Goal: Task Accomplishment & Management: Complete application form

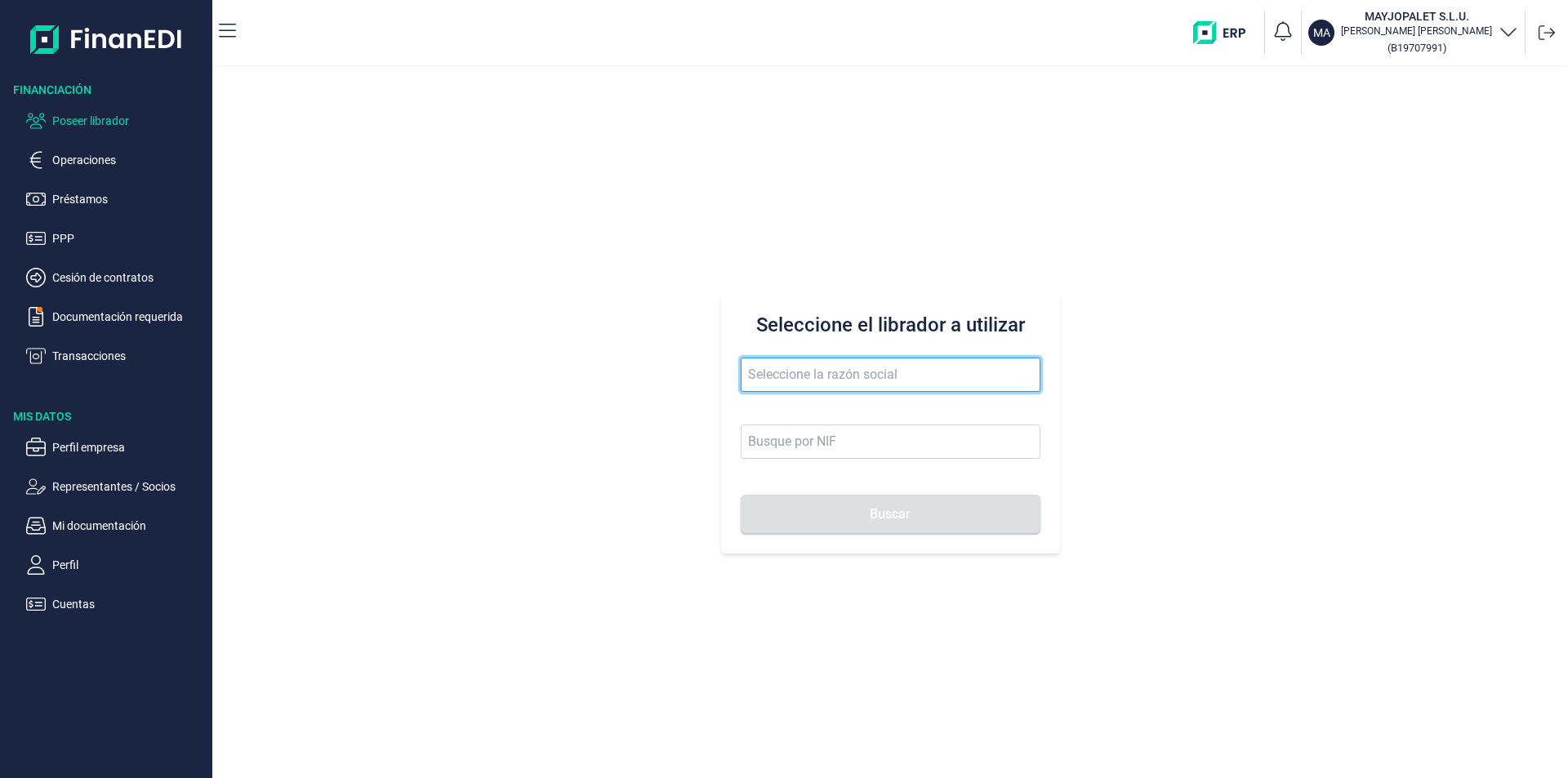
click at [789, 366] on input "text" at bounding box center [890, 375] width 300 height 34
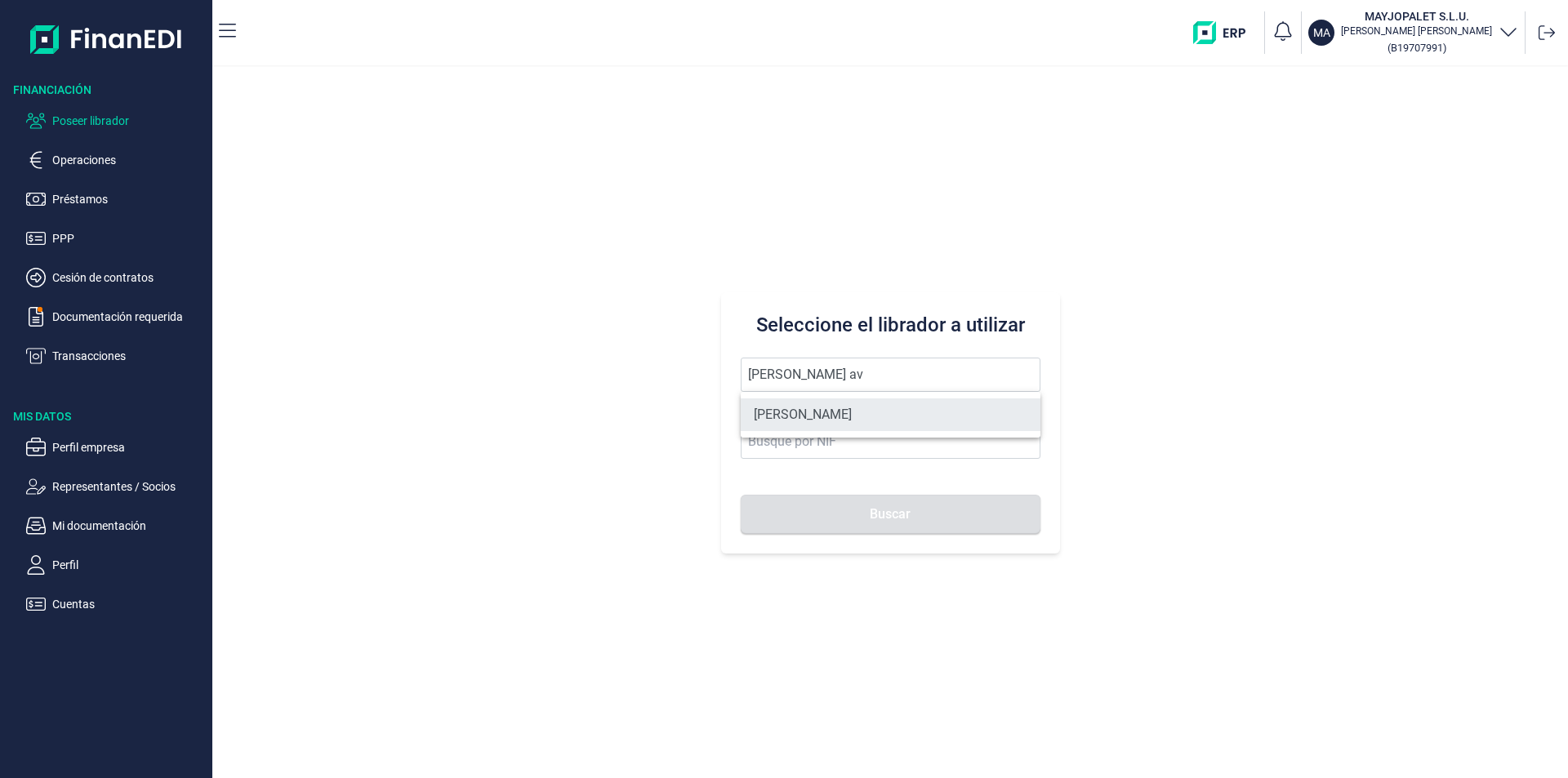
click at [828, 414] on li "[PERSON_NAME]" at bounding box center [890, 414] width 300 height 33
type input "[PERSON_NAME]"
type input "75931982N"
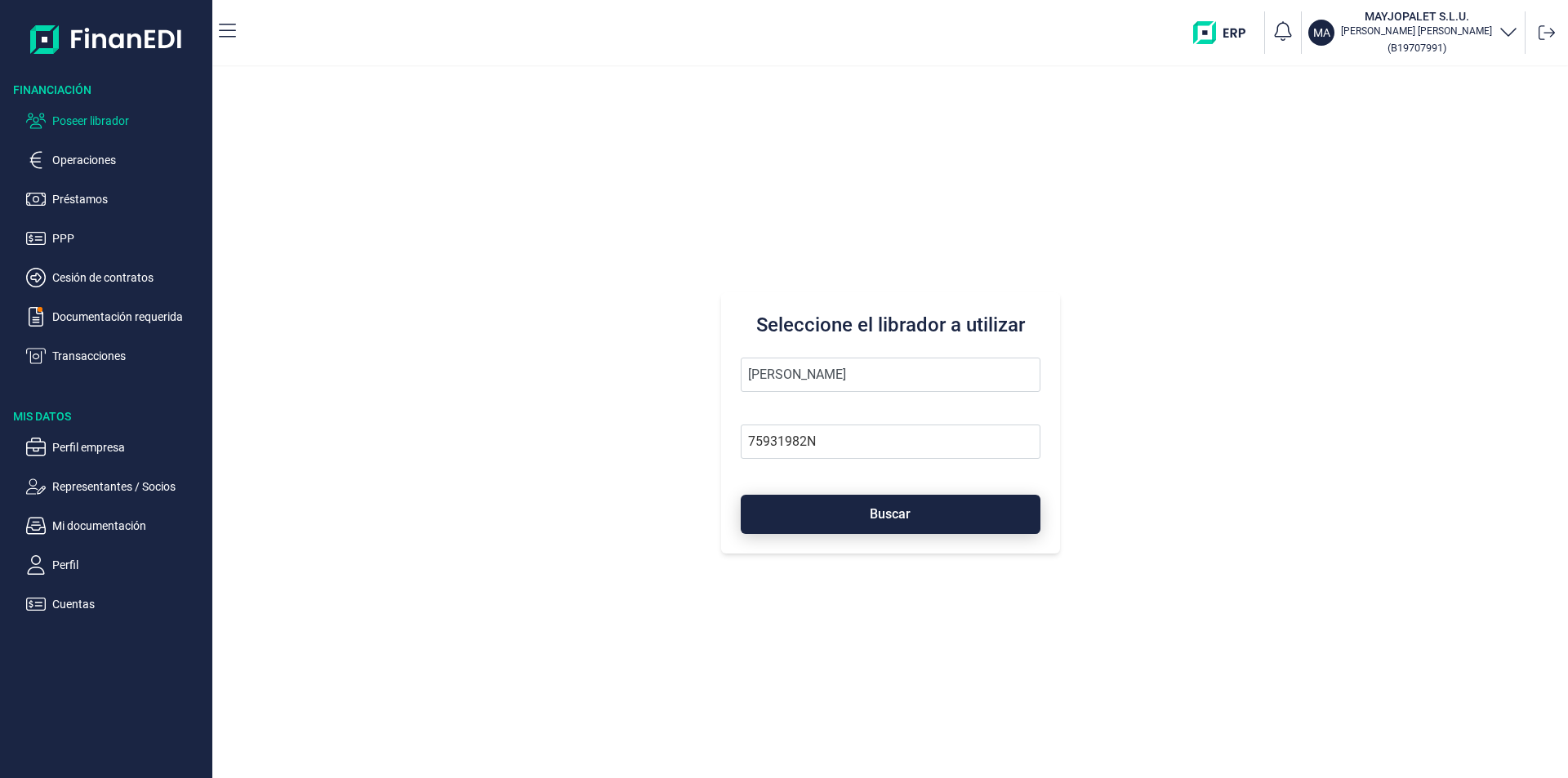
click at [851, 517] on button "Buscar" at bounding box center [890, 513] width 300 height 39
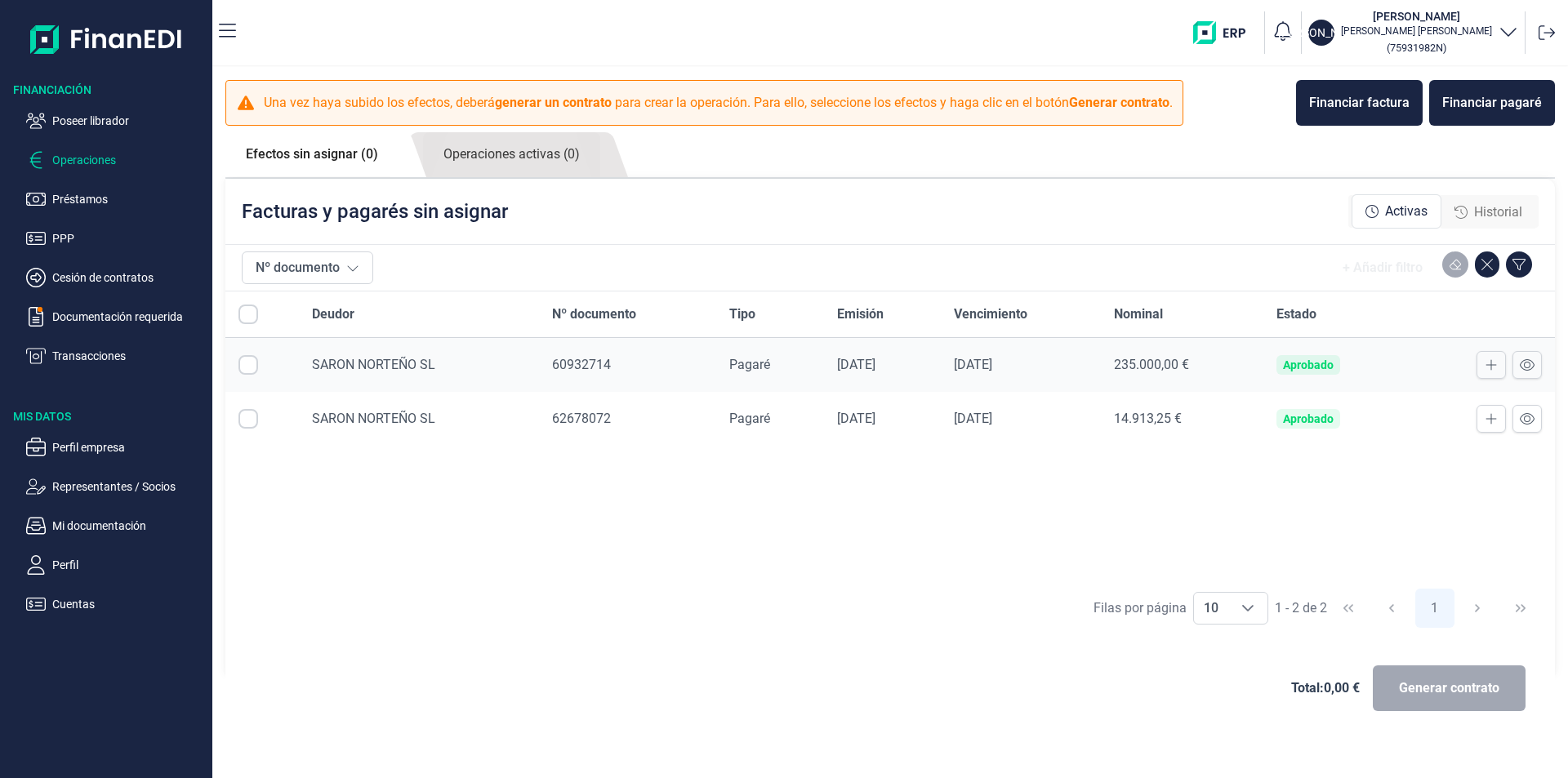
checkbox input "true"
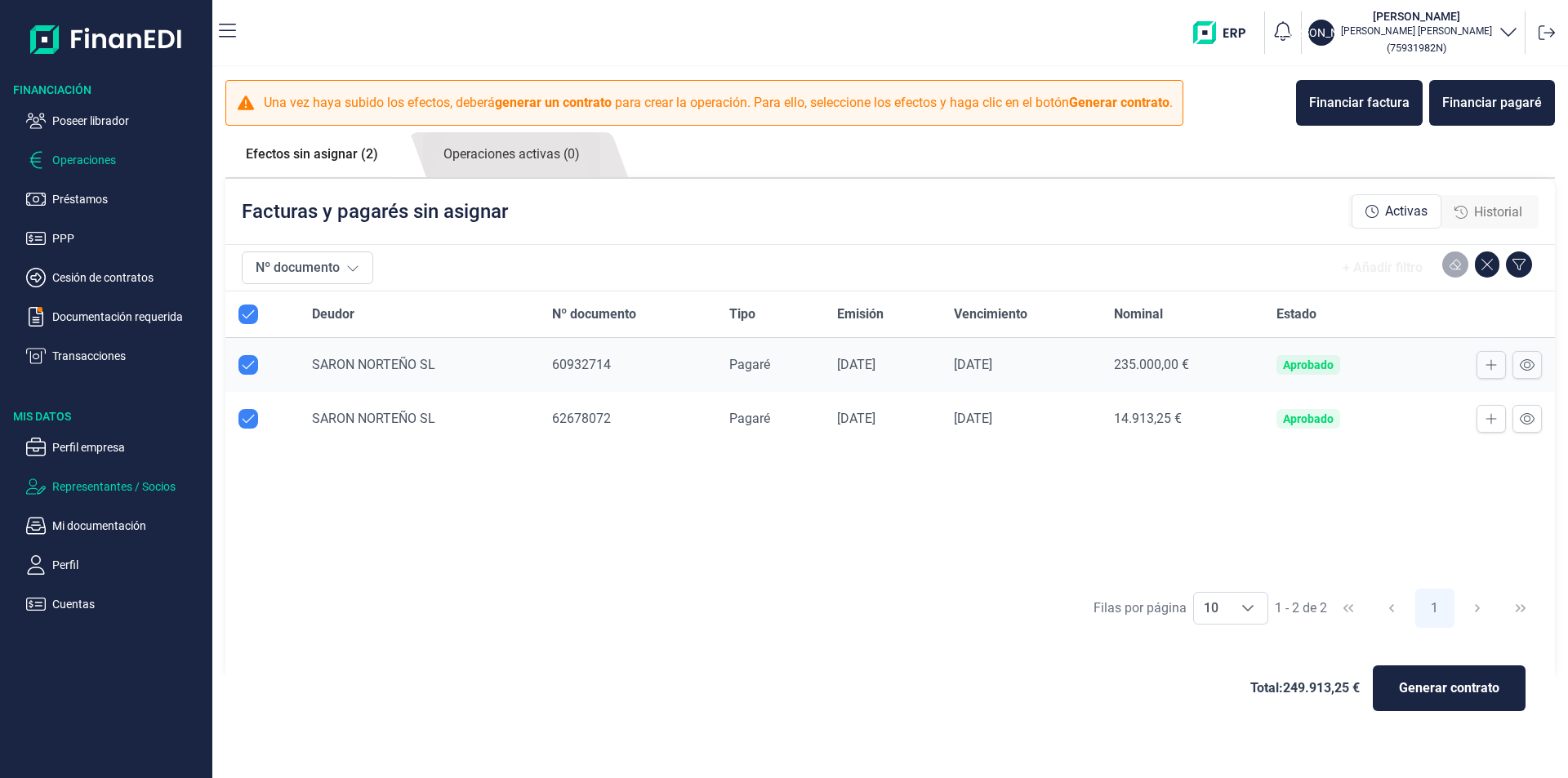
click at [103, 489] on p "Representantes / Socios" at bounding box center [129, 486] width 153 height 20
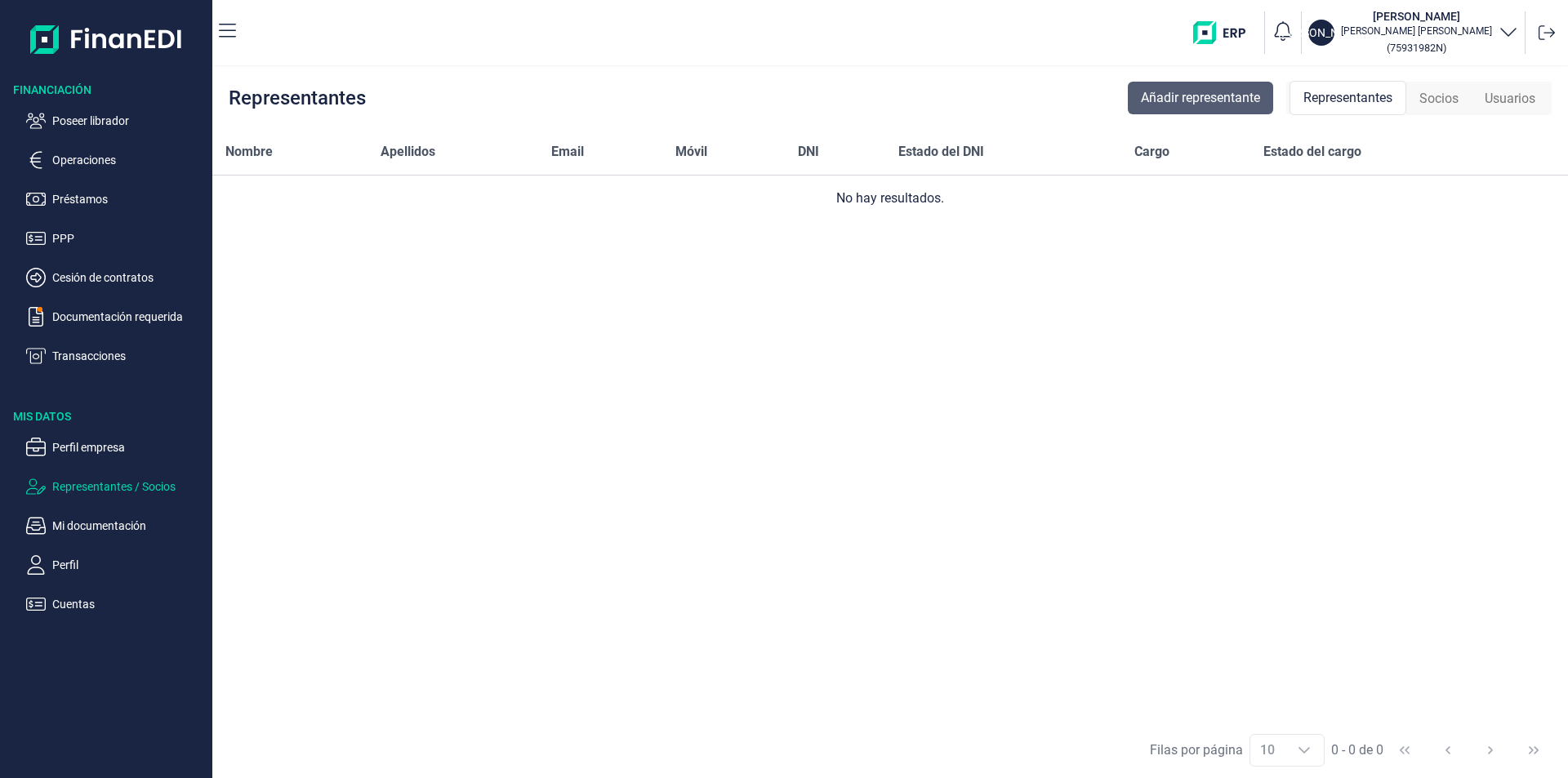
click at [1253, 98] on span "Añadir representante" at bounding box center [1200, 97] width 119 height 20
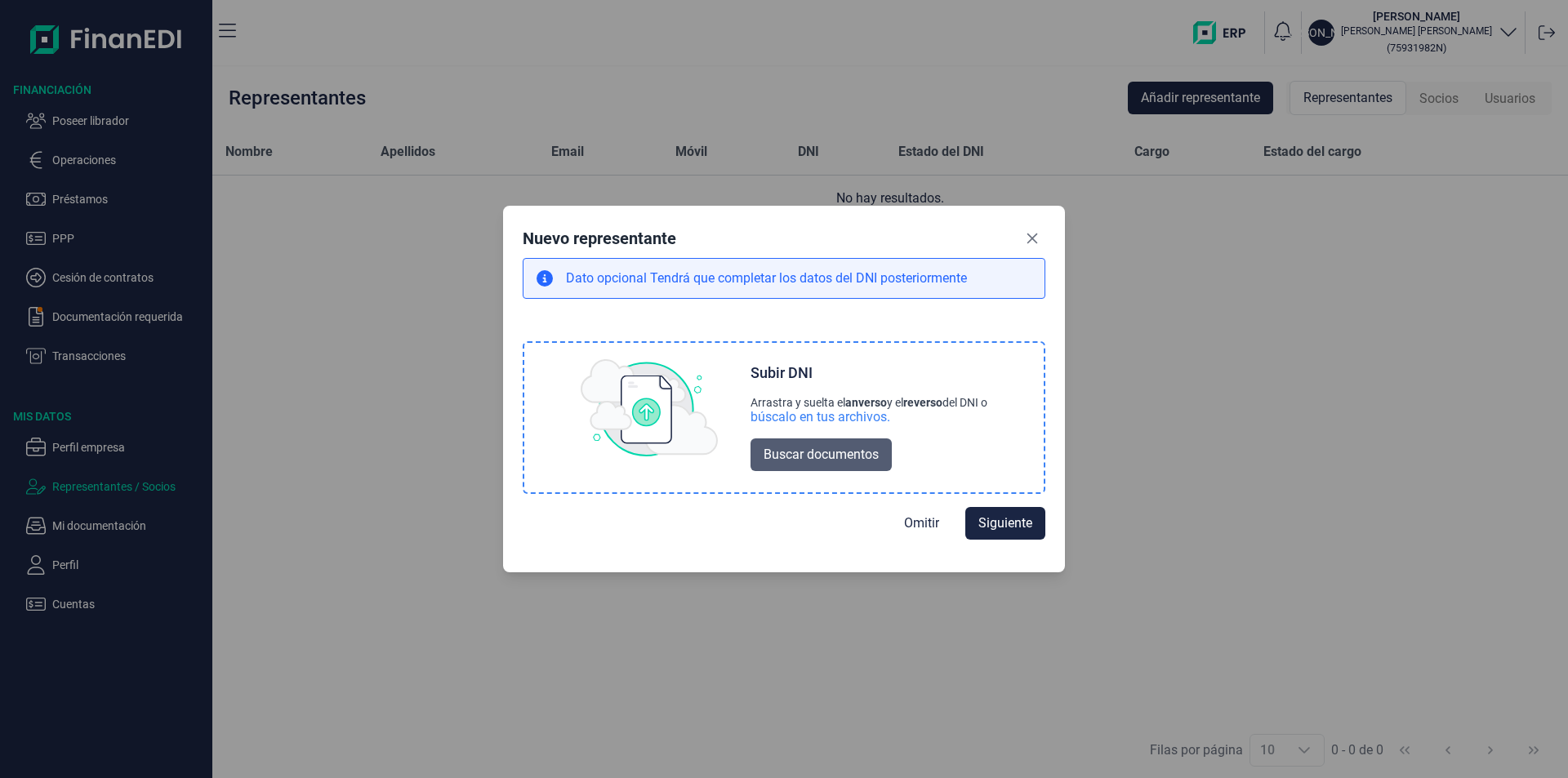
click at [810, 455] on span "Buscar documentos" at bounding box center [821, 454] width 116 height 20
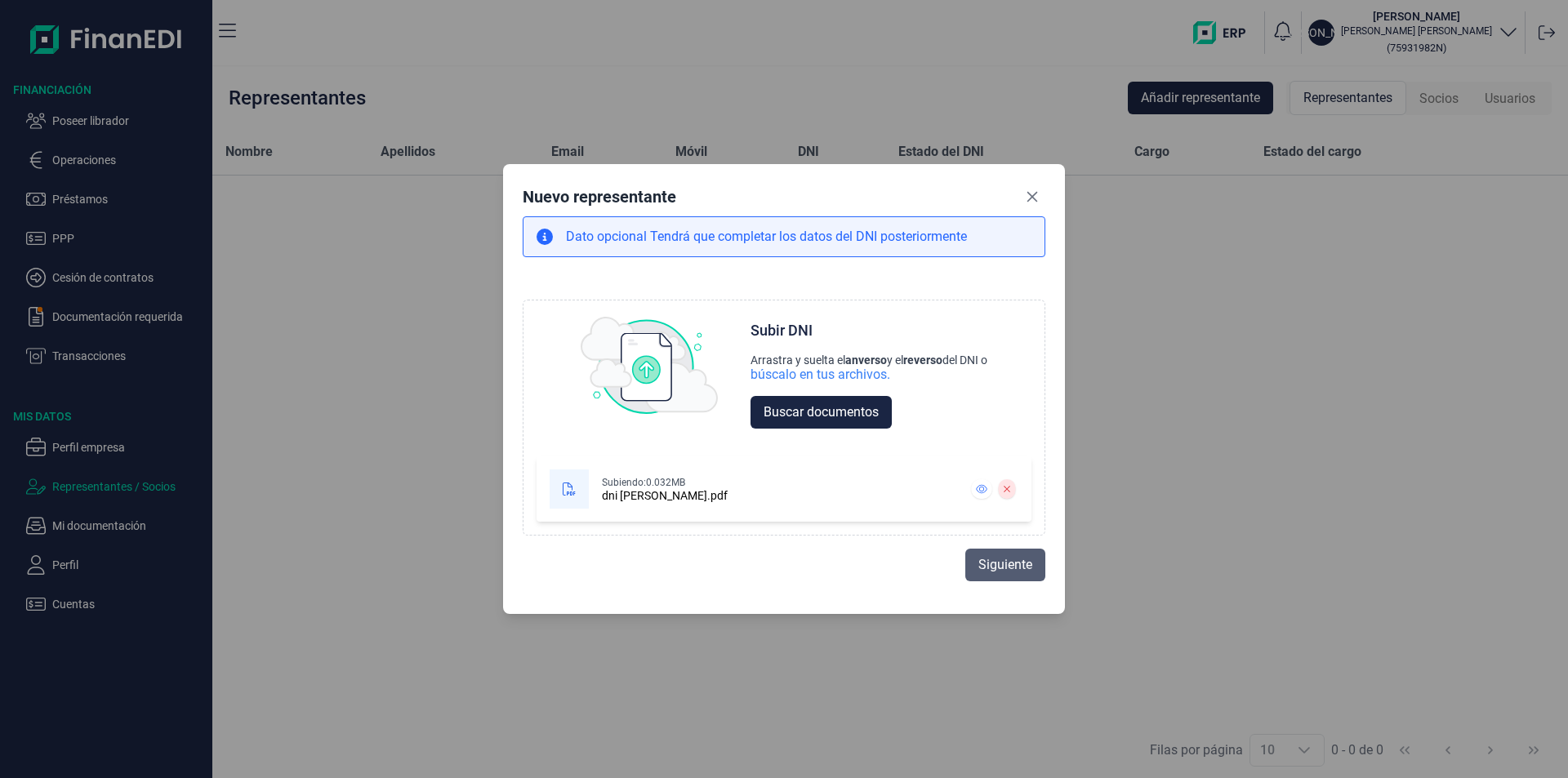
click at [984, 565] on span "Siguiente" at bounding box center [1005, 564] width 54 height 20
select select "ES"
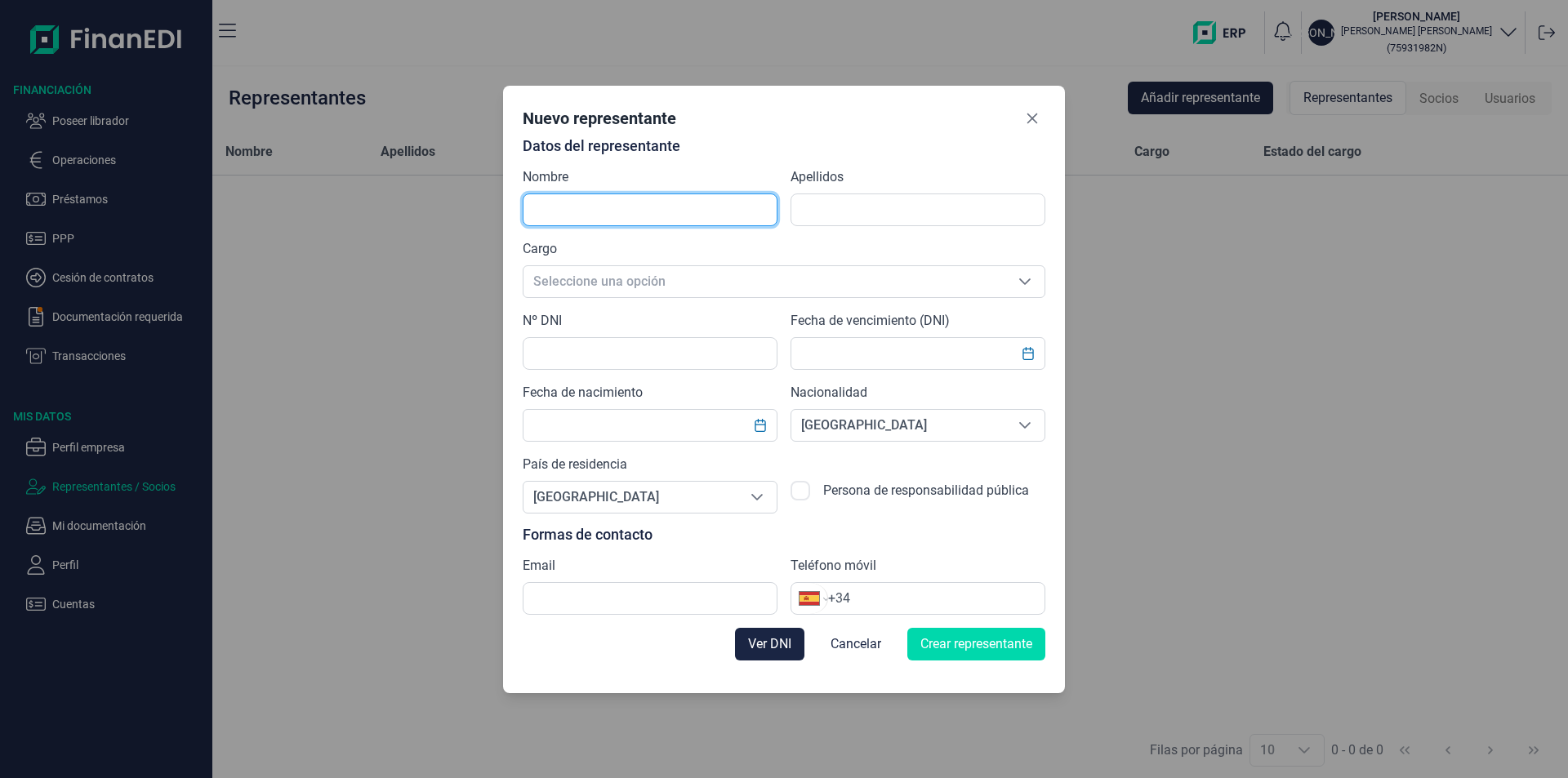
click at [564, 207] on input "text" at bounding box center [650, 209] width 255 height 33
type input "[PERSON_NAME]"
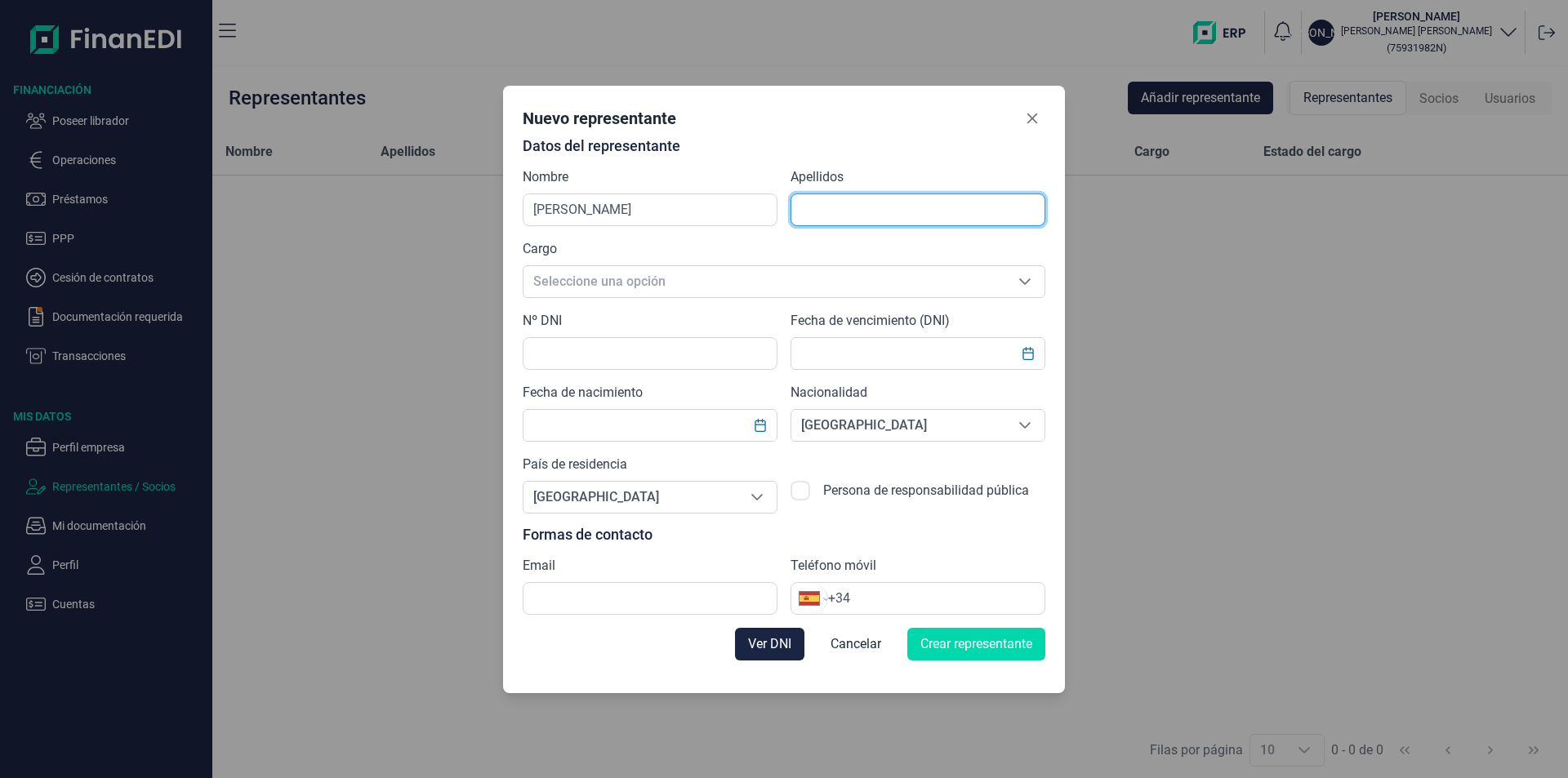
click at [809, 209] on input "text" at bounding box center [918, 209] width 255 height 33
type input "[PERSON_NAME]"
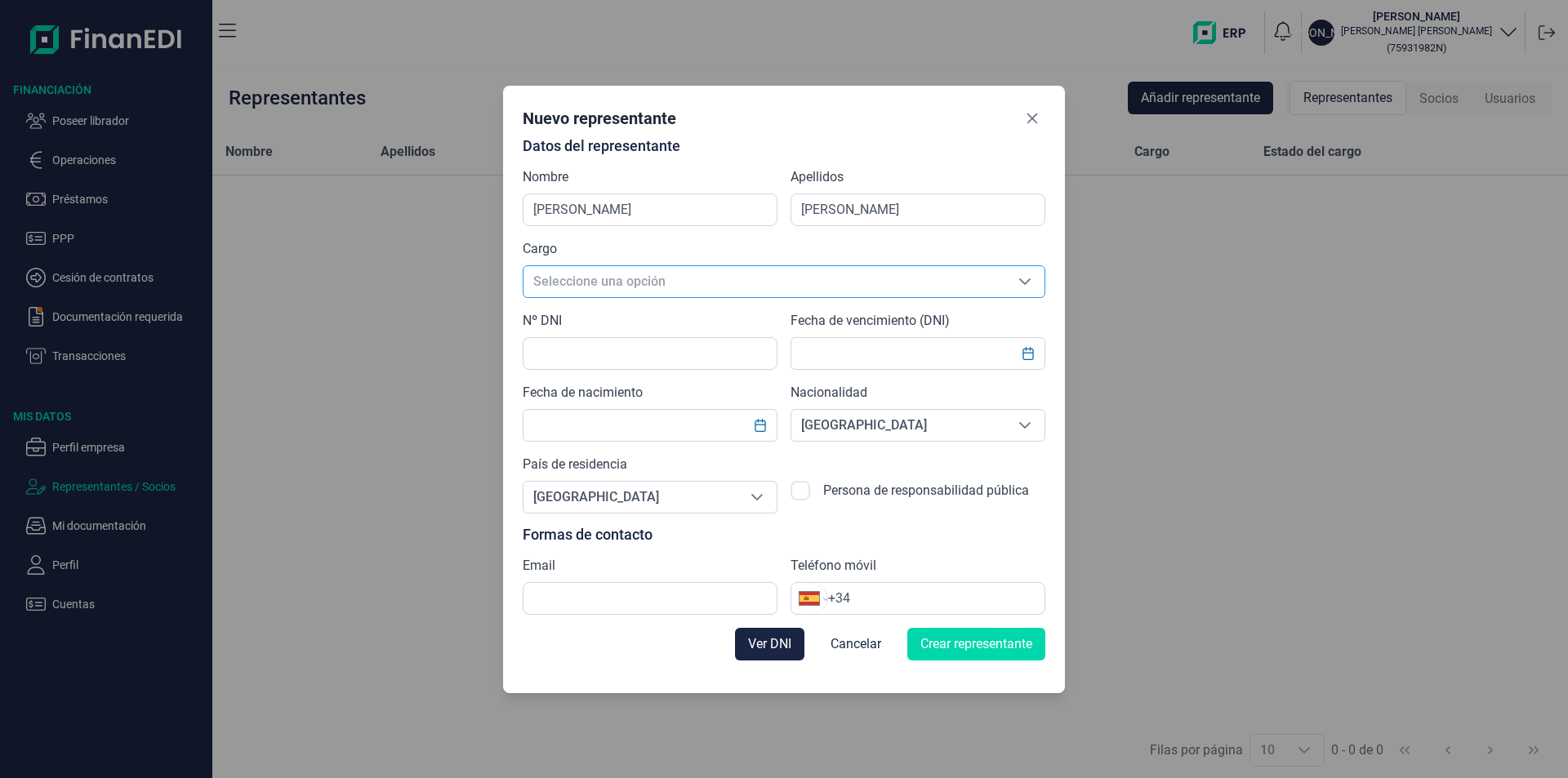
click at [600, 282] on span "Seleccione una opción" at bounding box center [764, 282] width 482 height 31
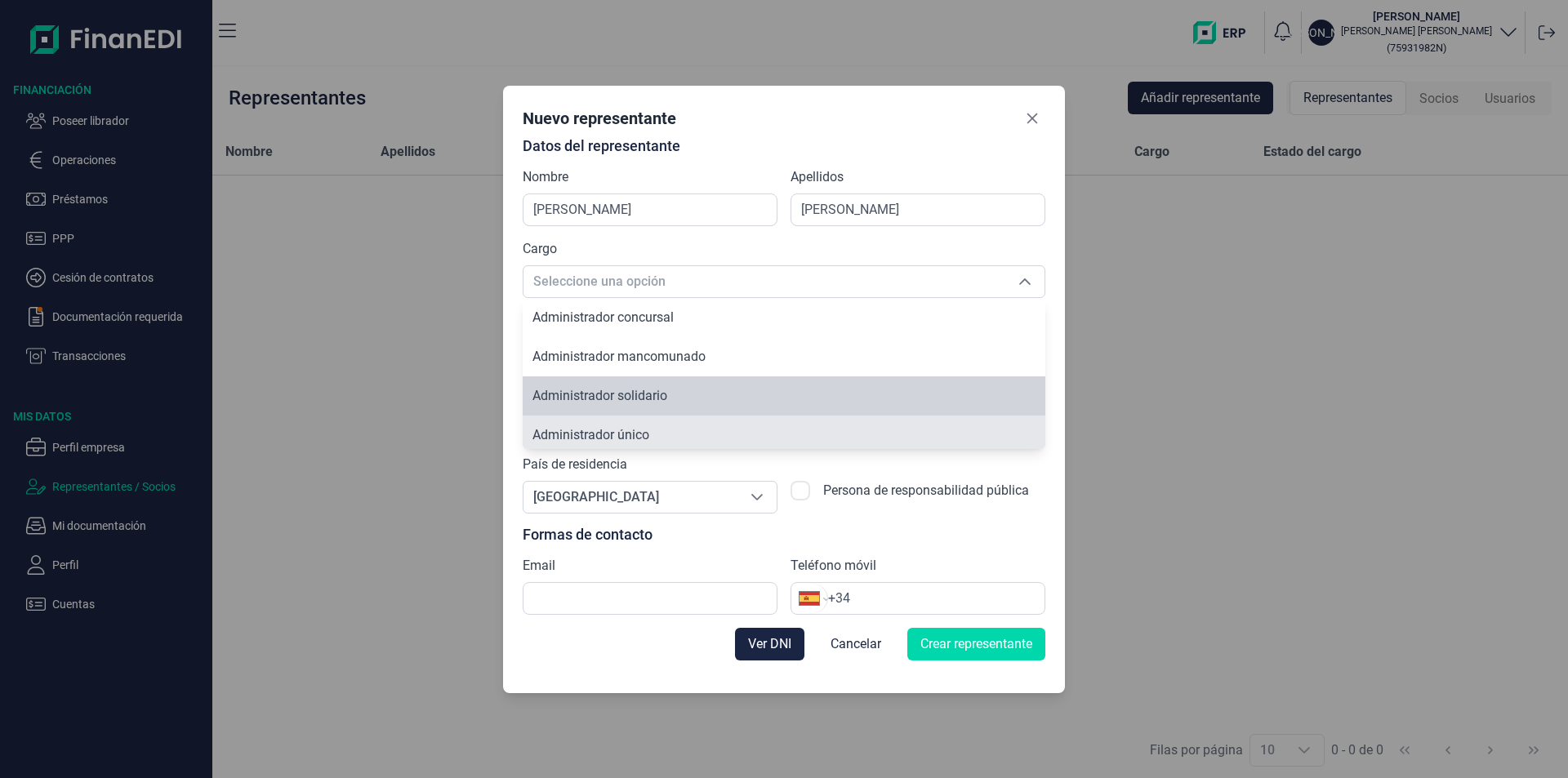
scroll to position [6, 0]
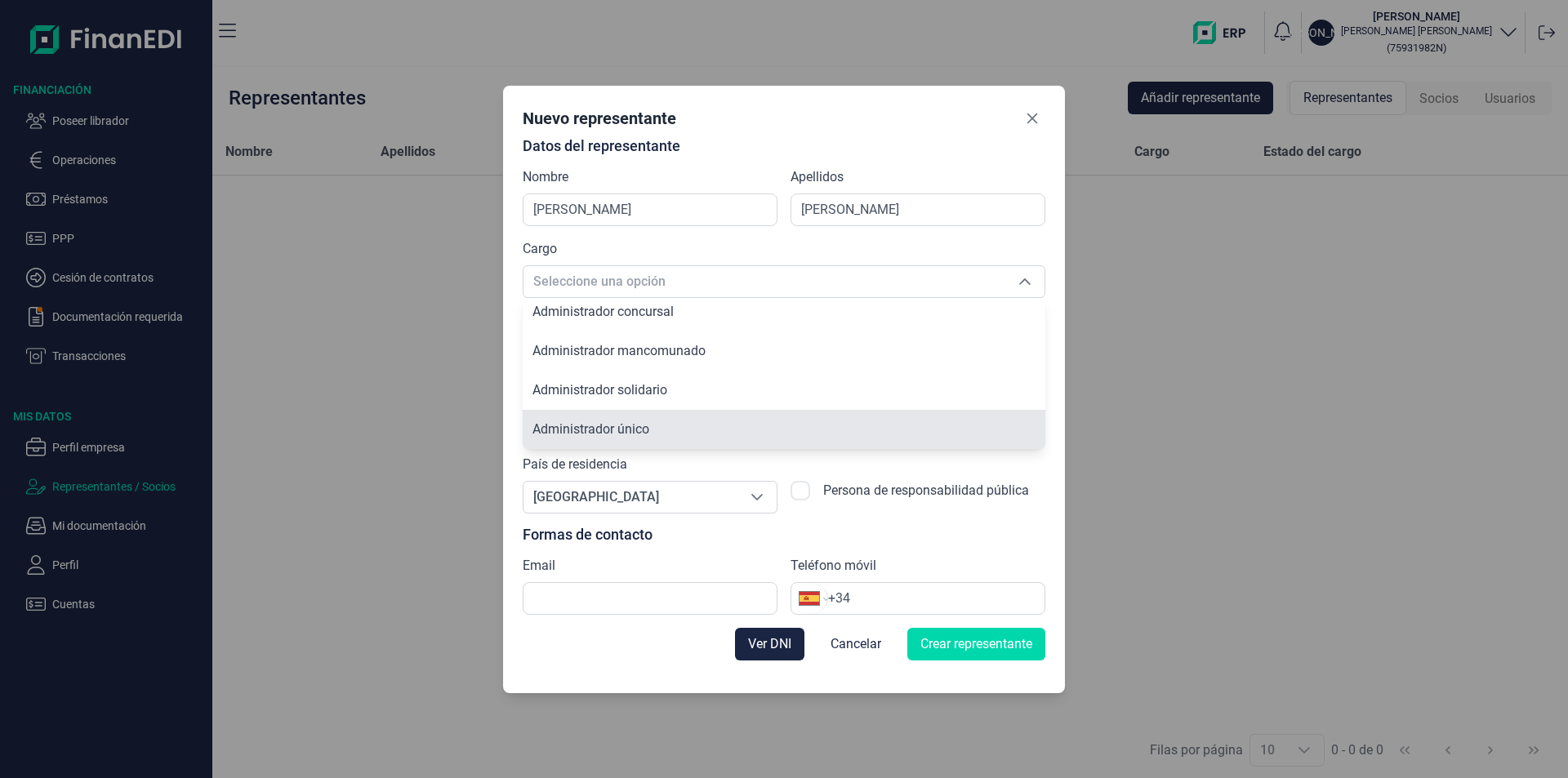
click at [627, 434] on span "Administrador único" at bounding box center [590, 429] width 116 height 16
type input "Administrador único"
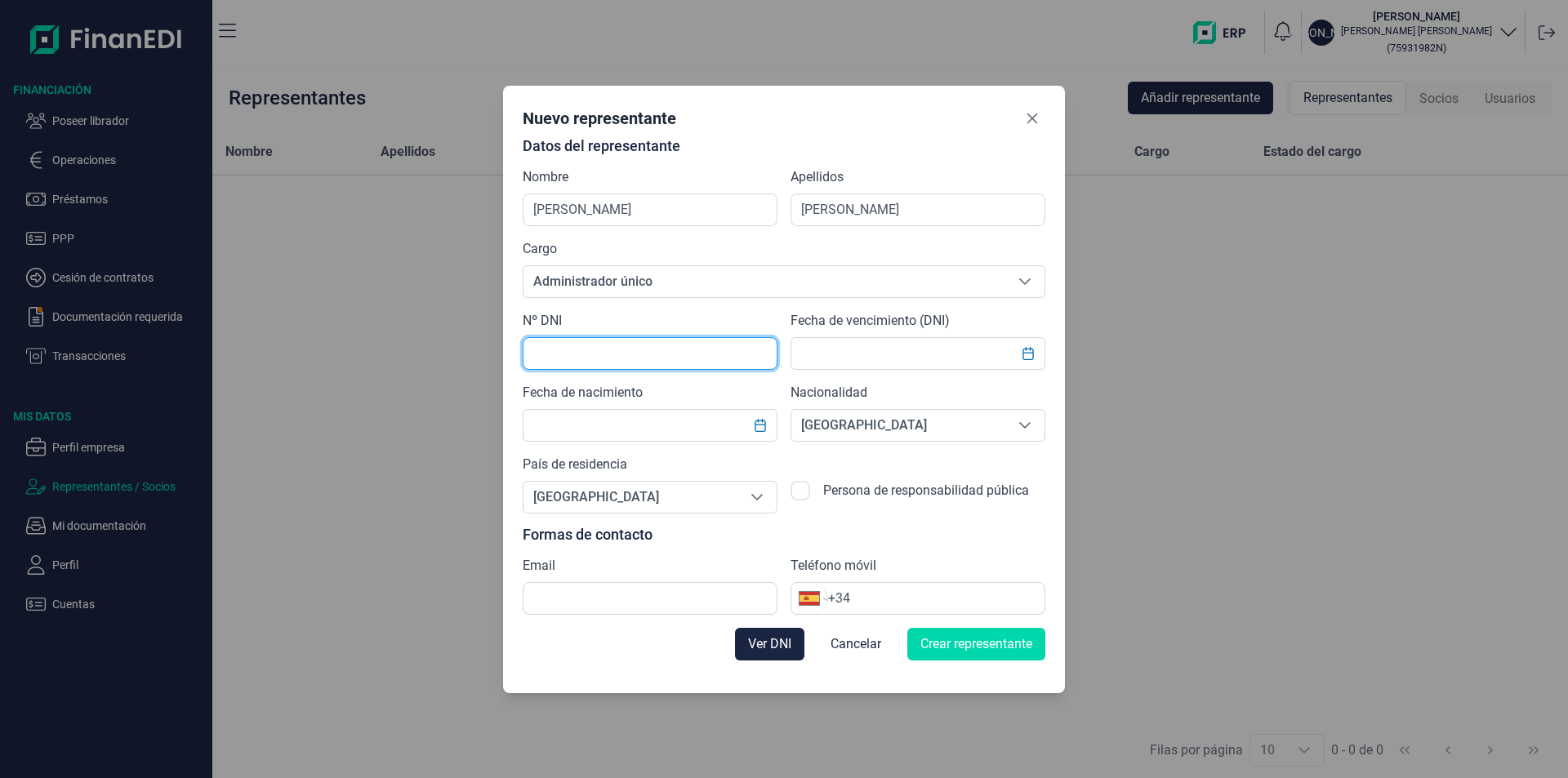
click at [569, 357] on input "text" at bounding box center [650, 353] width 255 height 33
type input "75931982N"
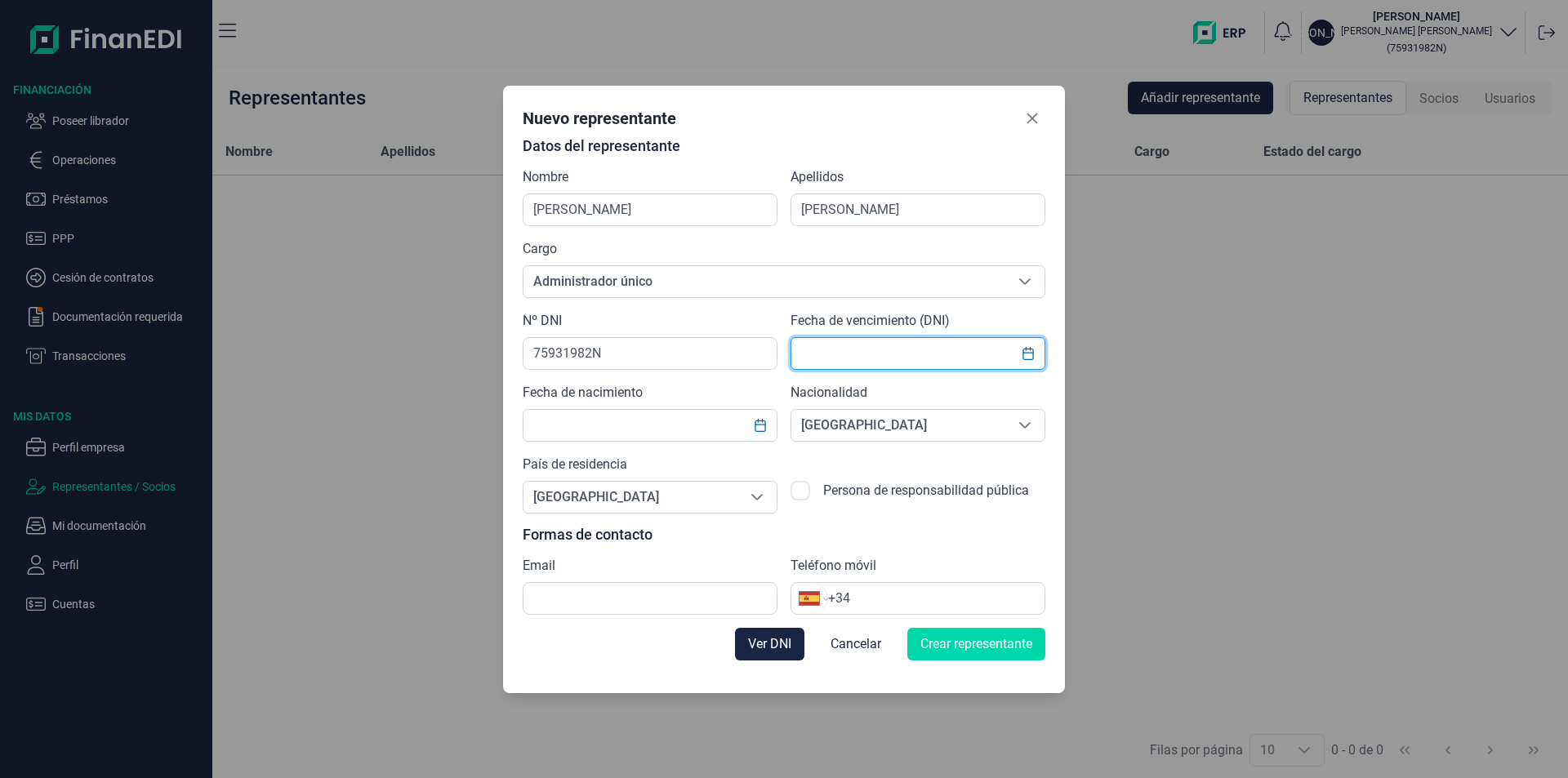
click at [830, 350] on input "text" at bounding box center [918, 353] width 255 height 33
type input "[DATE]"
click at [580, 421] on input "text" at bounding box center [650, 426] width 255 height 33
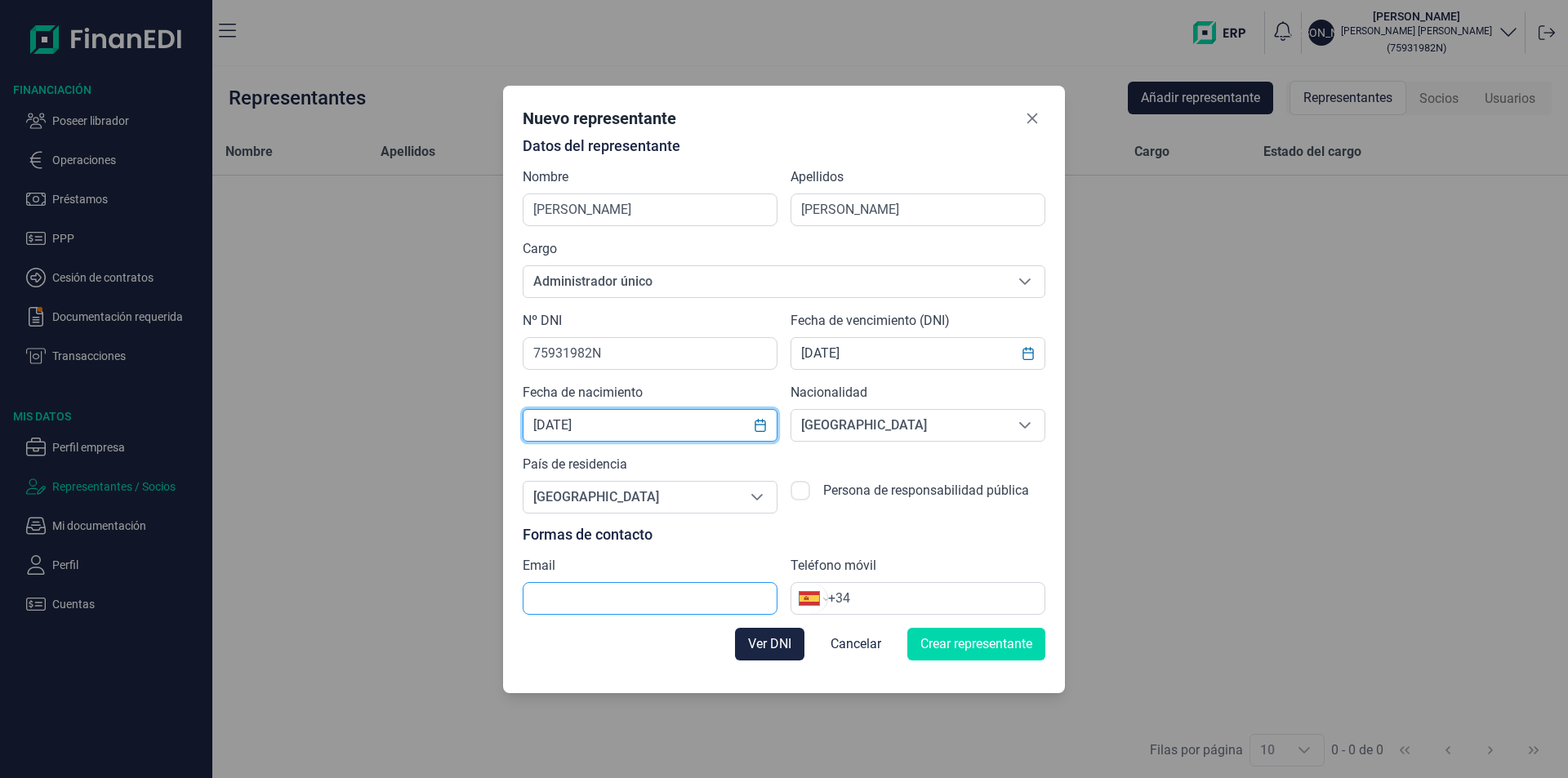
type input "[DATE]"
click at [562, 594] on input "text" at bounding box center [650, 598] width 255 height 33
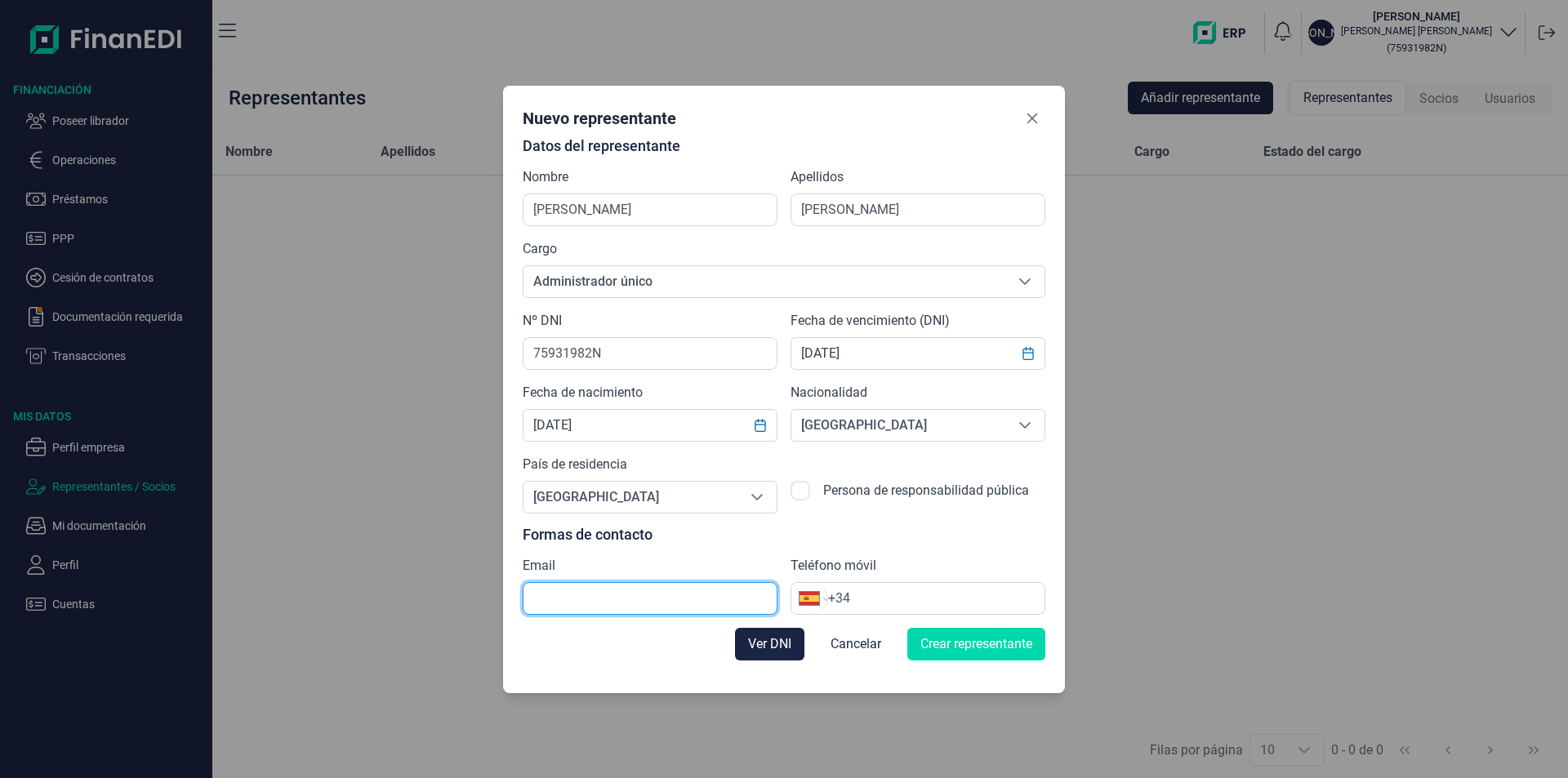
click at [534, 599] on input "text" at bounding box center [650, 598] width 255 height 33
paste input "[PERSON_NAME][EMAIL_ADDRESS][DOMAIN_NAME]"
type input "[PERSON_NAME][EMAIL_ADDRESS][DOMAIN_NAME]"
click at [865, 594] on input "+34" at bounding box center [935, 598] width 216 height 20
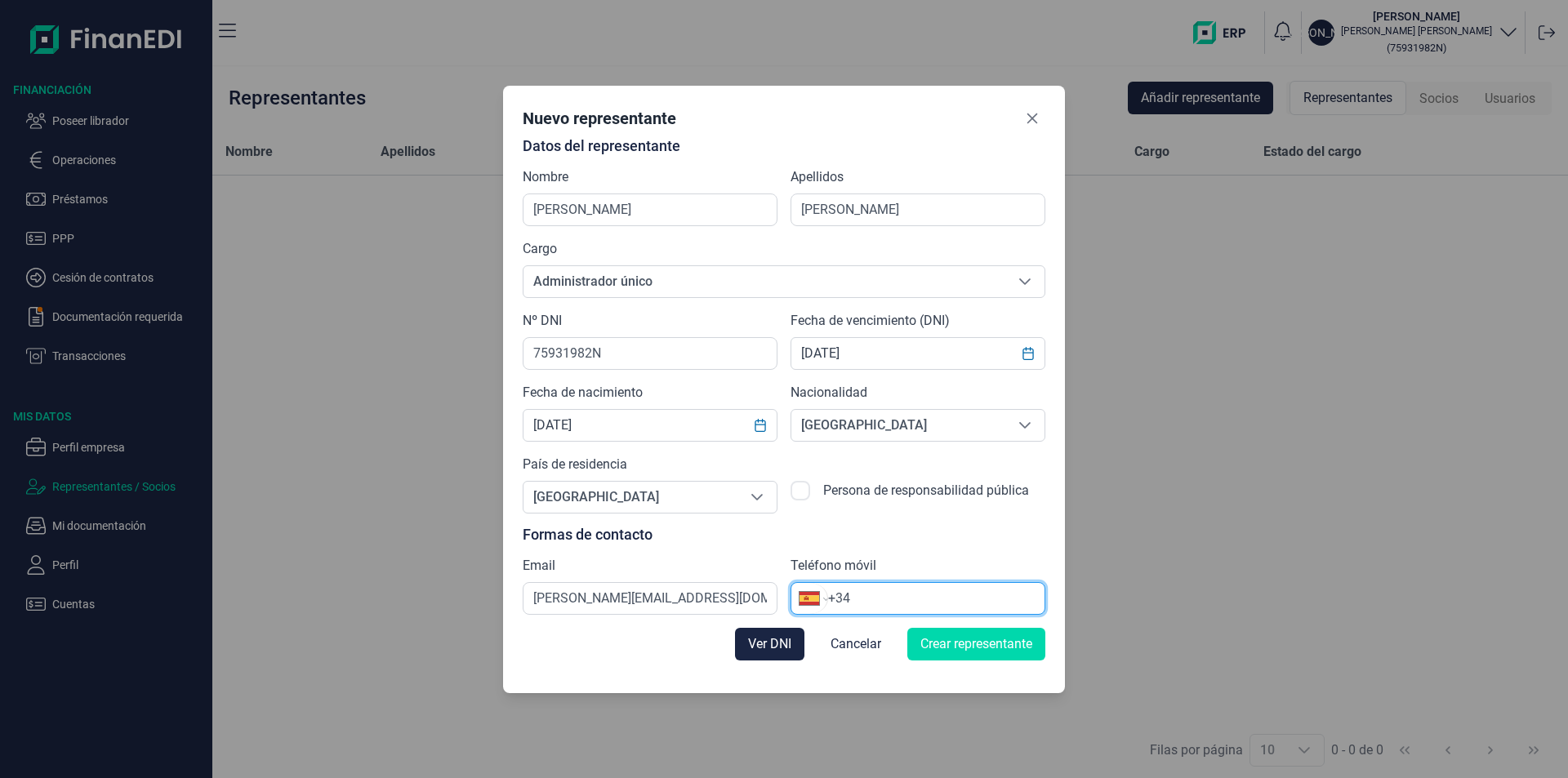
click at [867, 594] on input "+34" at bounding box center [935, 598] width 216 height 20
type input "[PHONE_NUMBER]"
click at [953, 638] on span "Crear representante" at bounding box center [976, 644] width 112 height 20
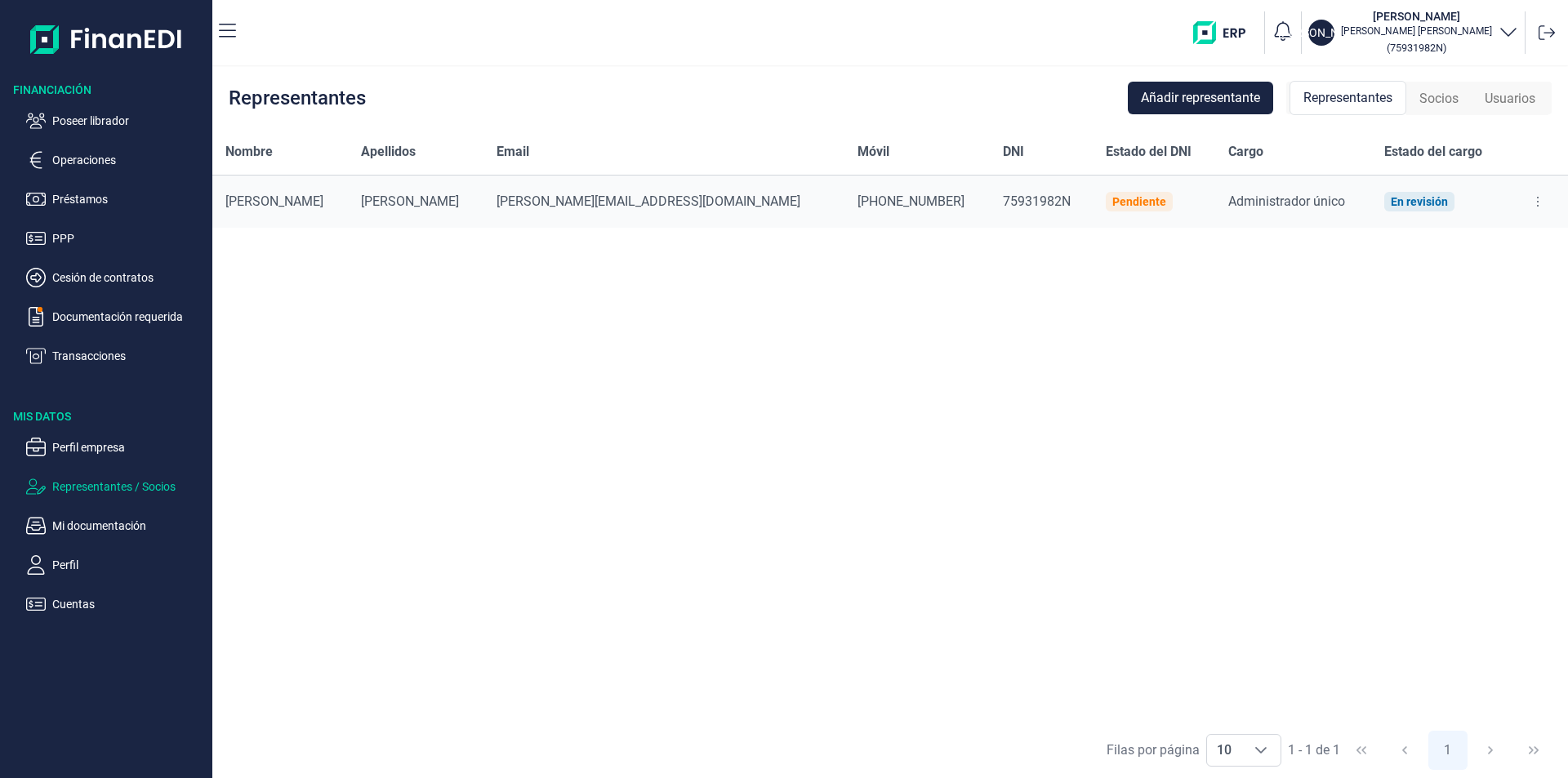
click at [645, 325] on div "Nombre Apellidos Email Móvil DNI Estado del DNI Cargo Estado del cargo [PERSON_…" at bounding box center [890, 426] width 1355 height 593
click at [101, 158] on p "Operaciones" at bounding box center [129, 159] width 153 height 20
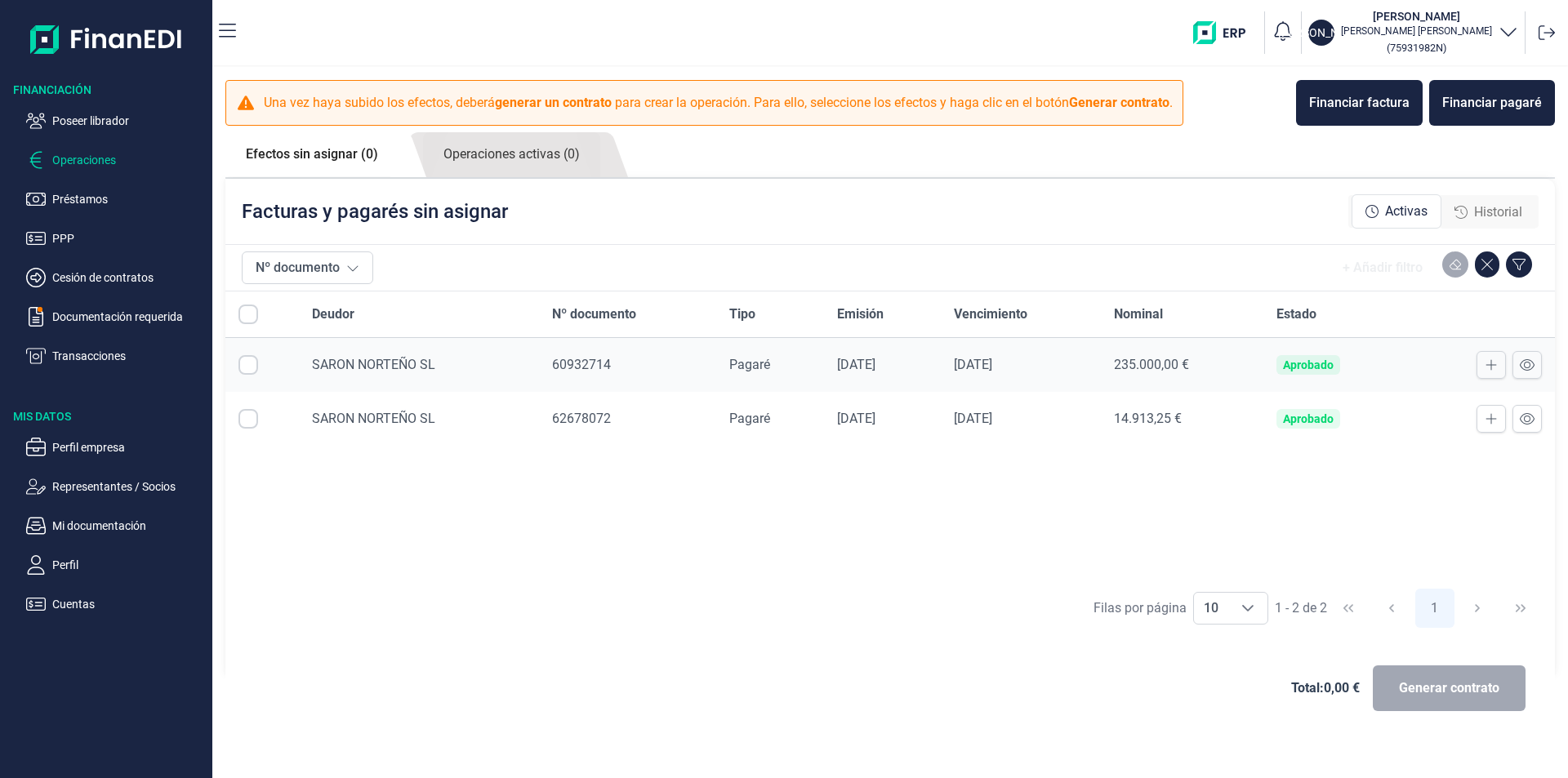
checkbox input "true"
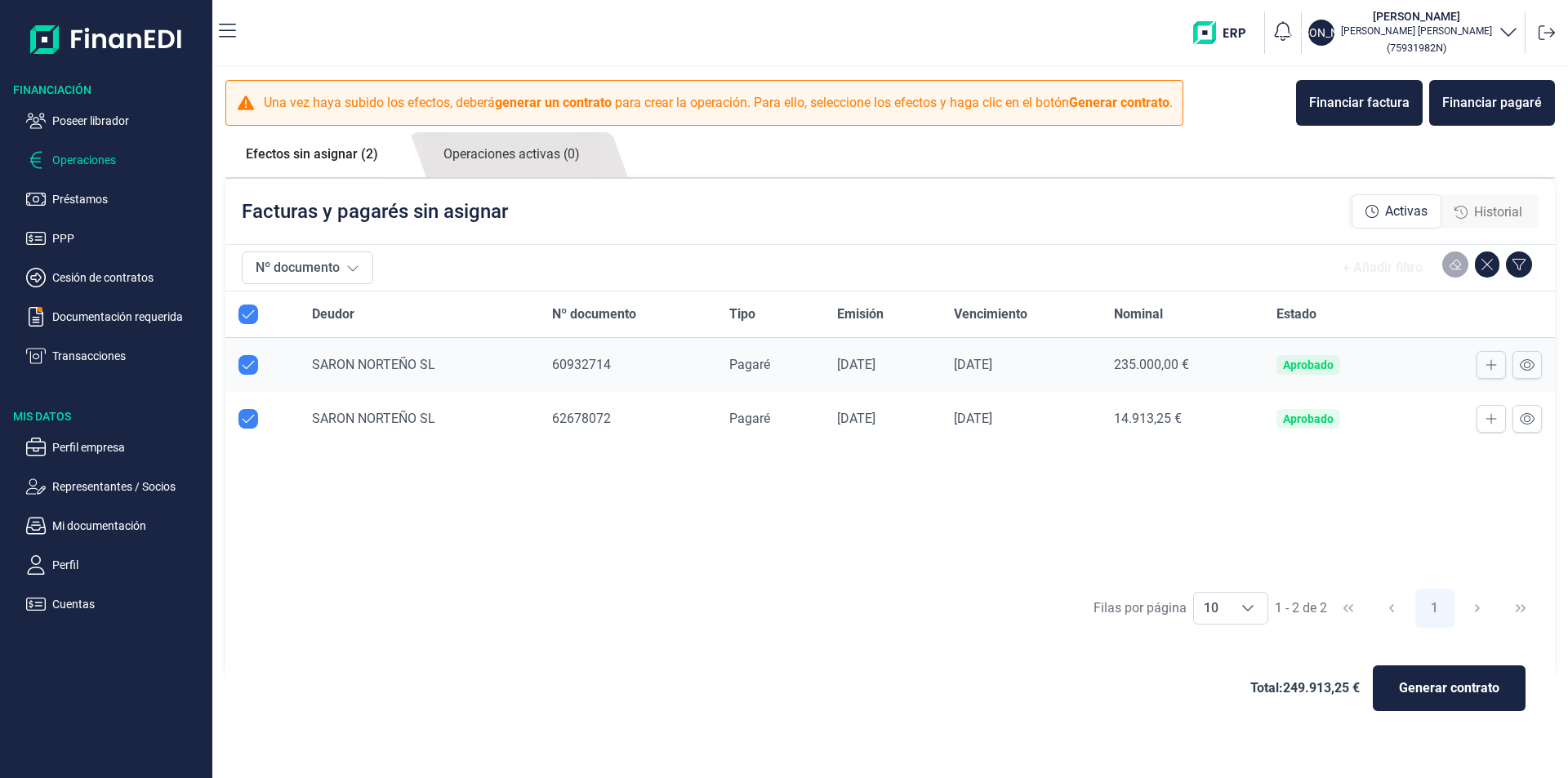
click at [244, 364] on input "Row Unselected null" at bounding box center [248, 364] width 20 height 20
checkbox input "false"
click at [1453, 697] on span "Generar contrato" at bounding box center [1449, 688] width 101 height 20
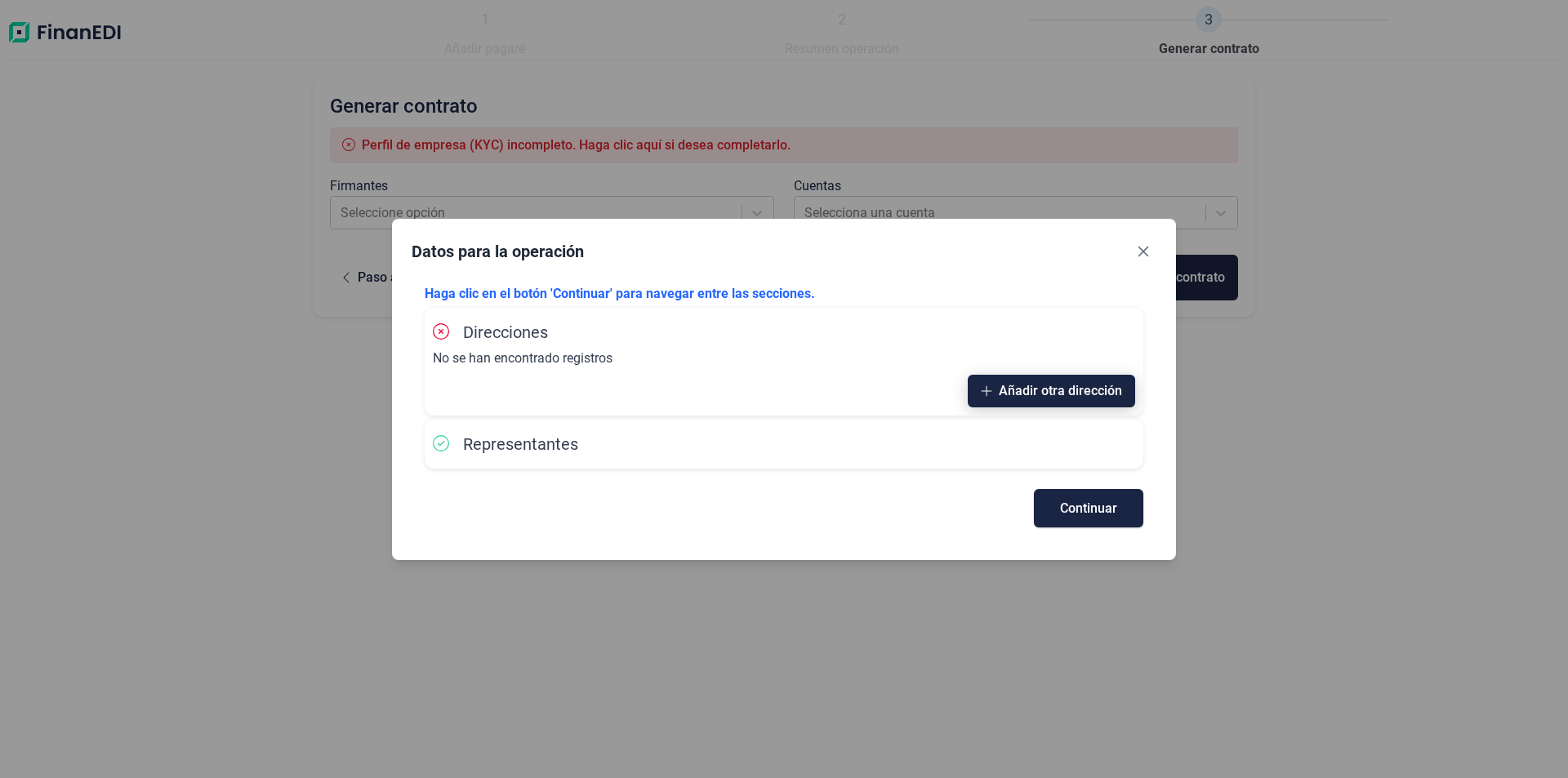
click at [1059, 389] on span "Añadir otra dirección" at bounding box center [1059, 390] width 123 height 12
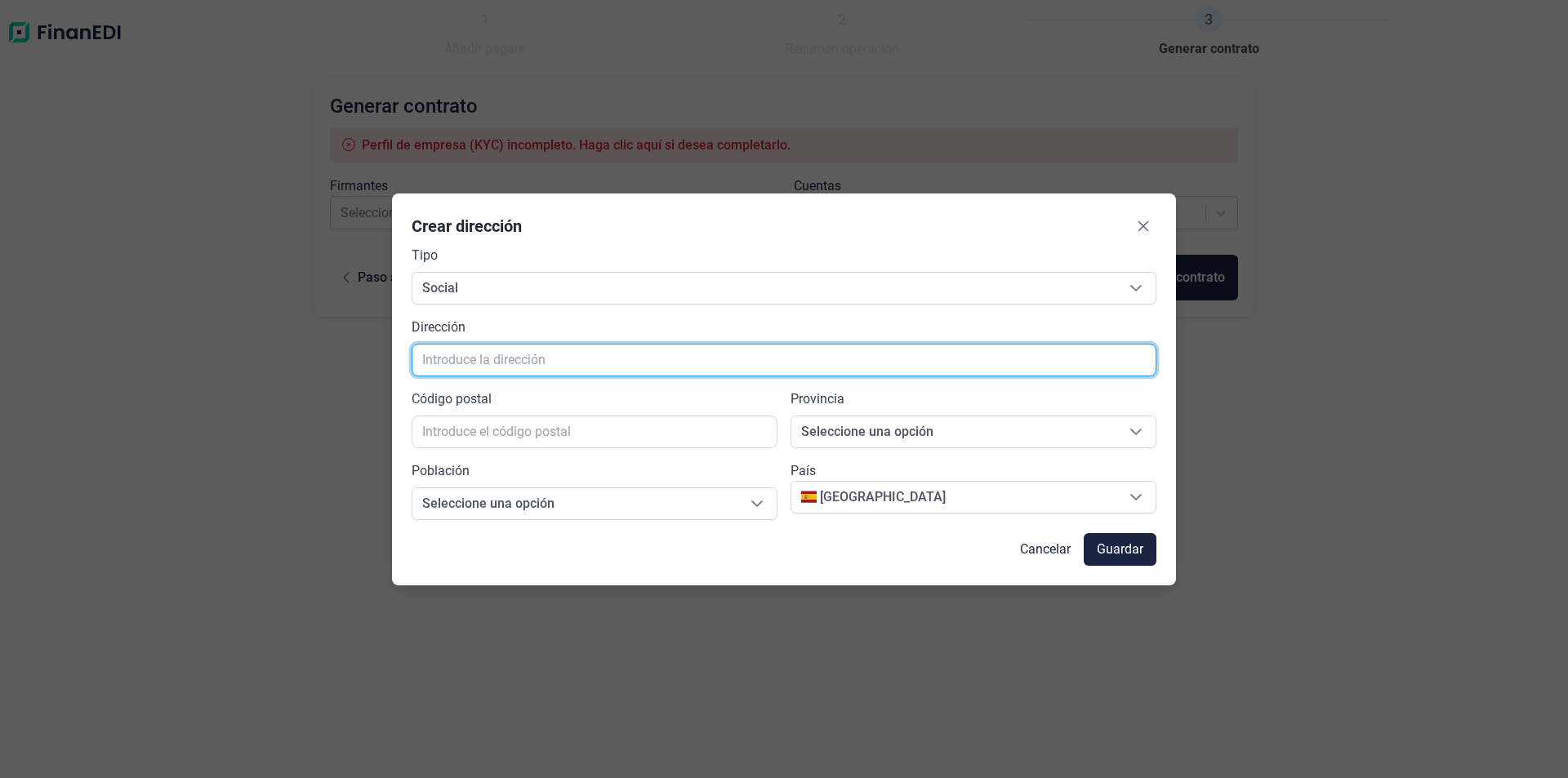
click at [478, 356] on input "text" at bounding box center [784, 360] width 745 height 33
type input "[STREET_ADDRESS]"
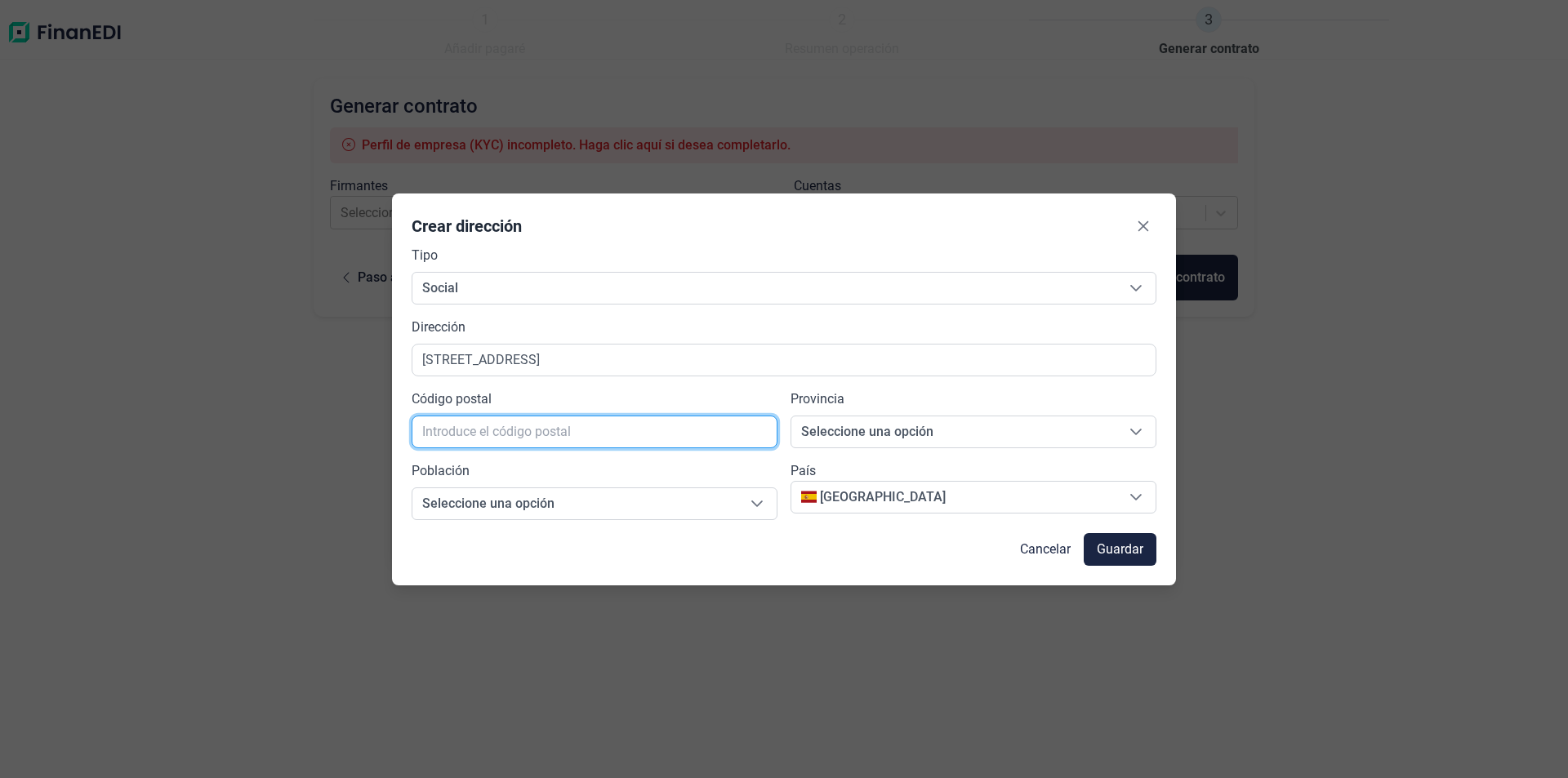
click at [449, 434] on input "text" at bounding box center [594, 432] width 365 height 33
click at [834, 432] on span "Seleccione una opción" at bounding box center [953, 432] width 325 height 31
click at [432, 431] on input "text" at bounding box center [594, 432] width 365 height 33
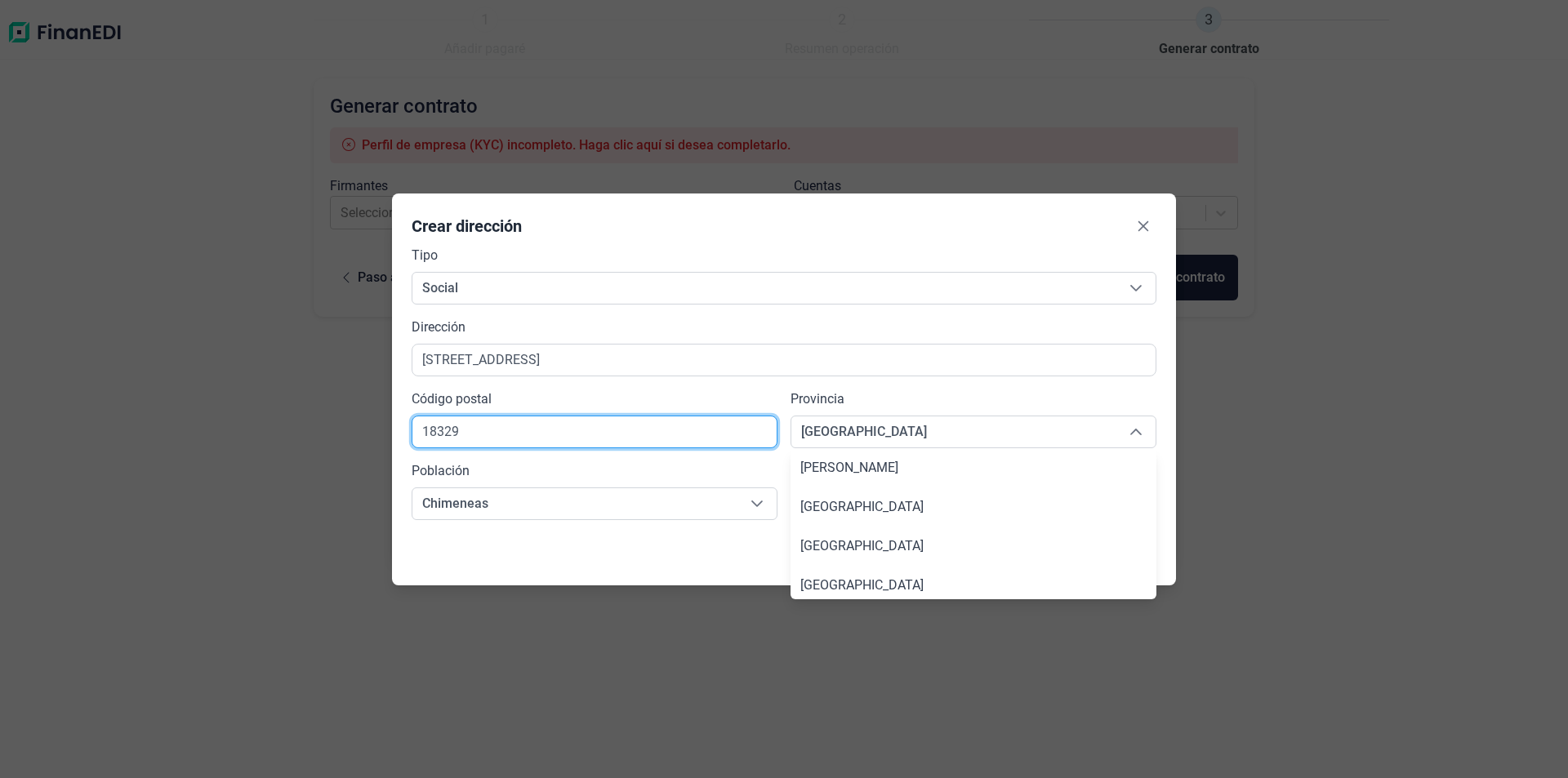
scroll to position [594, 0]
type input "18329"
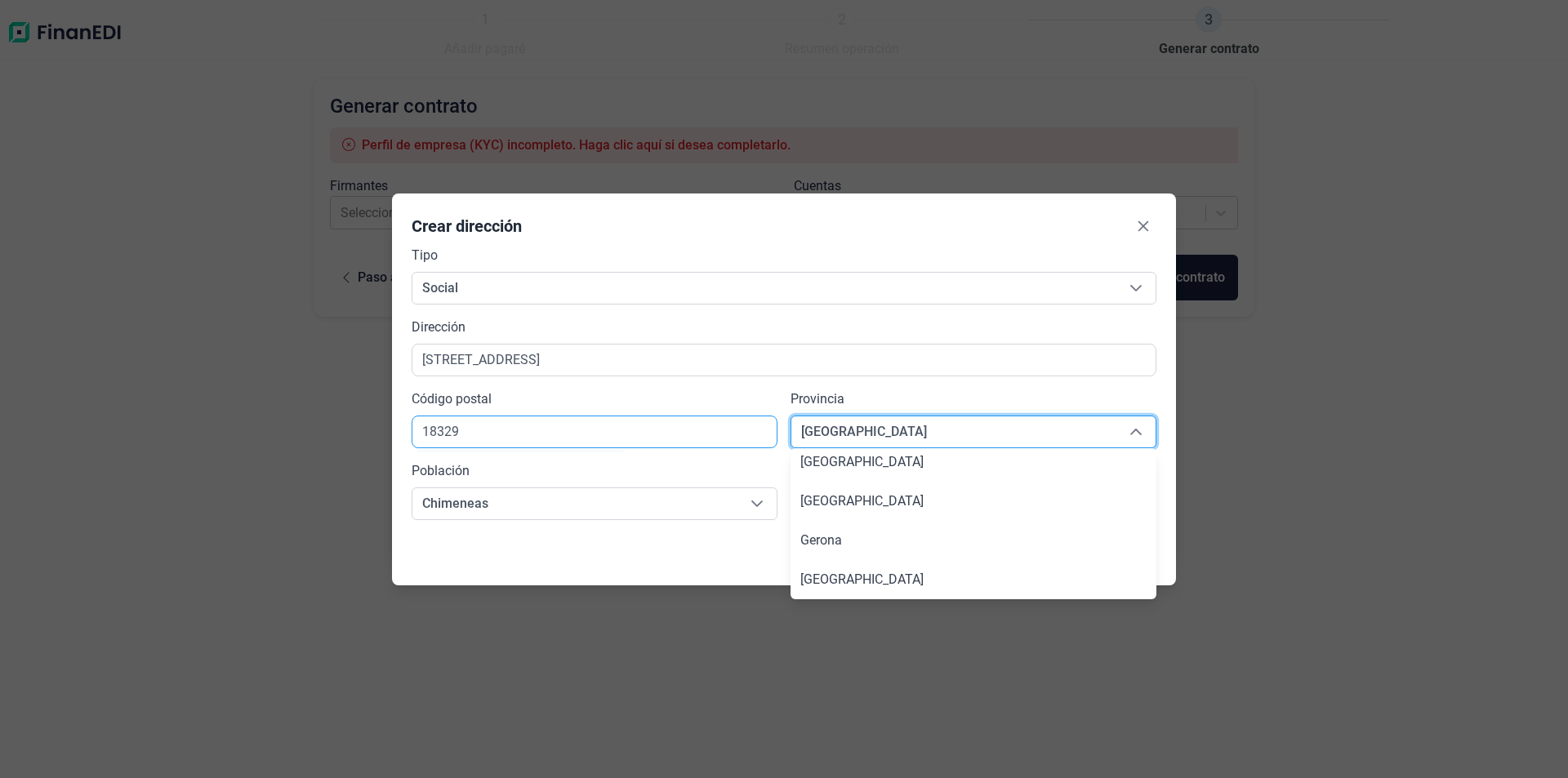
type input "[GEOGRAPHIC_DATA]"
click at [891, 427] on span "[GEOGRAPHIC_DATA]" at bounding box center [953, 432] width 325 height 31
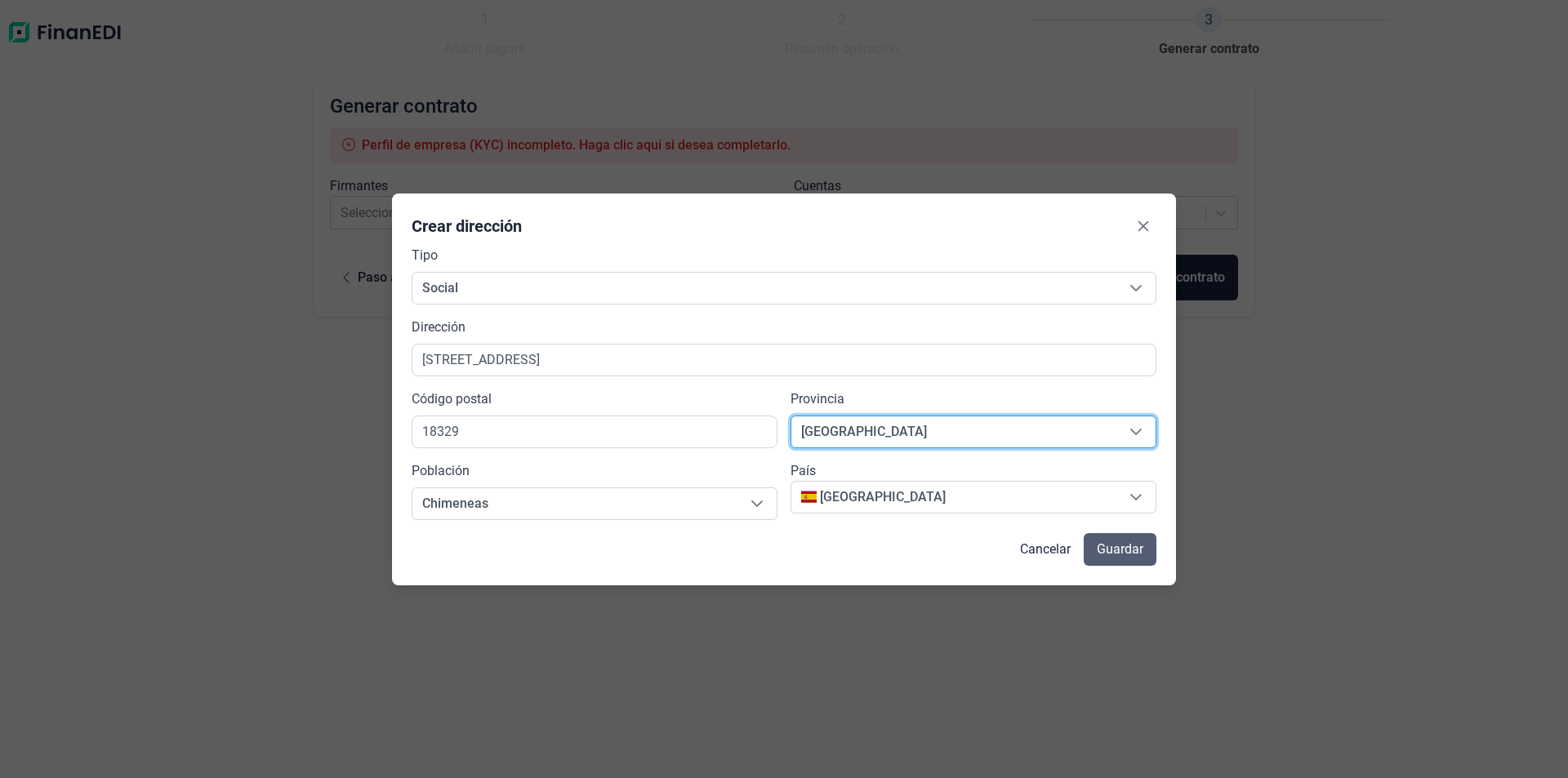
click at [1123, 548] on span "Guardar" at bounding box center [1120, 549] width 47 height 20
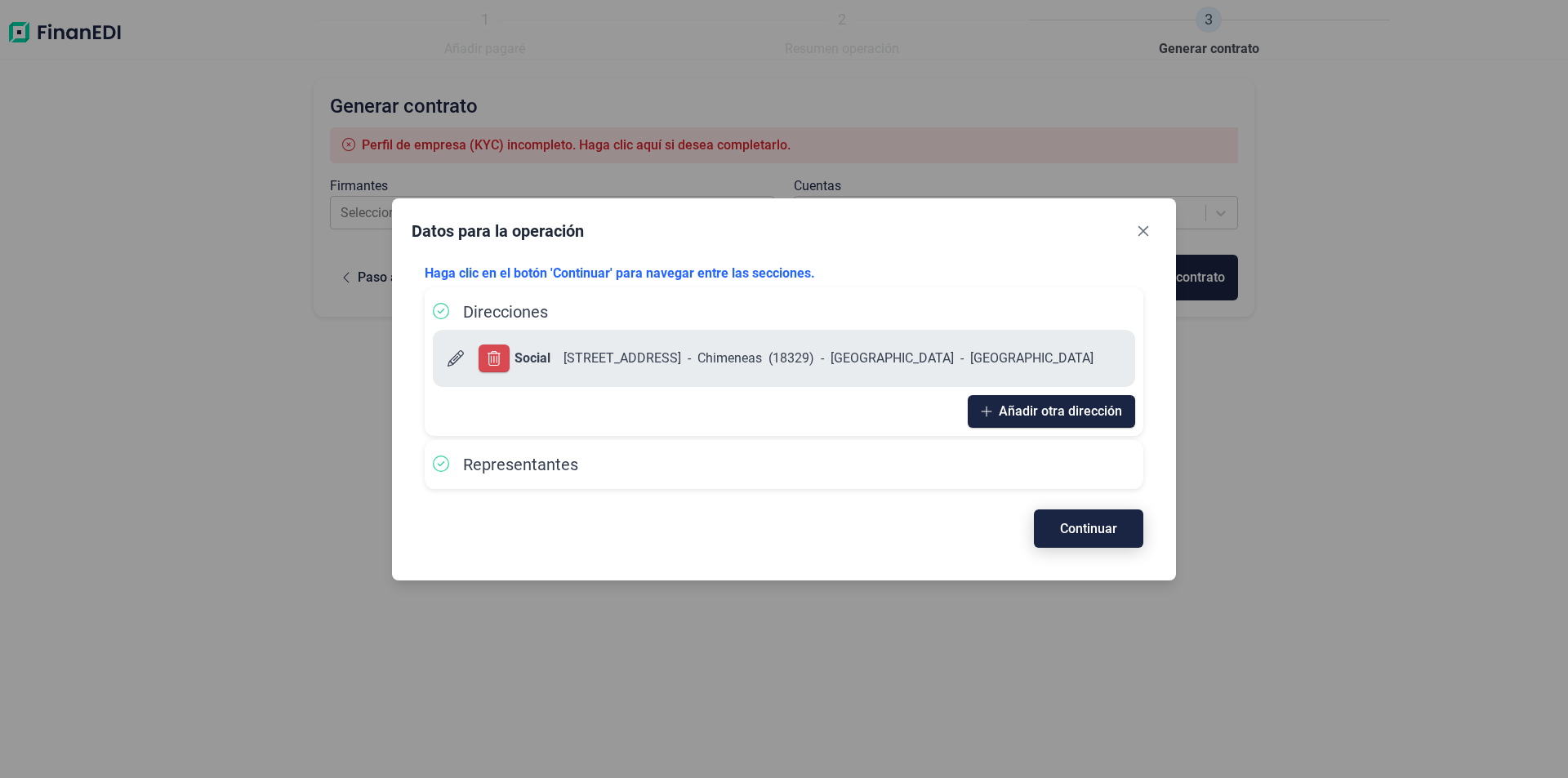
click at [1102, 532] on span "Continuar" at bounding box center [1088, 528] width 57 height 12
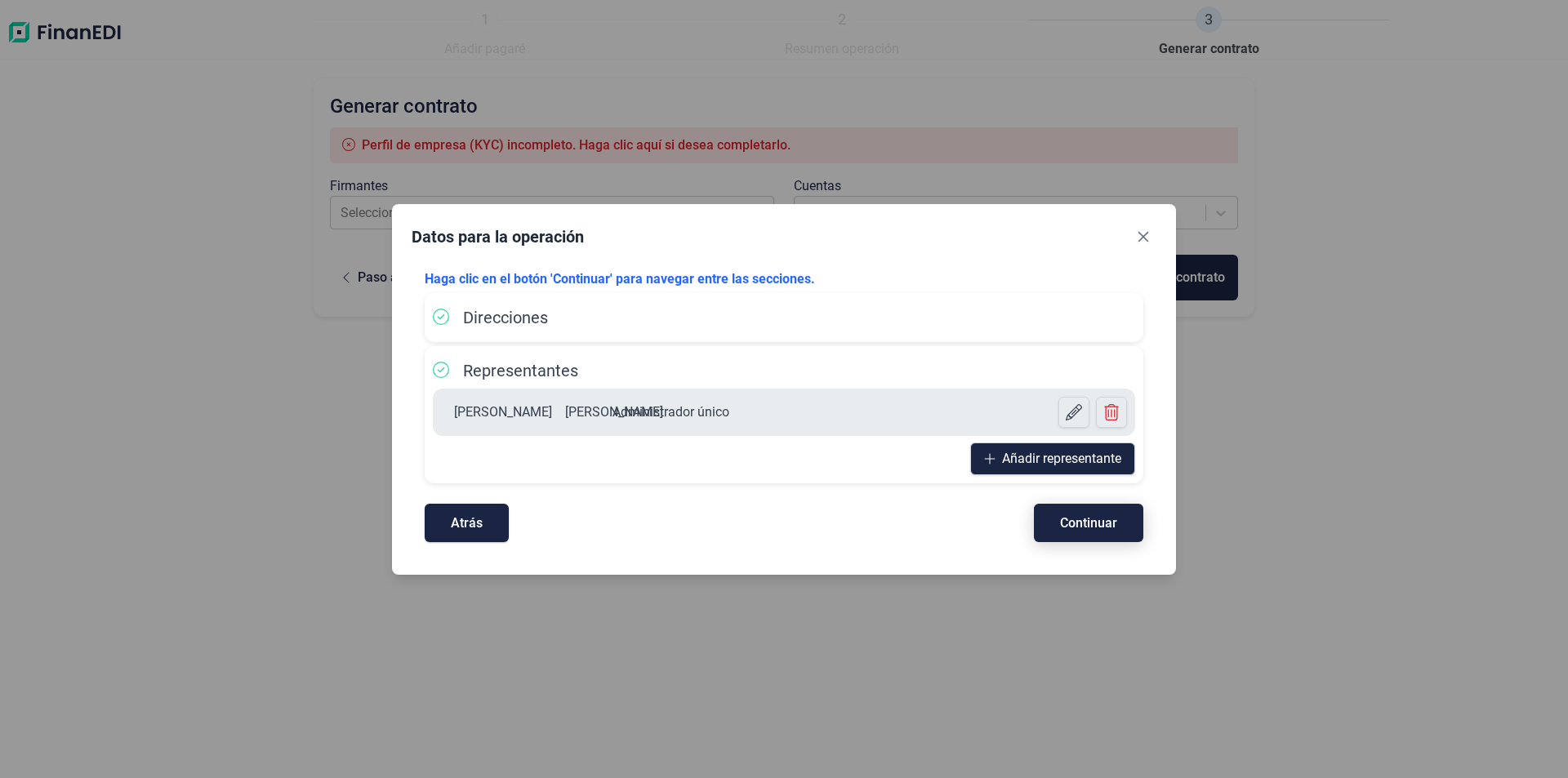
click at [1094, 529] on span "Continuar" at bounding box center [1088, 523] width 57 height 12
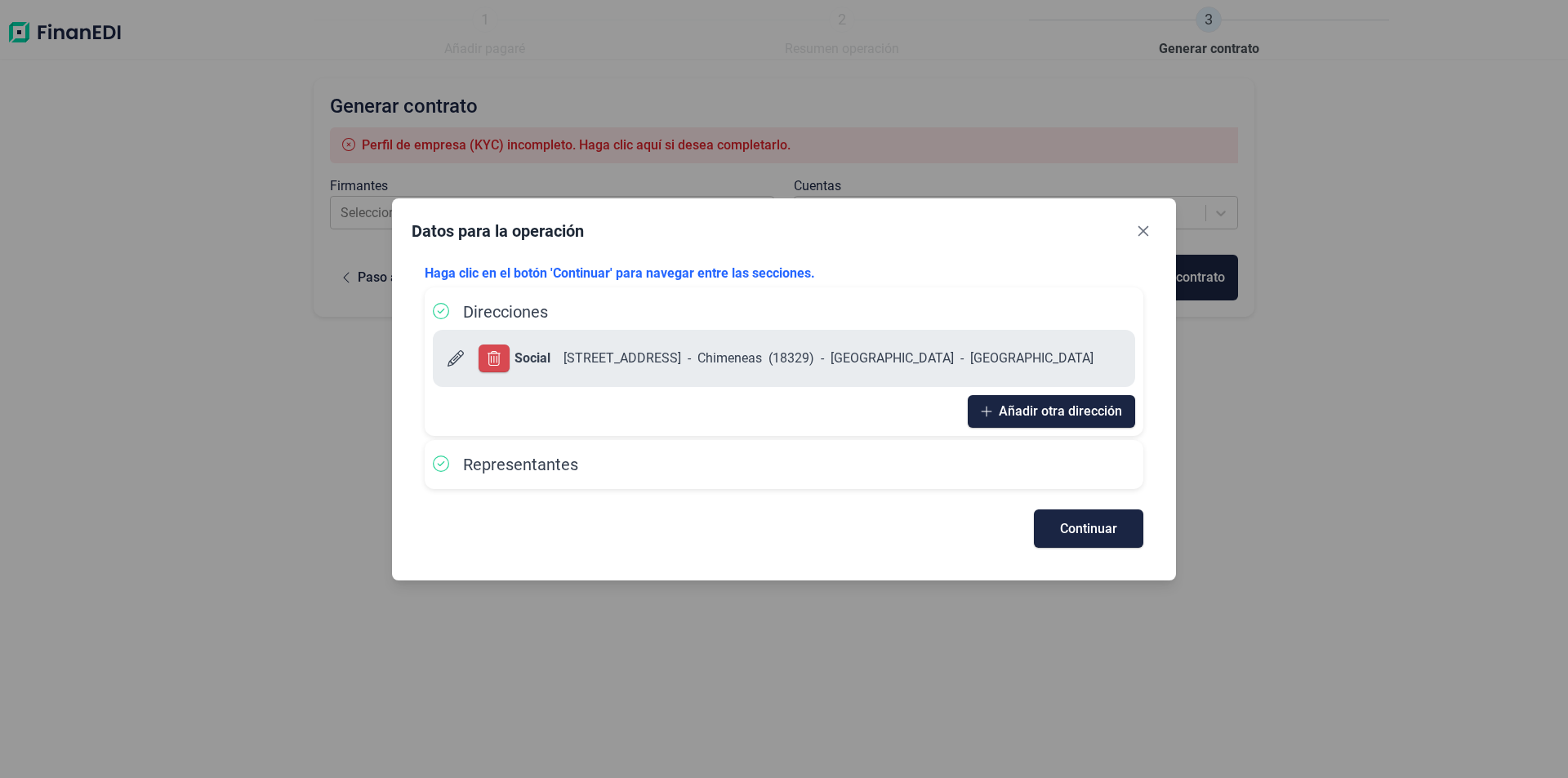
click at [1096, 526] on span "Continuar" at bounding box center [1088, 528] width 57 height 12
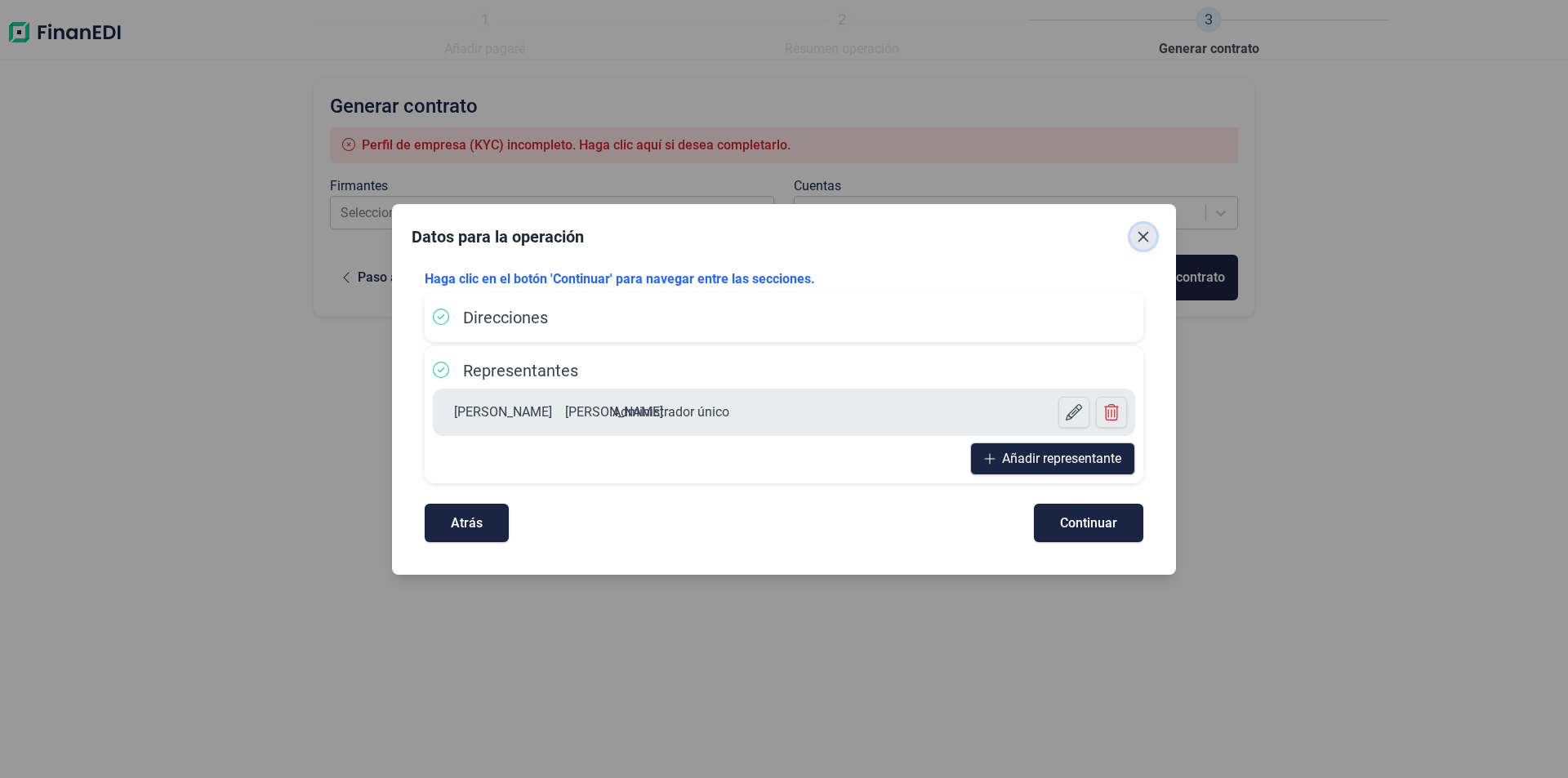
click at [1150, 232] on button "Close" at bounding box center [1143, 237] width 26 height 26
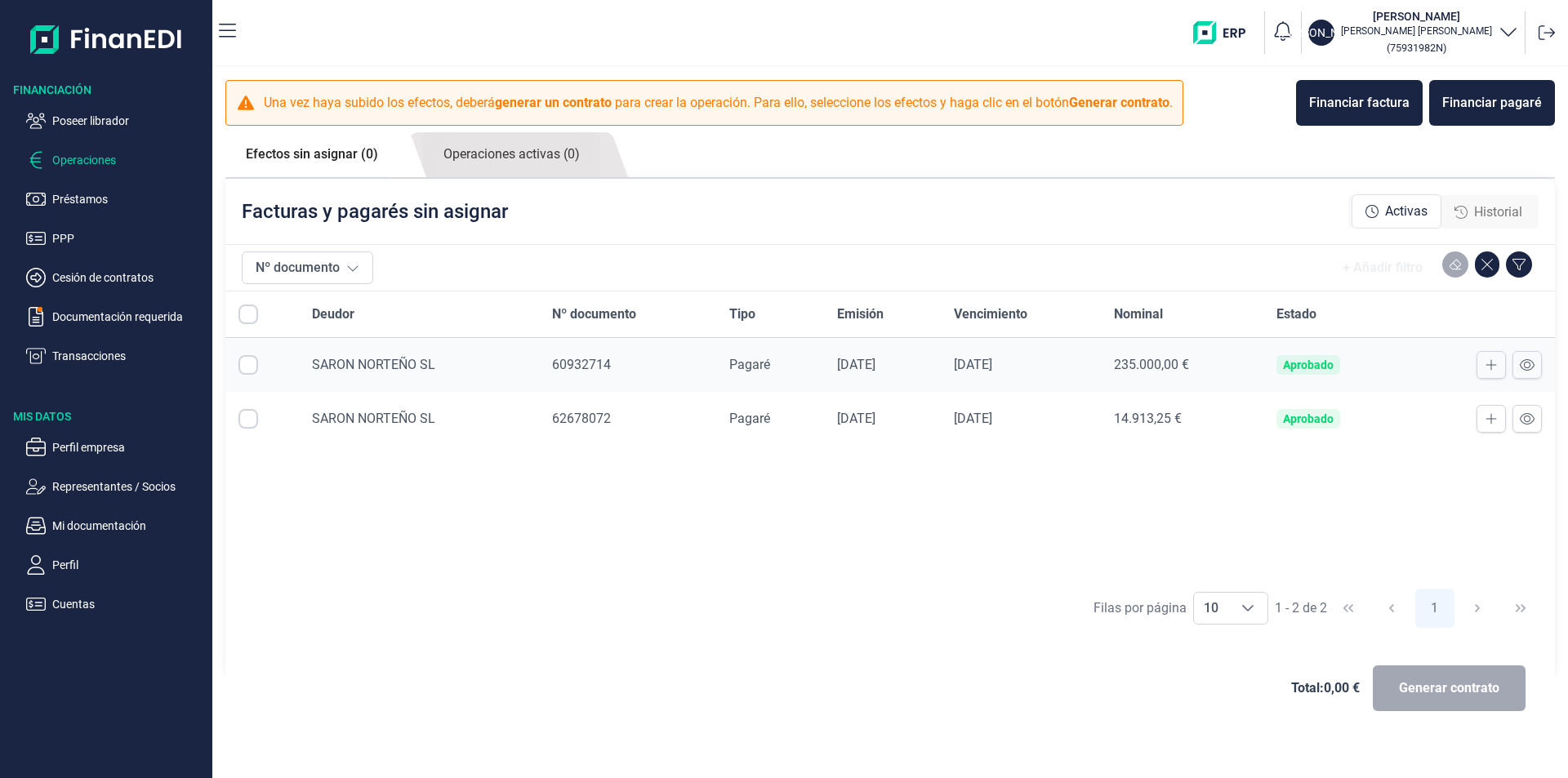
checkbox input "true"
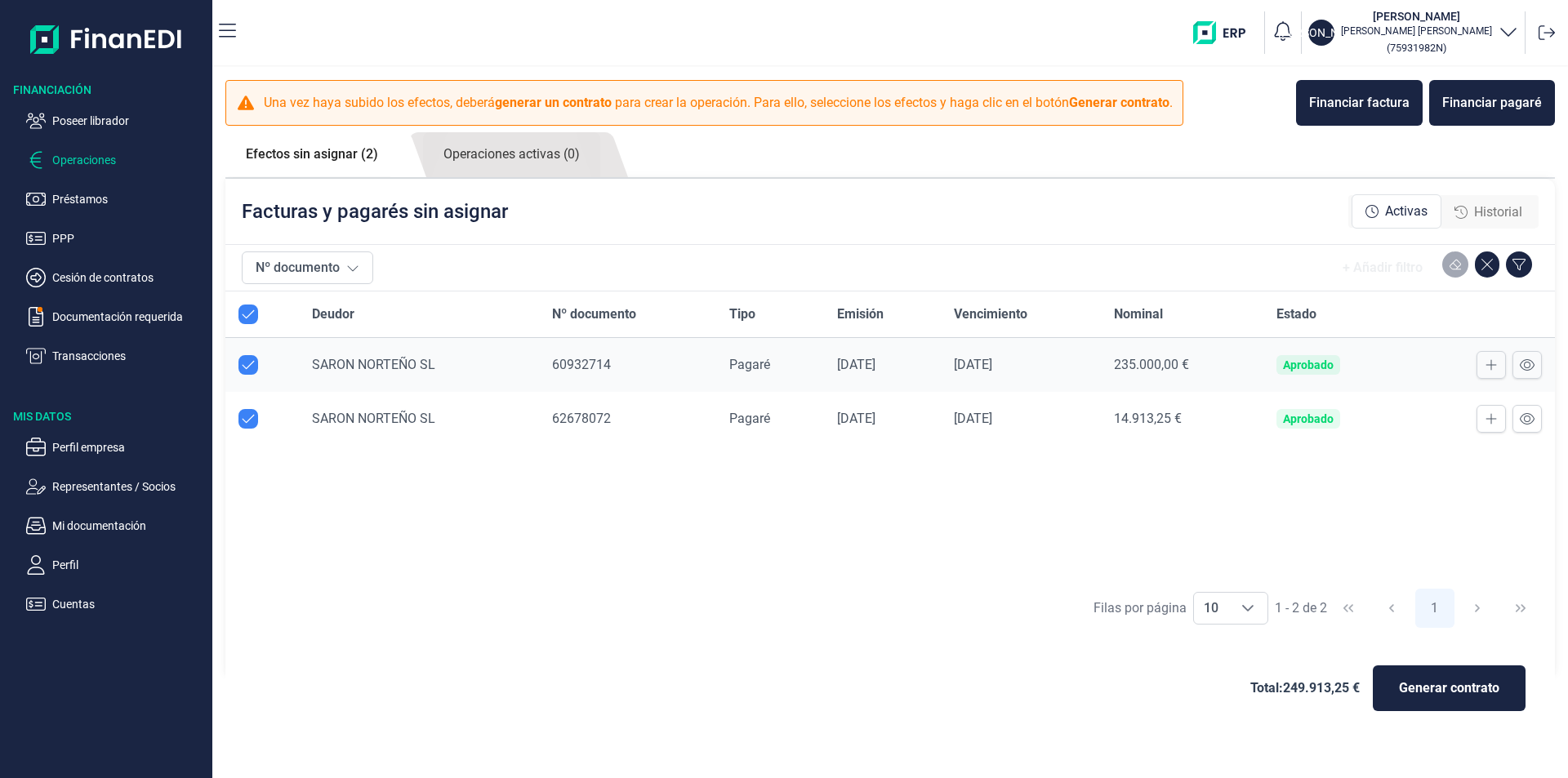
click at [247, 367] on input "Row Unselected null" at bounding box center [248, 364] width 20 height 20
checkbox input "false"
click at [1434, 689] on span "Generar contrato" at bounding box center [1449, 688] width 101 height 20
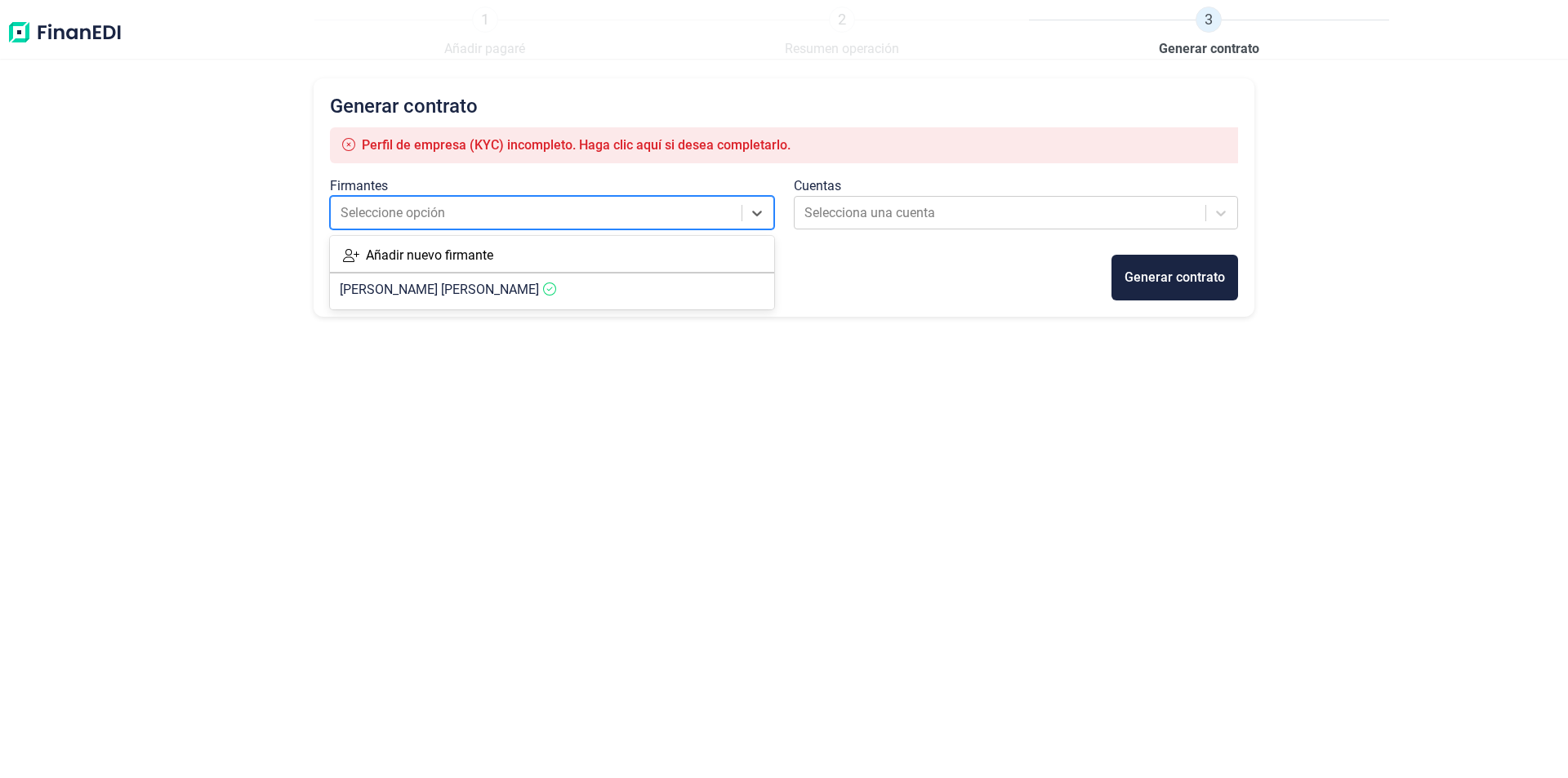
click at [549, 211] on div at bounding box center [537, 213] width 394 height 23
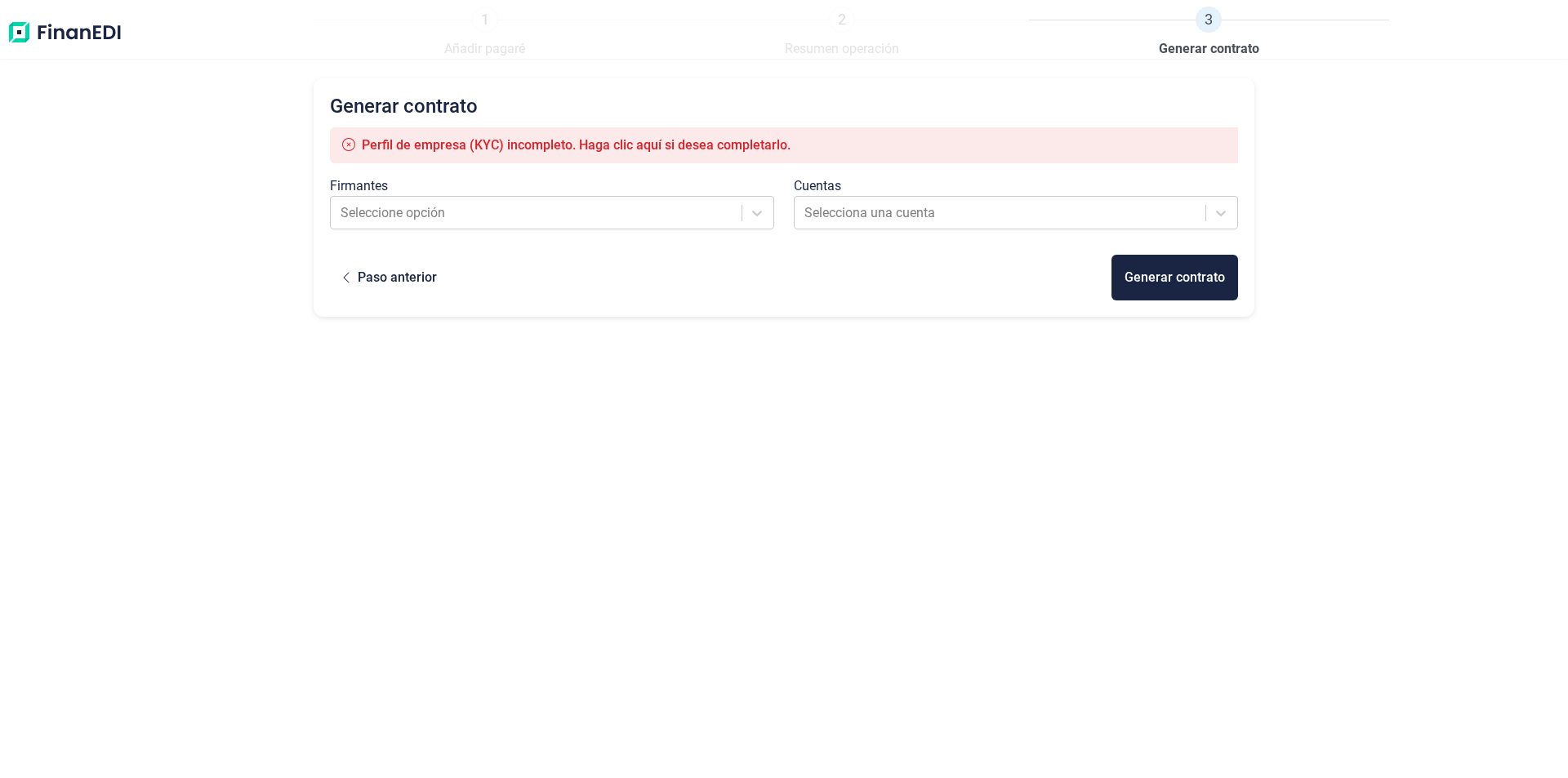
click at [553, 153] on div "Perfil de empresa (KYC) incompleto. Haga clic aquí si desea completarlo." at bounding box center [564, 145] width 453 height 20
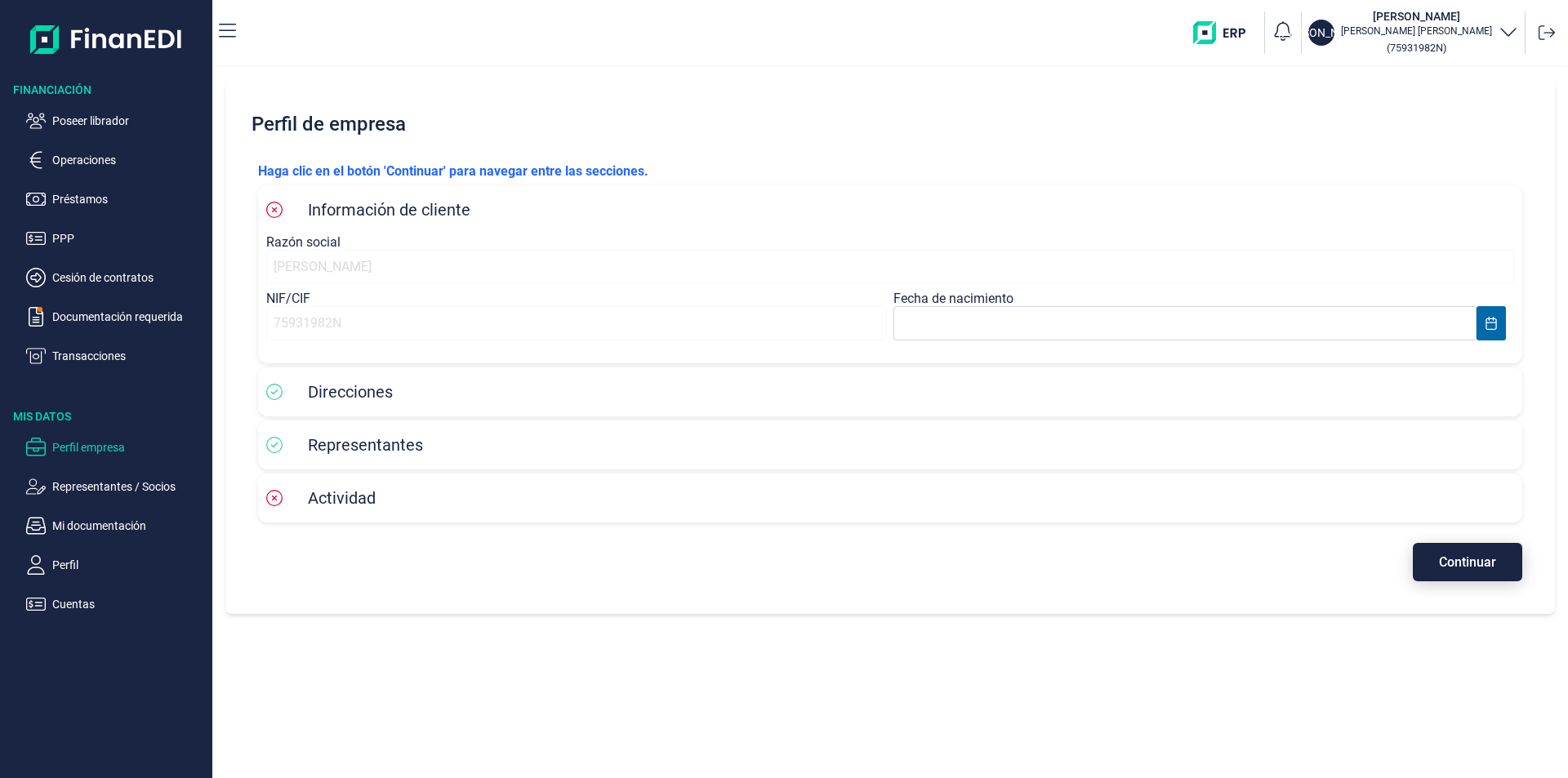
click at [1458, 560] on span "Continuar" at bounding box center [1467, 562] width 57 height 12
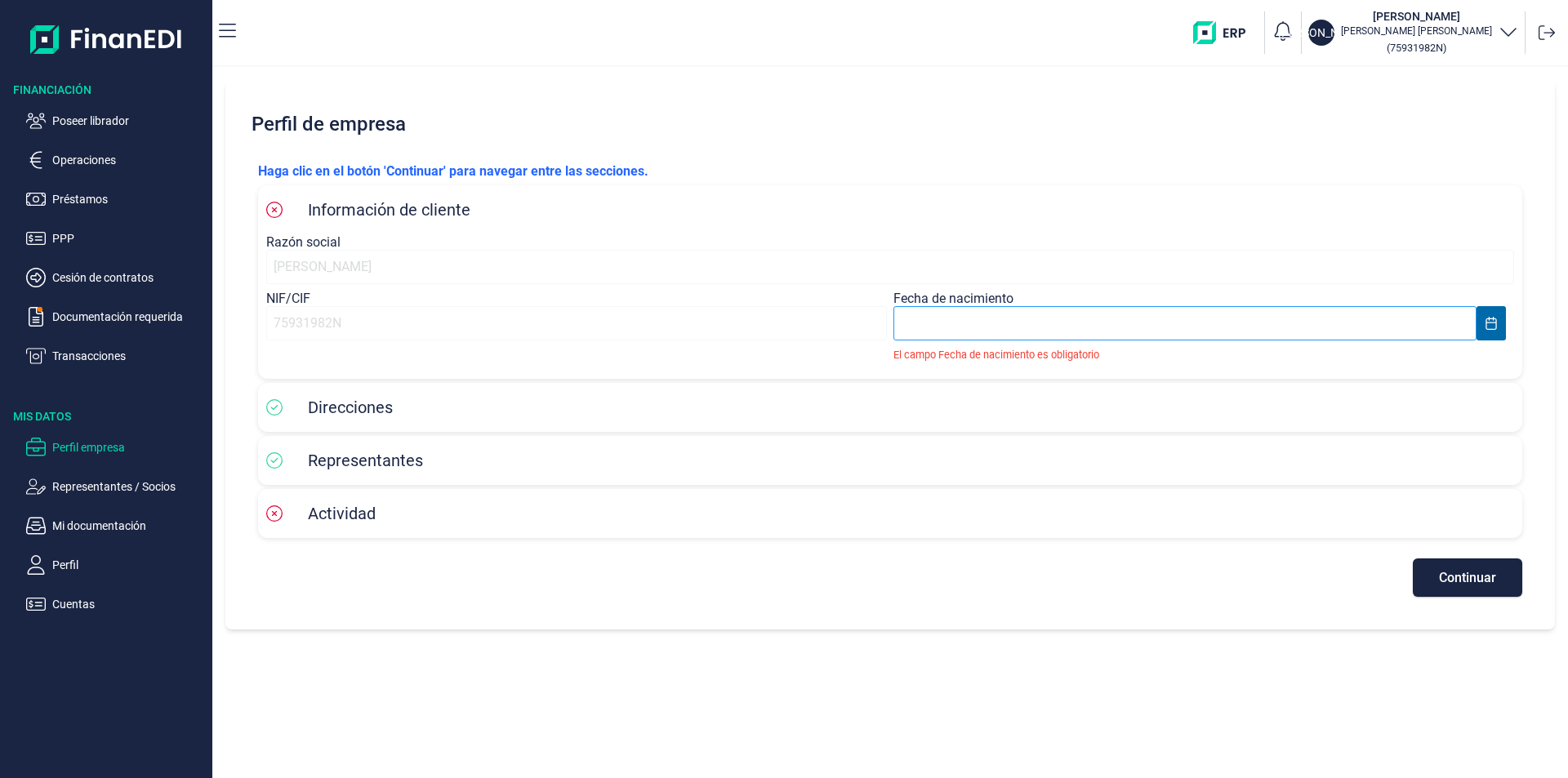
click at [929, 327] on input "text" at bounding box center [1184, 323] width 583 height 34
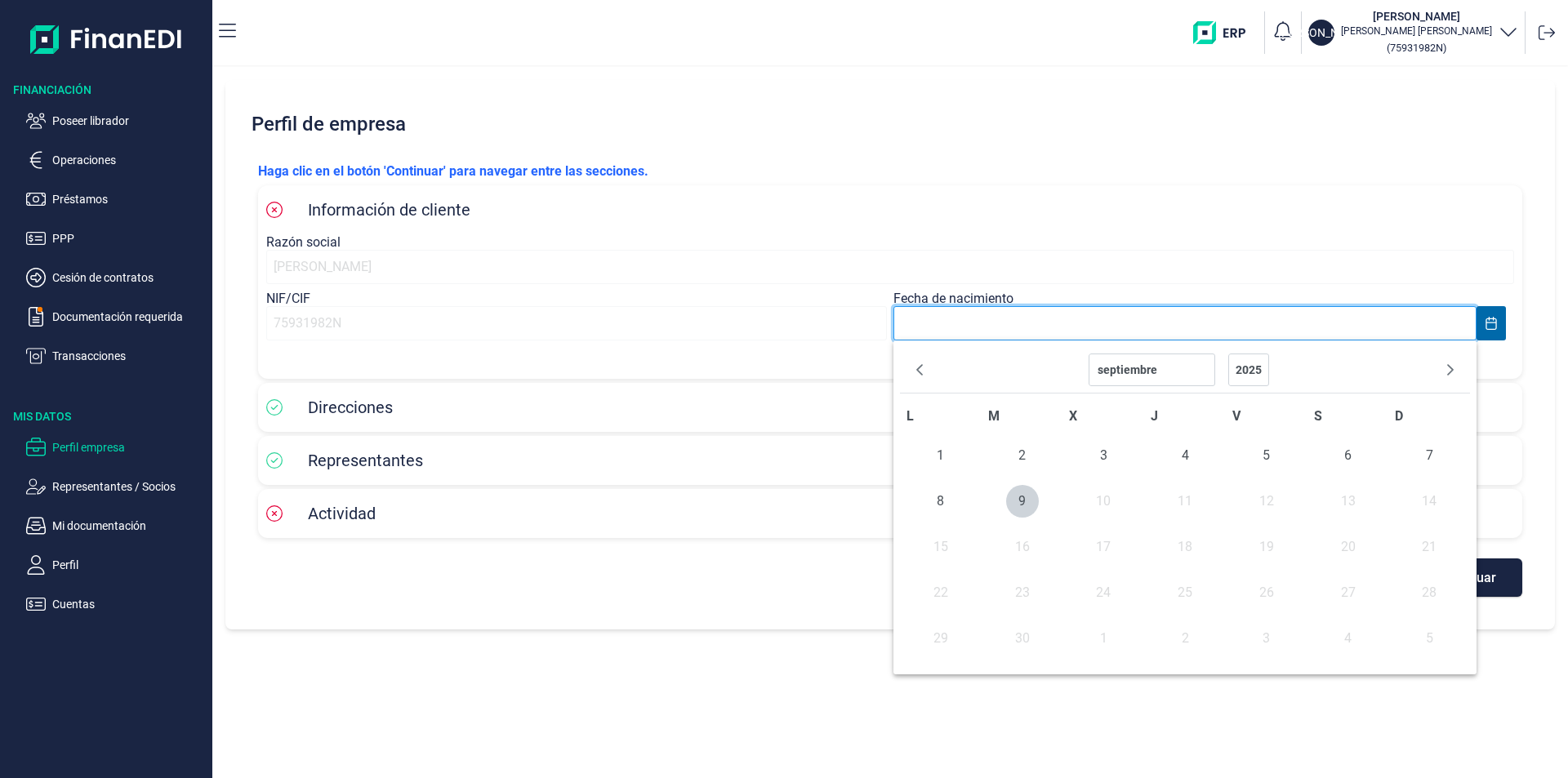
click at [929, 327] on input "text" at bounding box center [1184, 323] width 583 height 34
type input "[DATE]"
select select "4"
select select "1993"
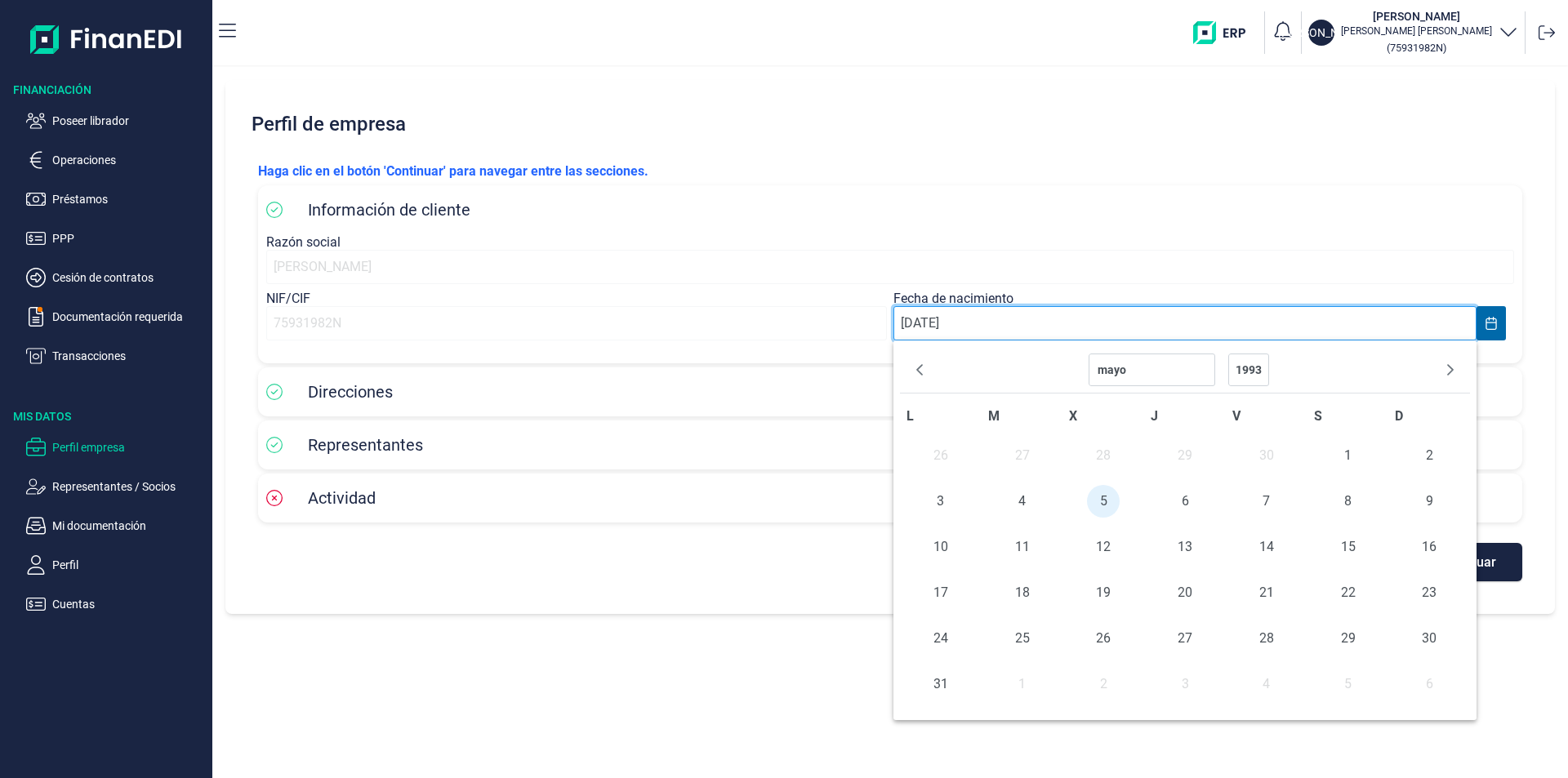
type input "[DATE]"
click at [1097, 502] on span "5" at bounding box center [1103, 501] width 33 height 33
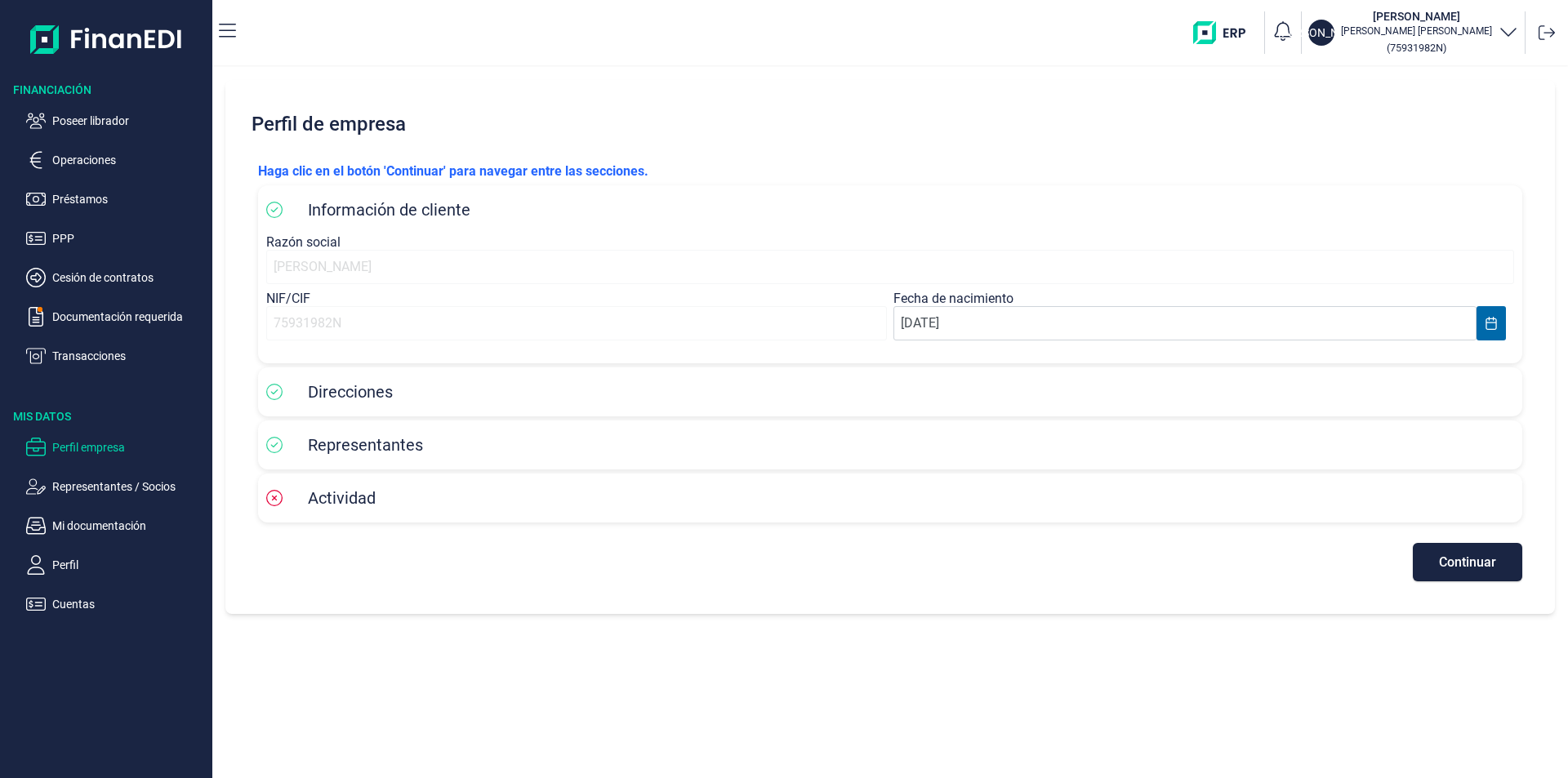
click at [839, 659] on div "Perfil de empresa Haga clic en el botón 'Continuar' para navegar entre las secc…" at bounding box center [890, 422] width 1355 height 711
click at [1452, 561] on span "Continuar" at bounding box center [1467, 562] width 57 height 12
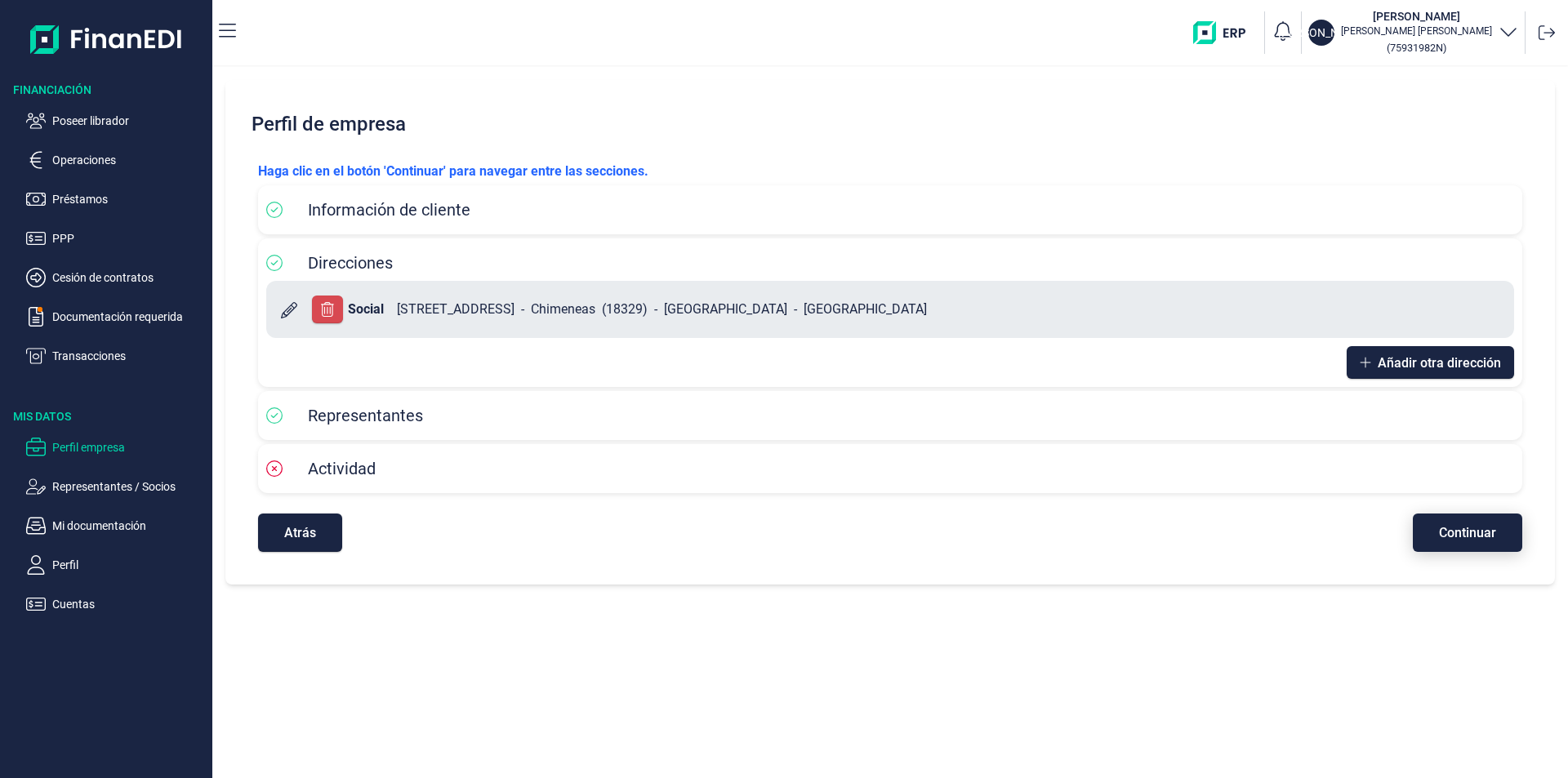
click at [1461, 533] on span "Continuar" at bounding box center [1467, 532] width 57 height 12
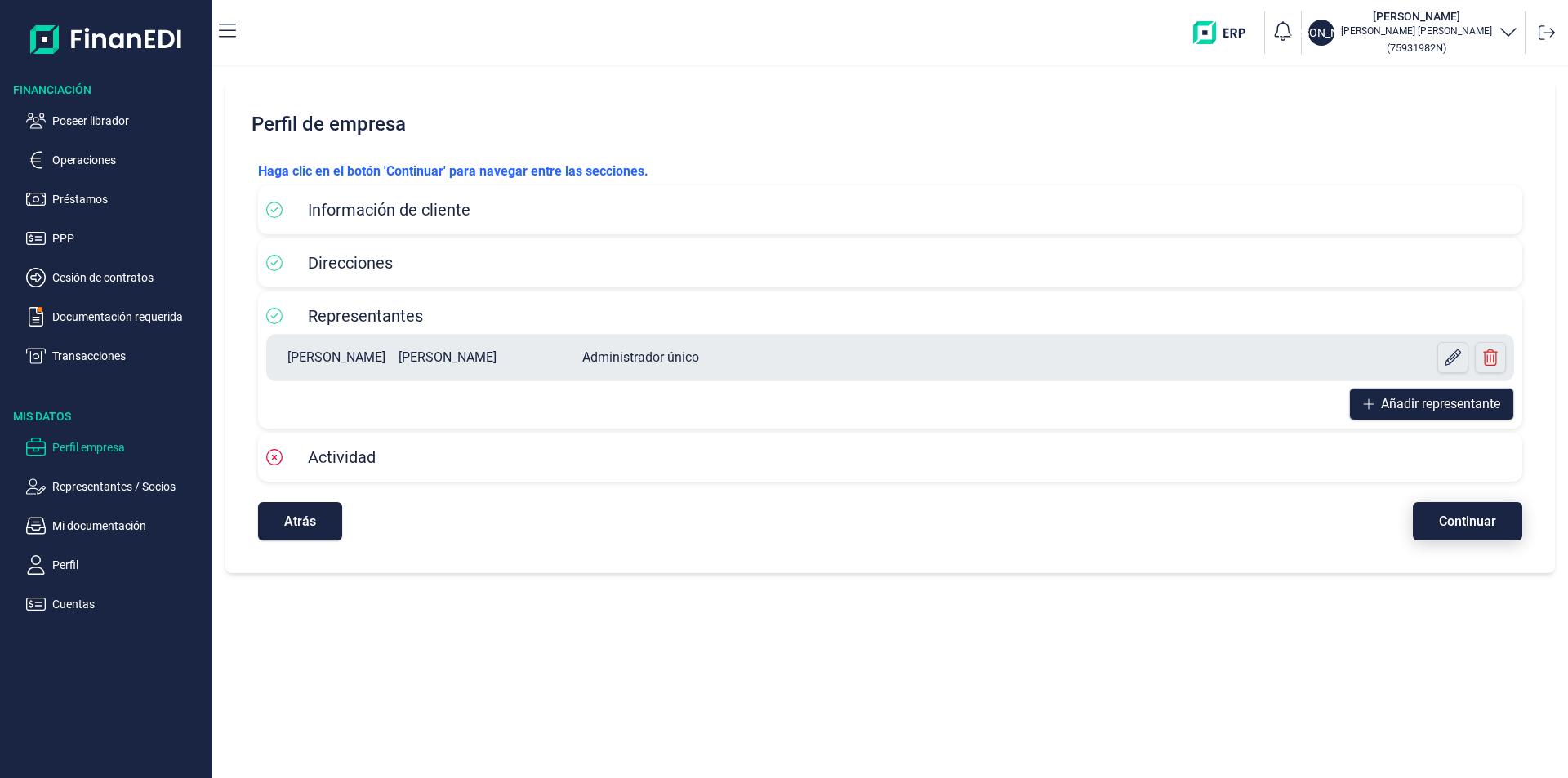
click at [1459, 522] on span "Continuar" at bounding box center [1467, 521] width 57 height 12
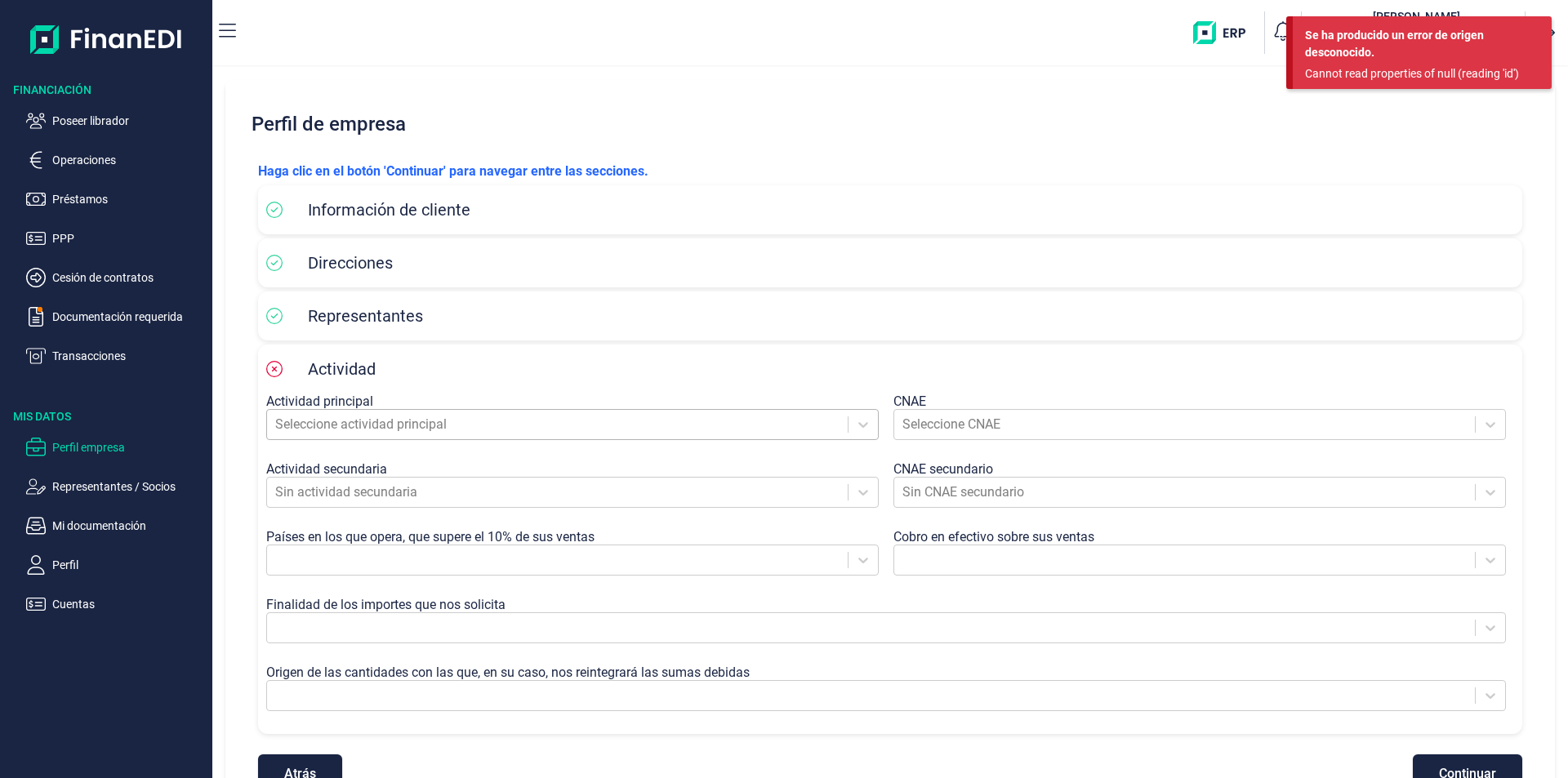
click at [309, 426] on div at bounding box center [557, 424] width 564 height 23
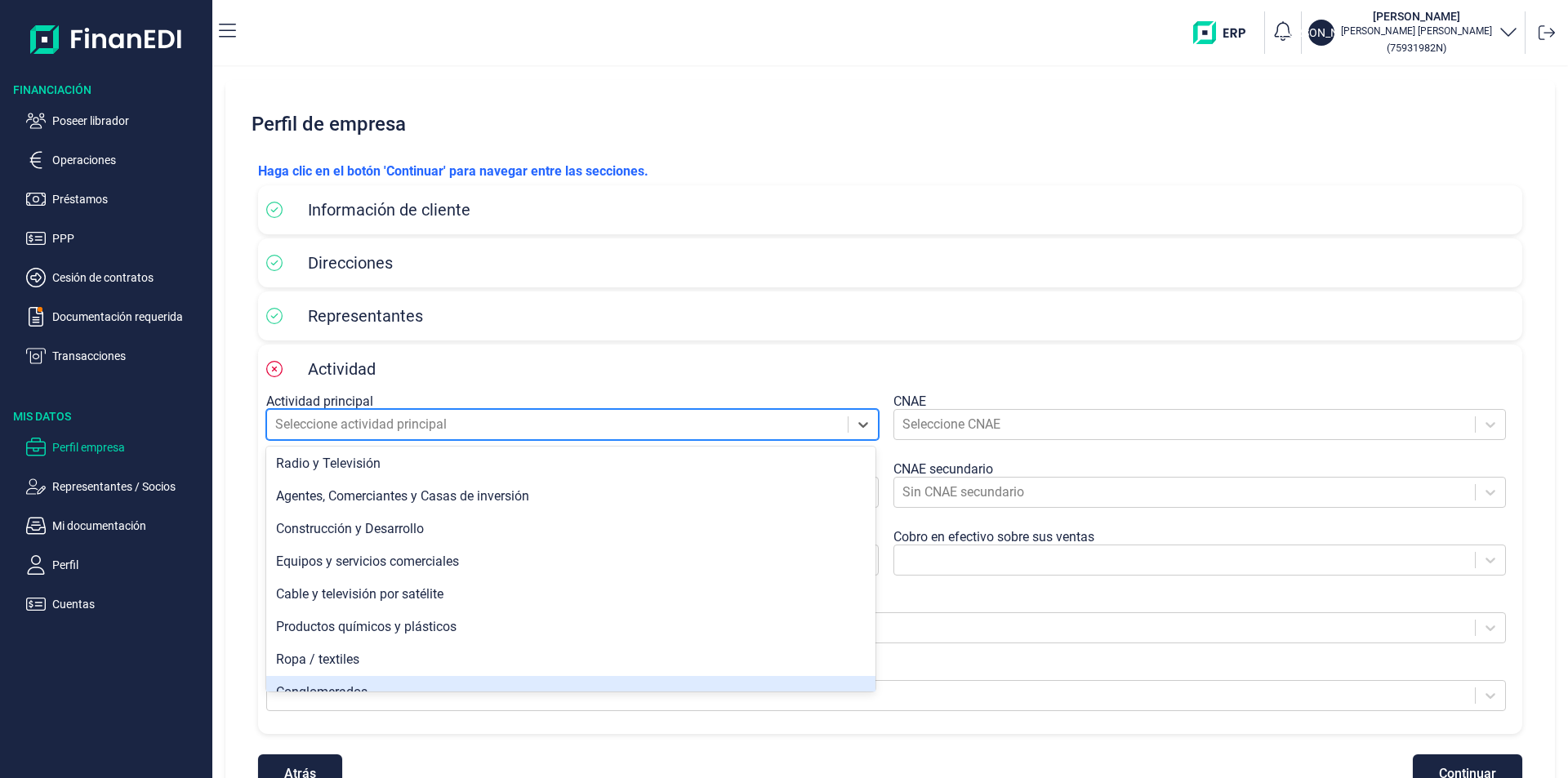
scroll to position [104, 0]
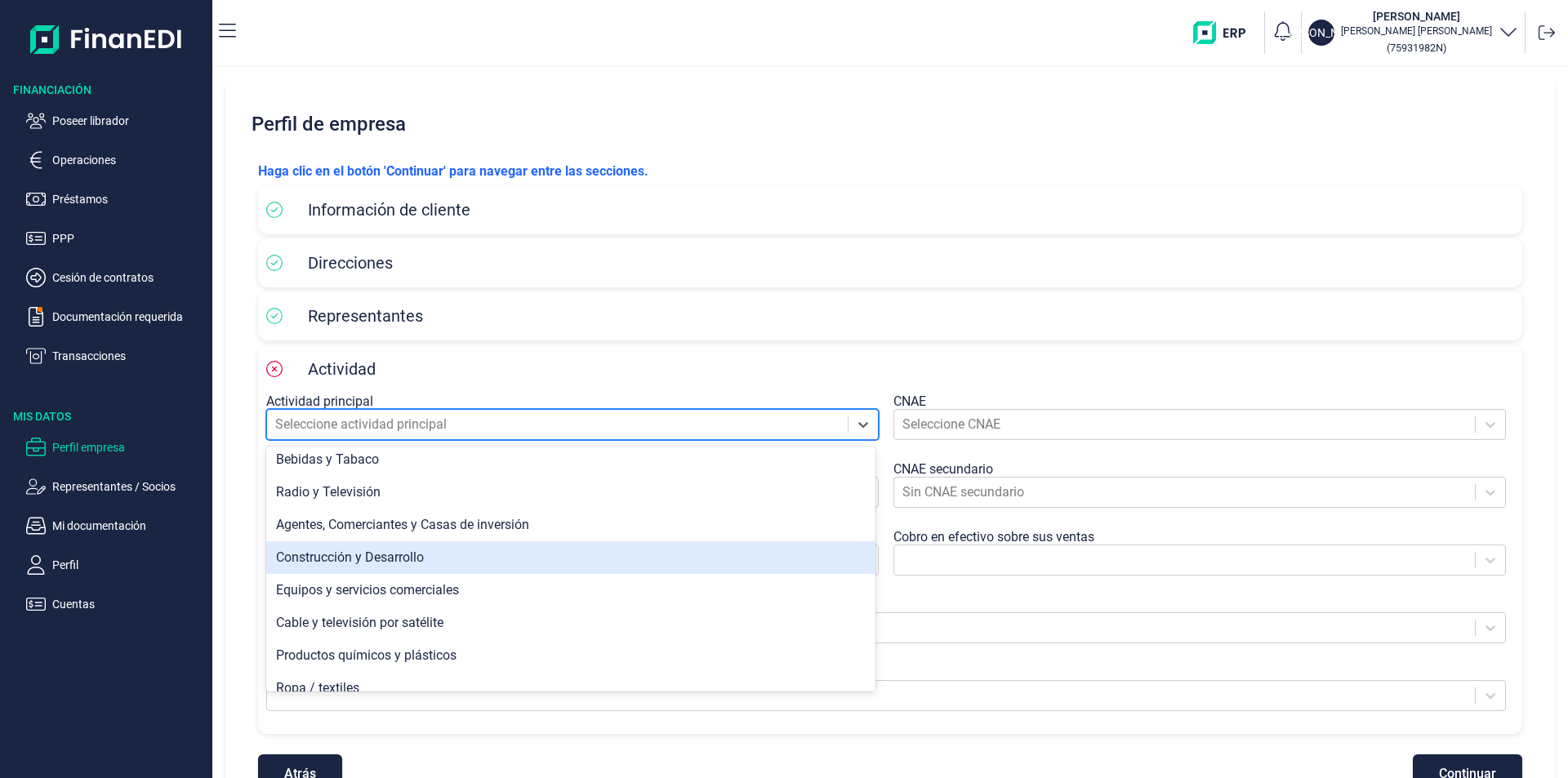
click at [390, 553] on div "Construcción y Desarrollo" at bounding box center [571, 557] width 609 height 33
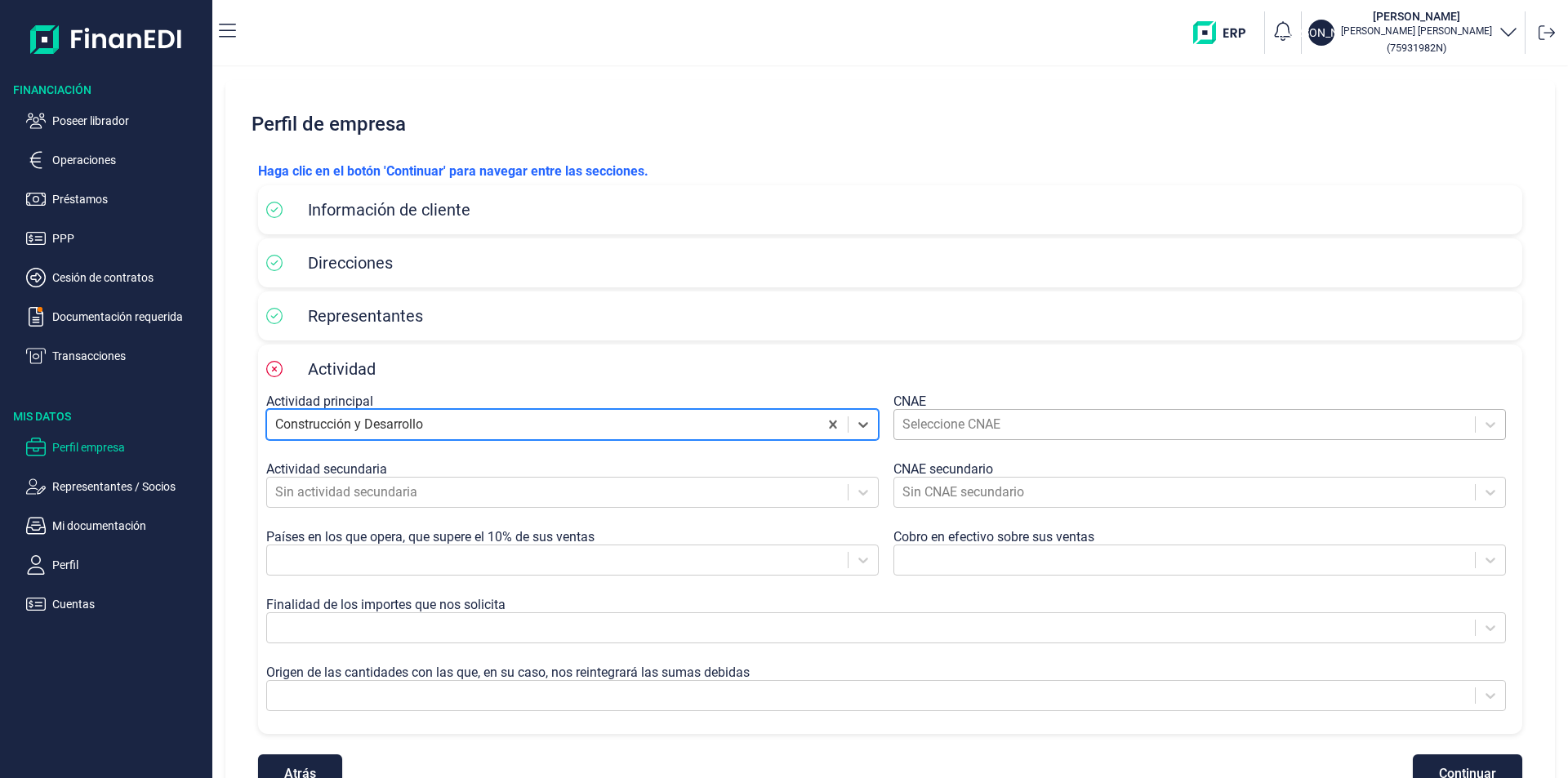
click at [965, 430] on div at bounding box center [1184, 424] width 564 height 23
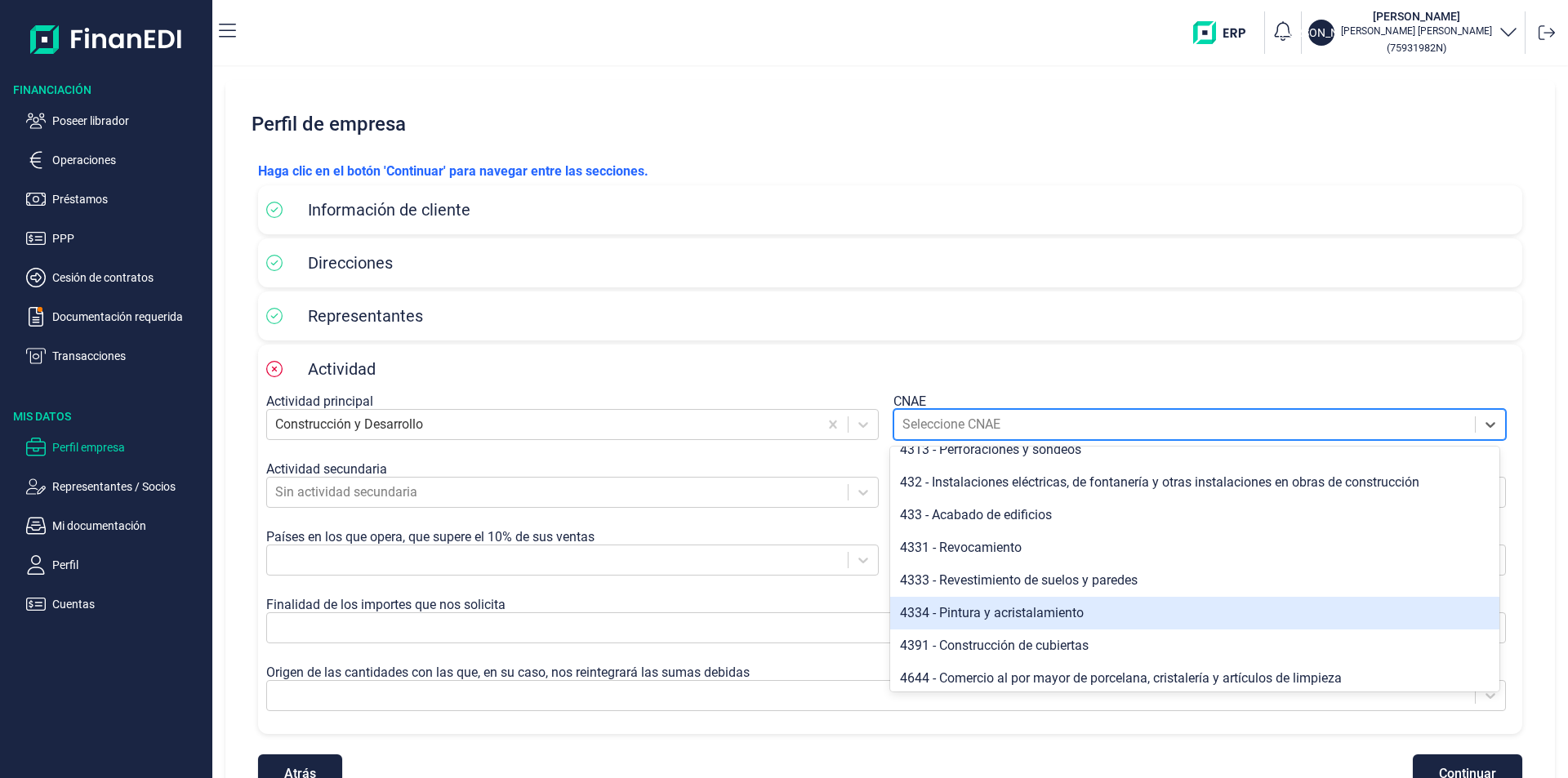
scroll to position [816, 0]
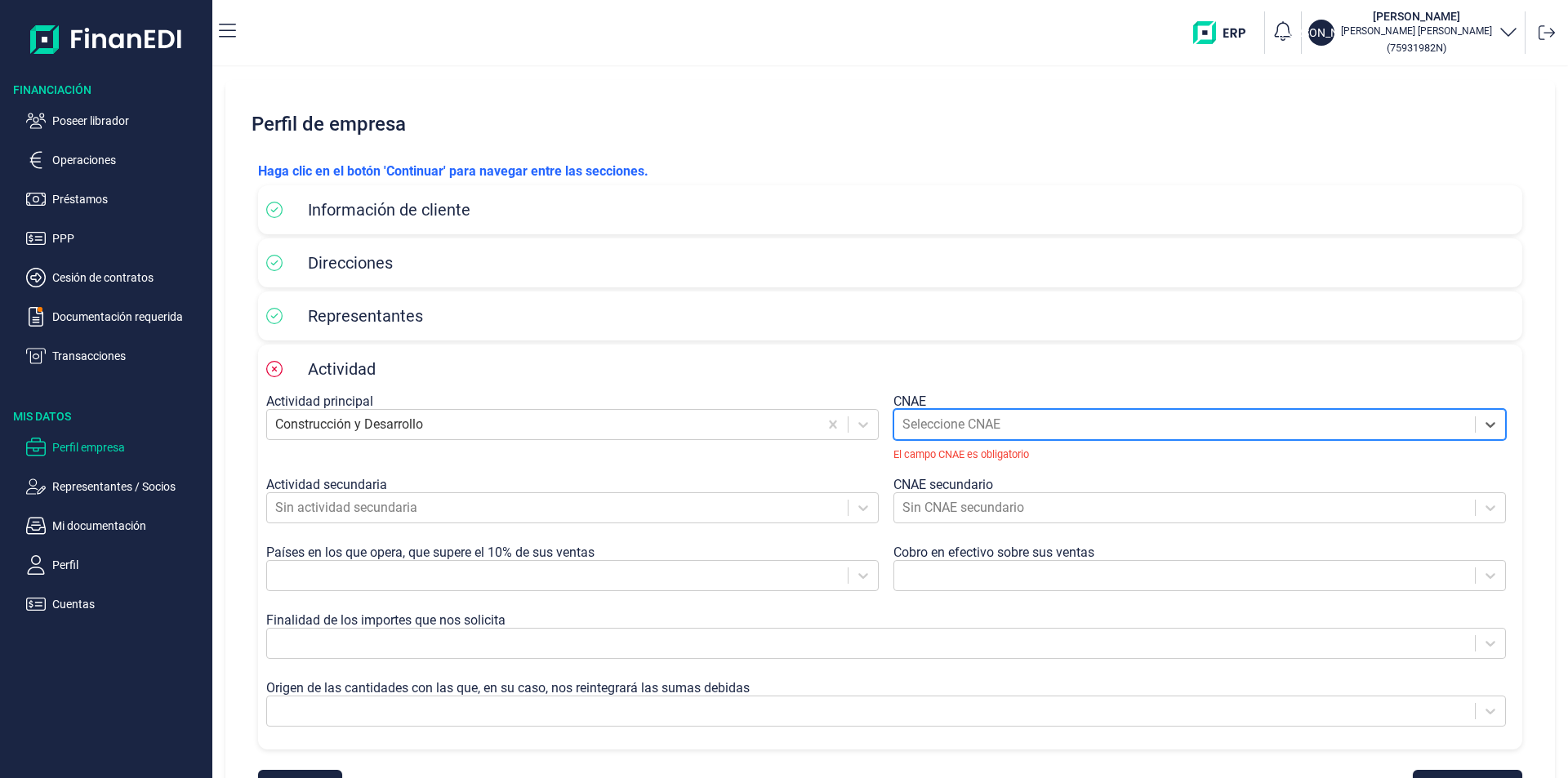
click at [1010, 427] on div at bounding box center [1184, 424] width 564 height 23
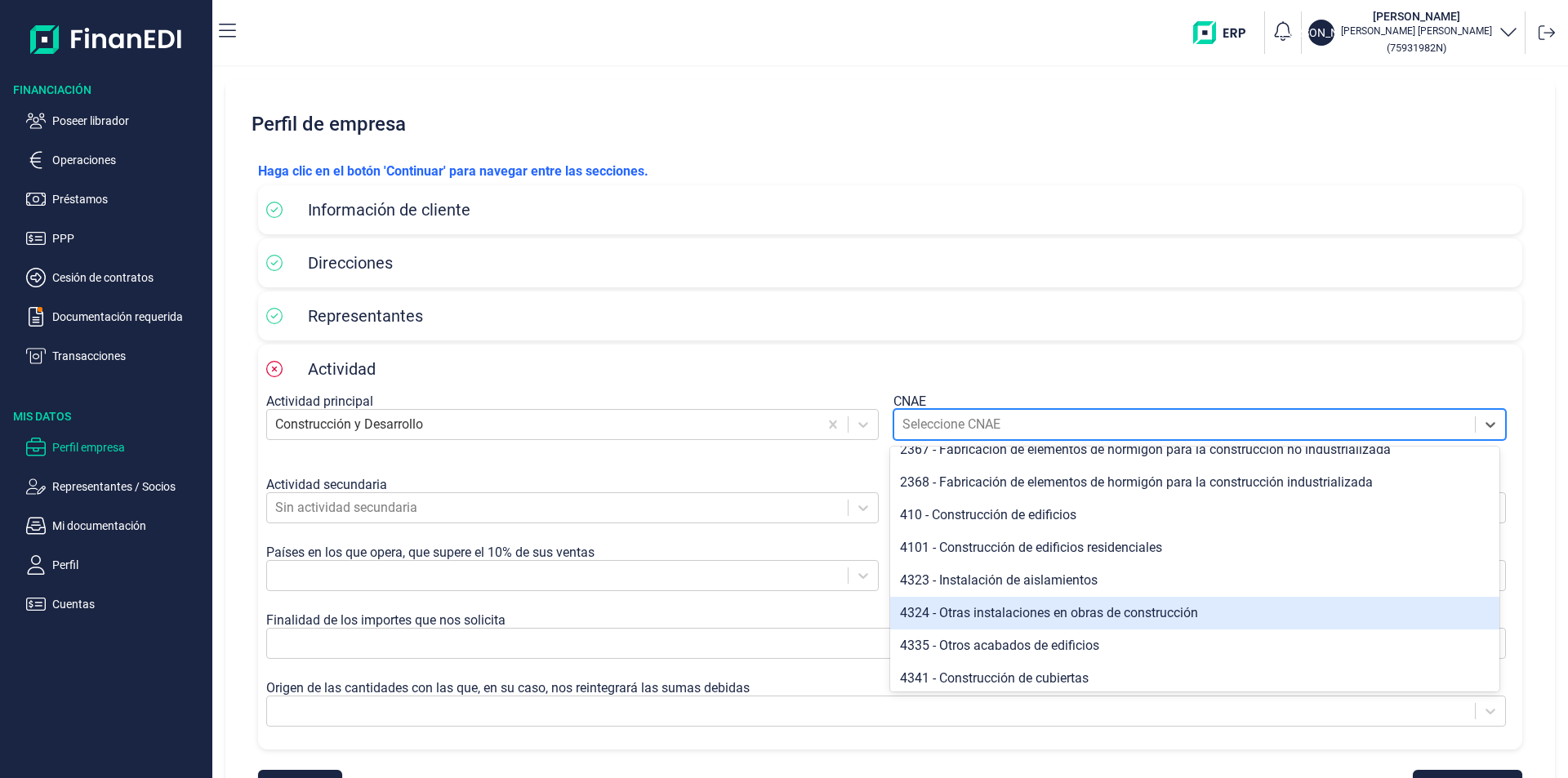
scroll to position [1133, 0]
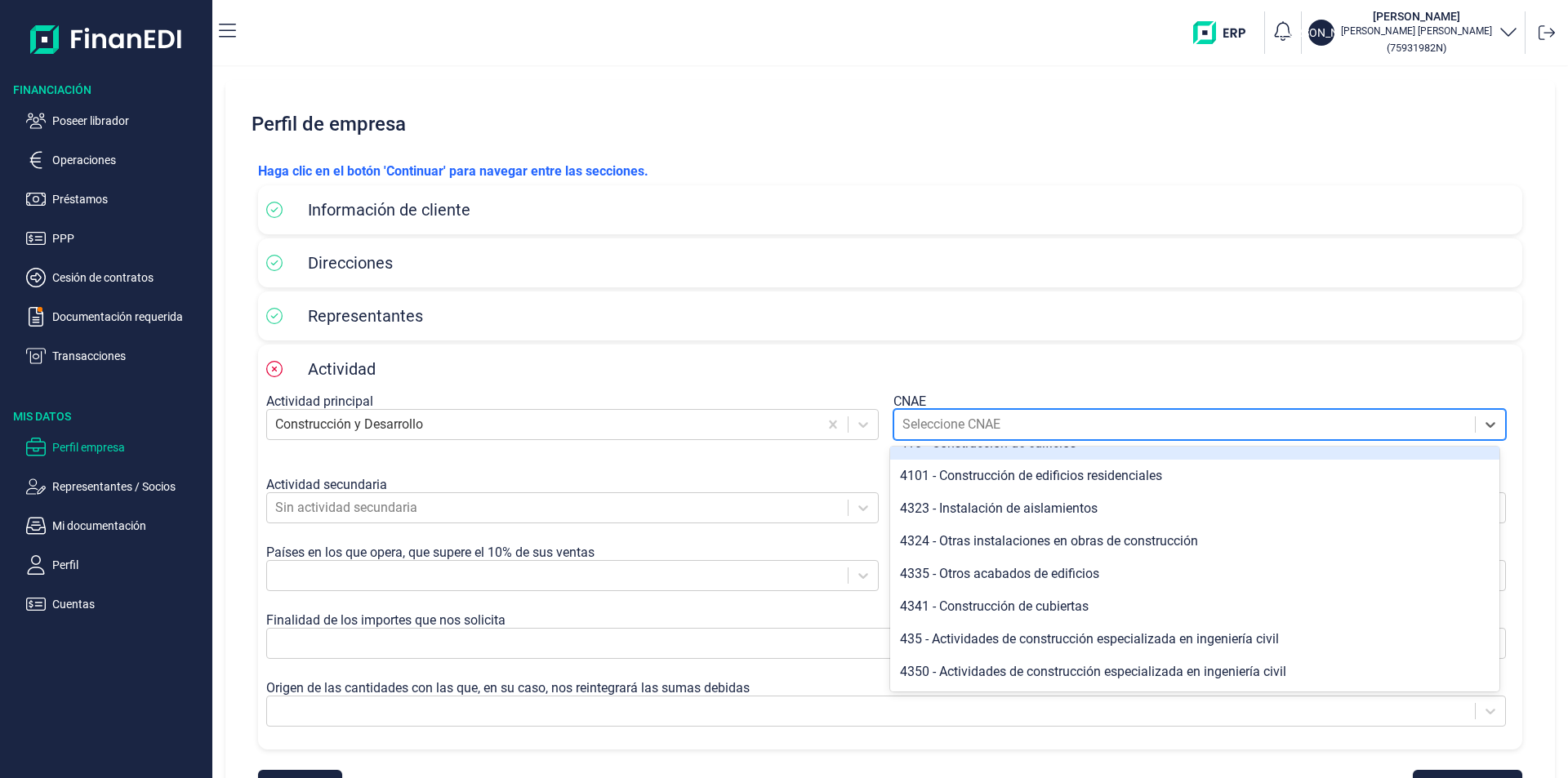
click at [916, 422] on div at bounding box center [1184, 424] width 564 height 23
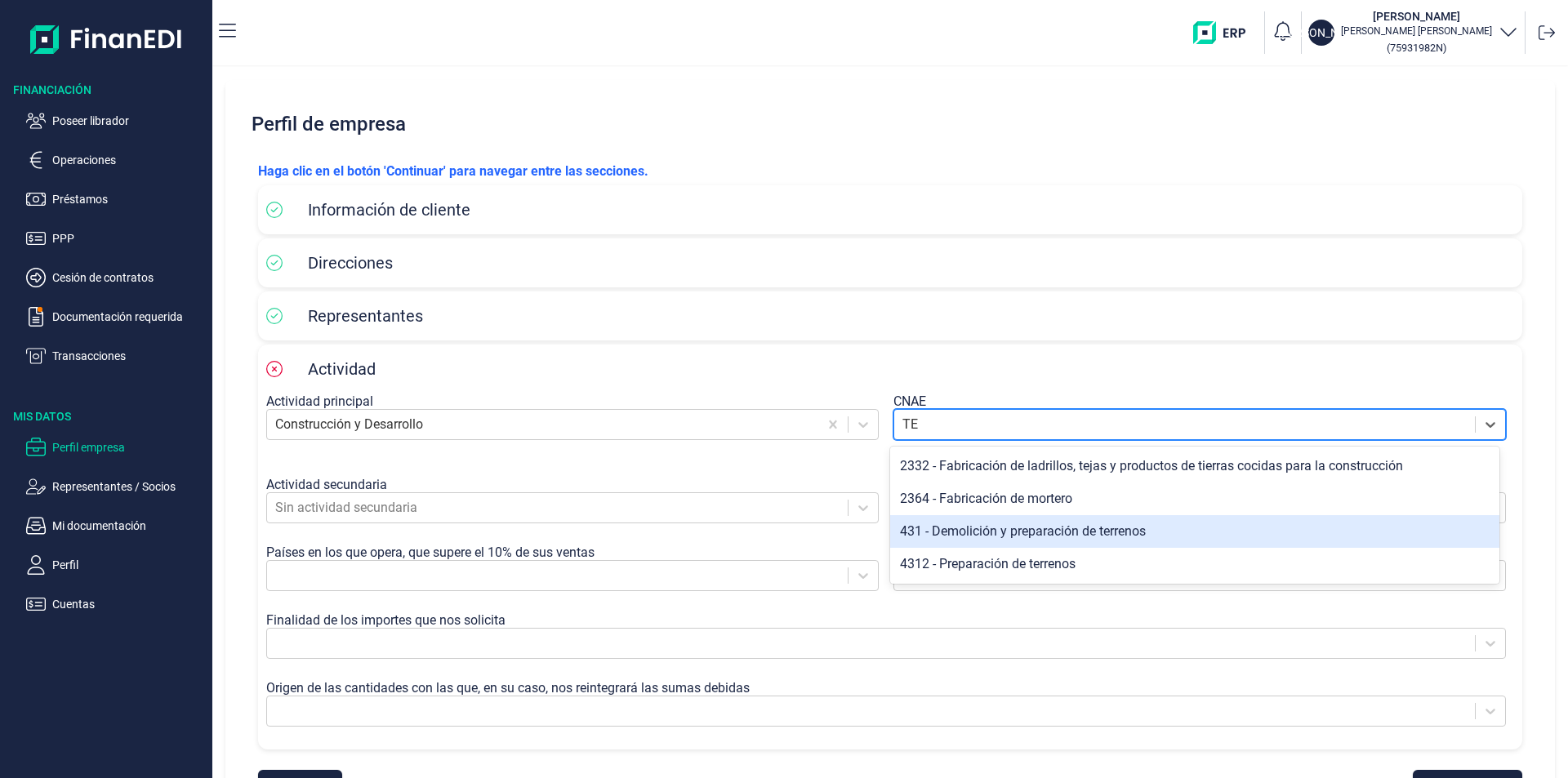
type input "T"
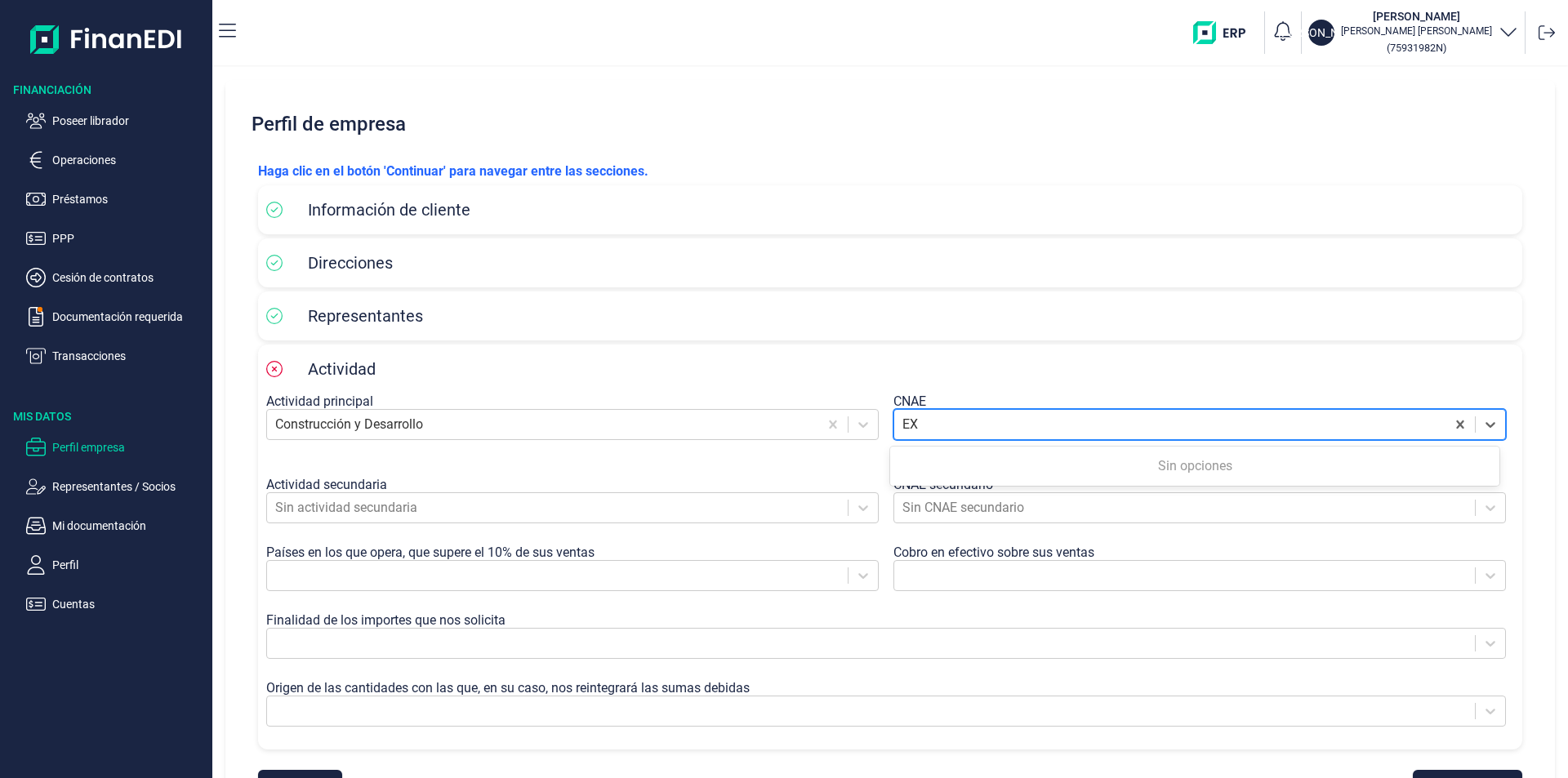
type input "E"
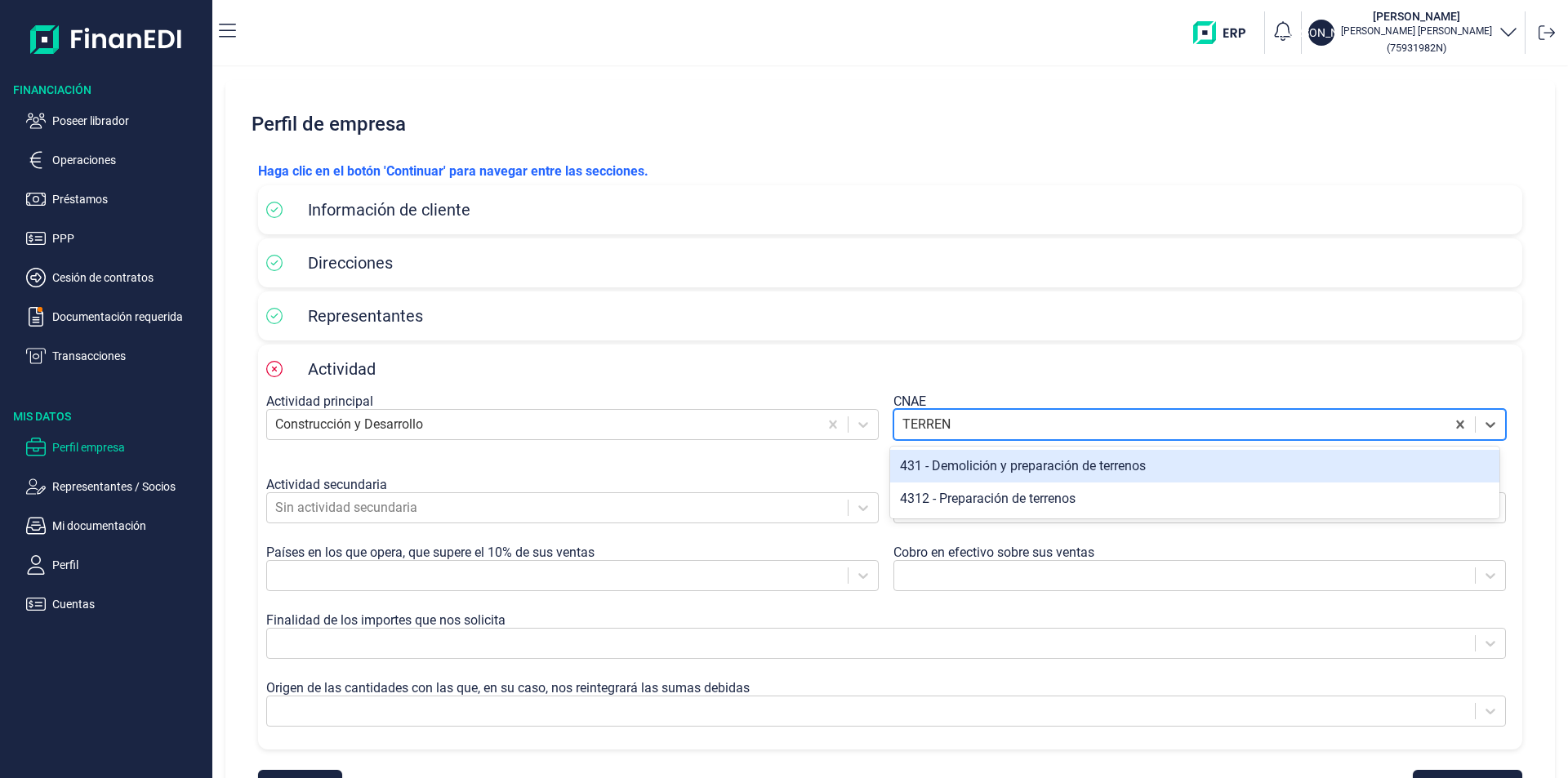
type input "TERRENO"
click at [1046, 468] on div "431 - Demolición y preparación de terrenos" at bounding box center [1194, 466] width 609 height 33
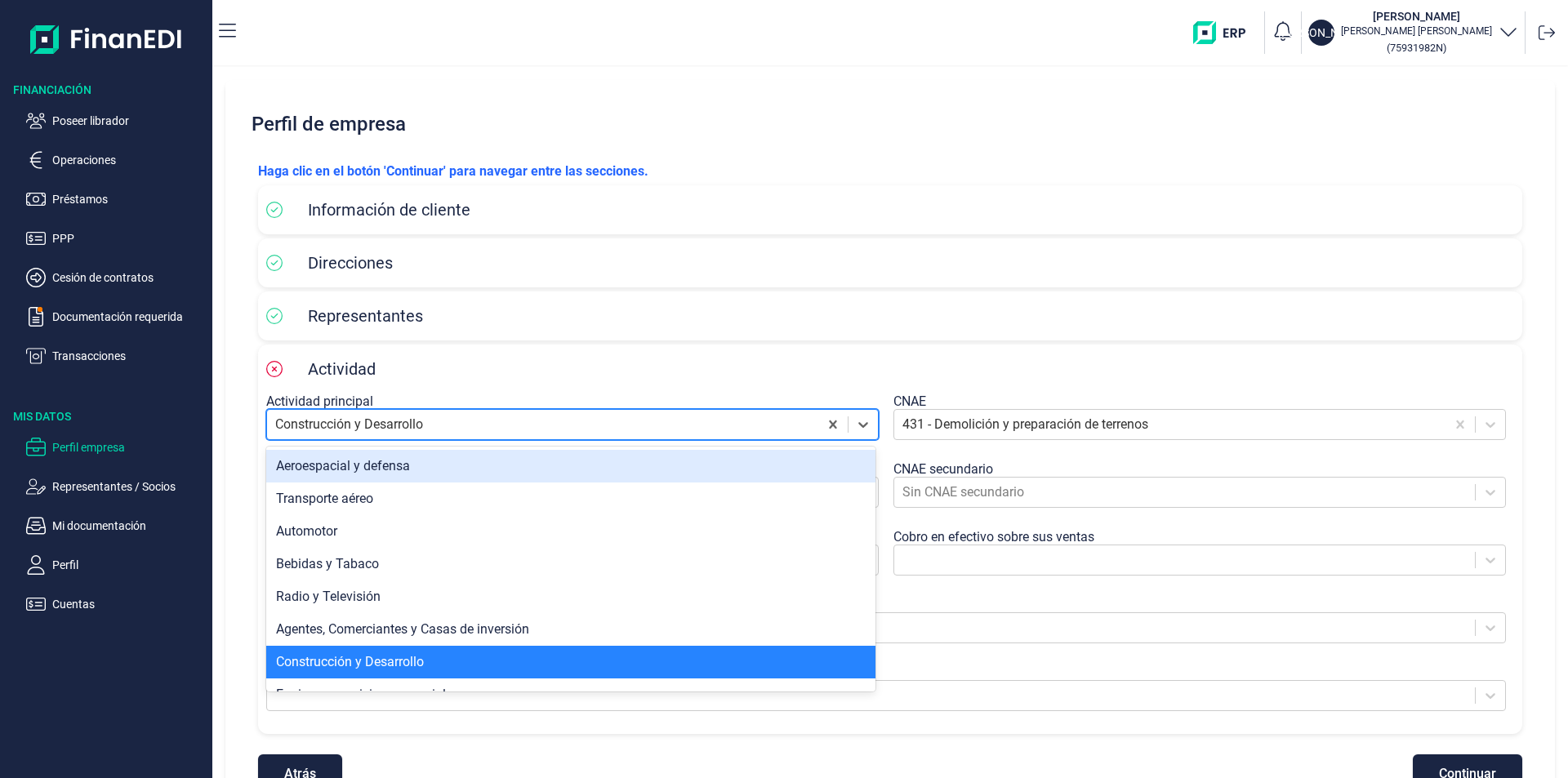
click at [414, 428] on div at bounding box center [542, 424] width 534 height 23
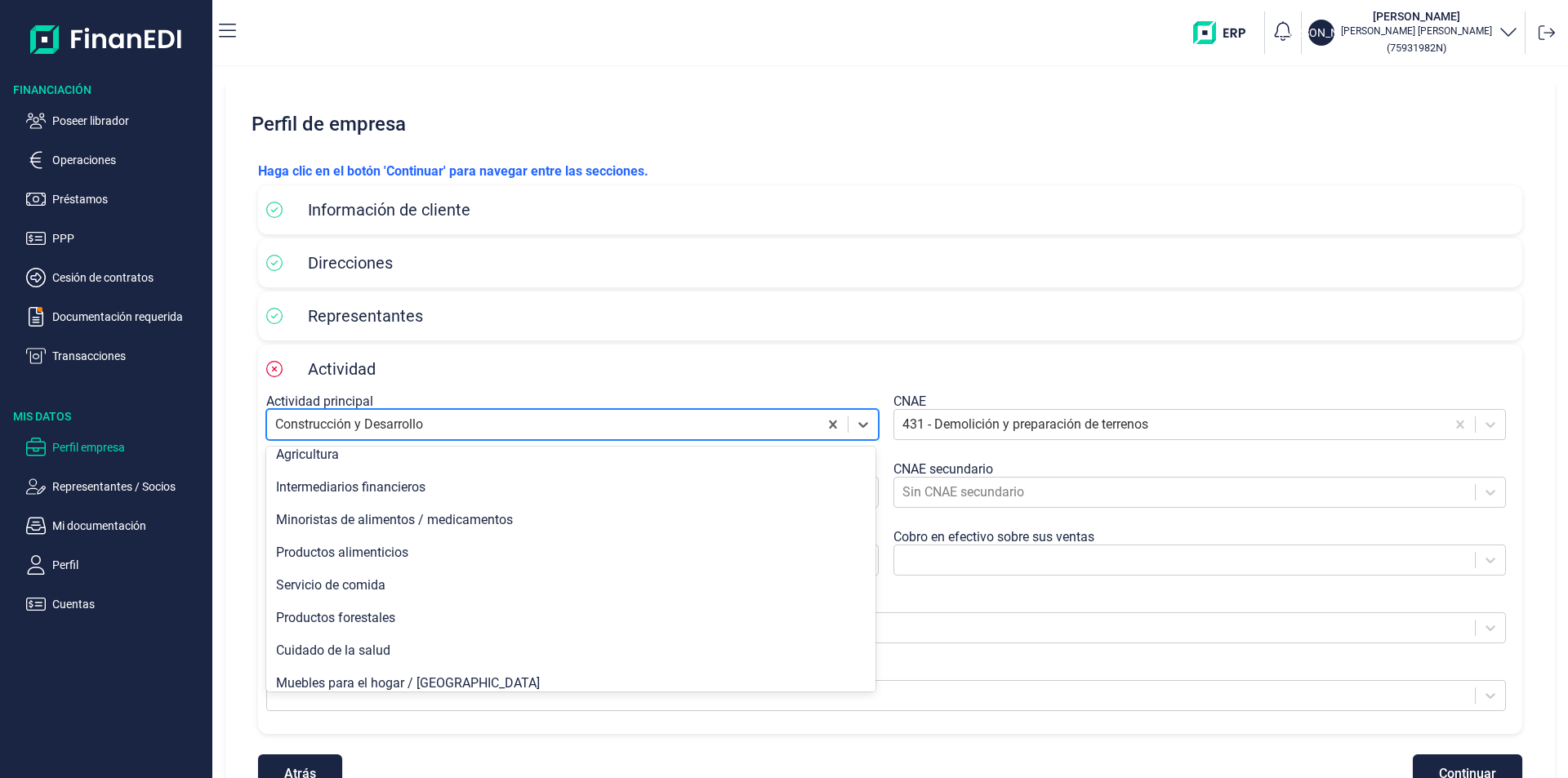
scroll to position [571, 0]
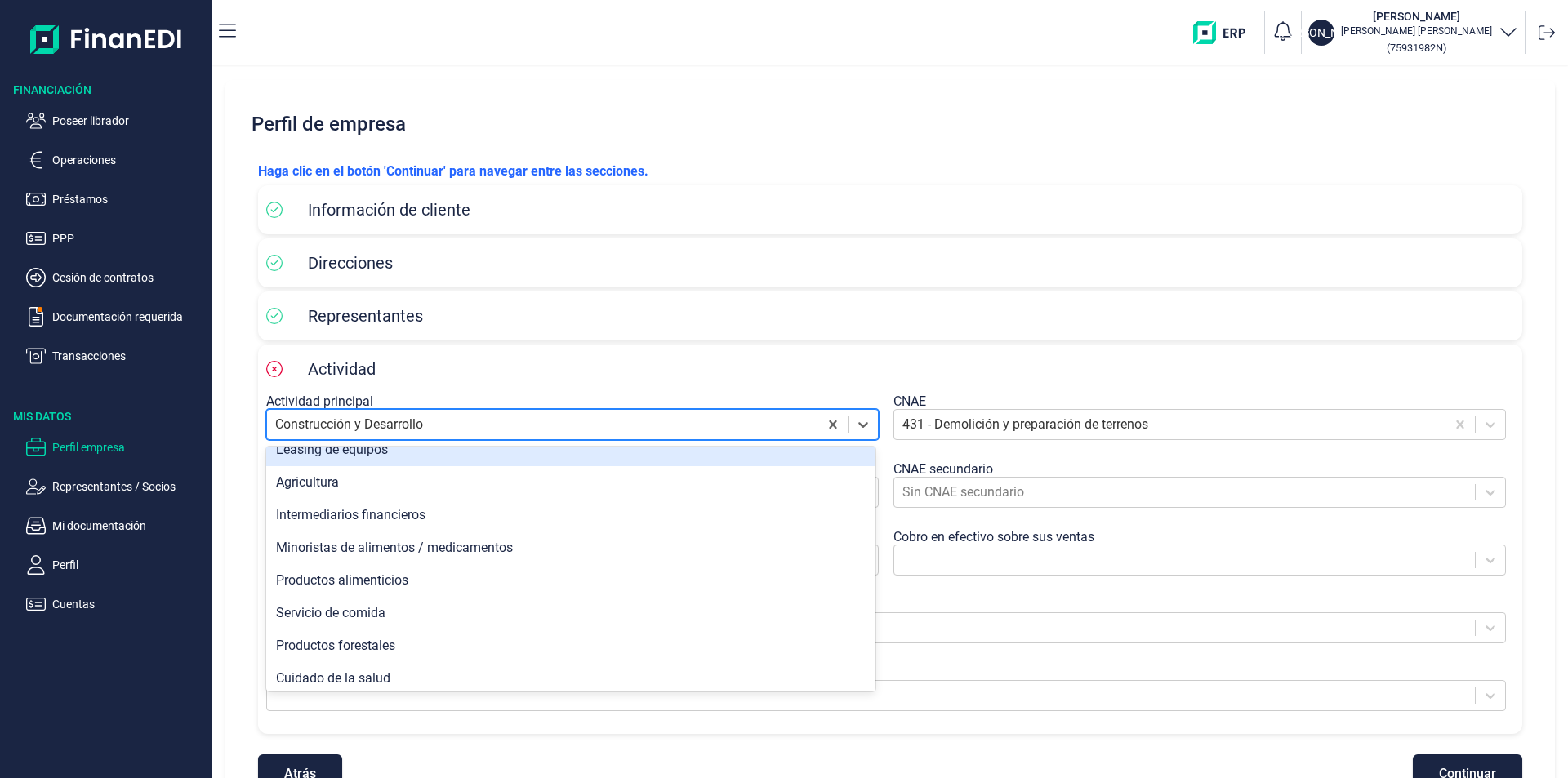
click at [440, 425] on div at bounding box center [542, 424] width 534 height 23
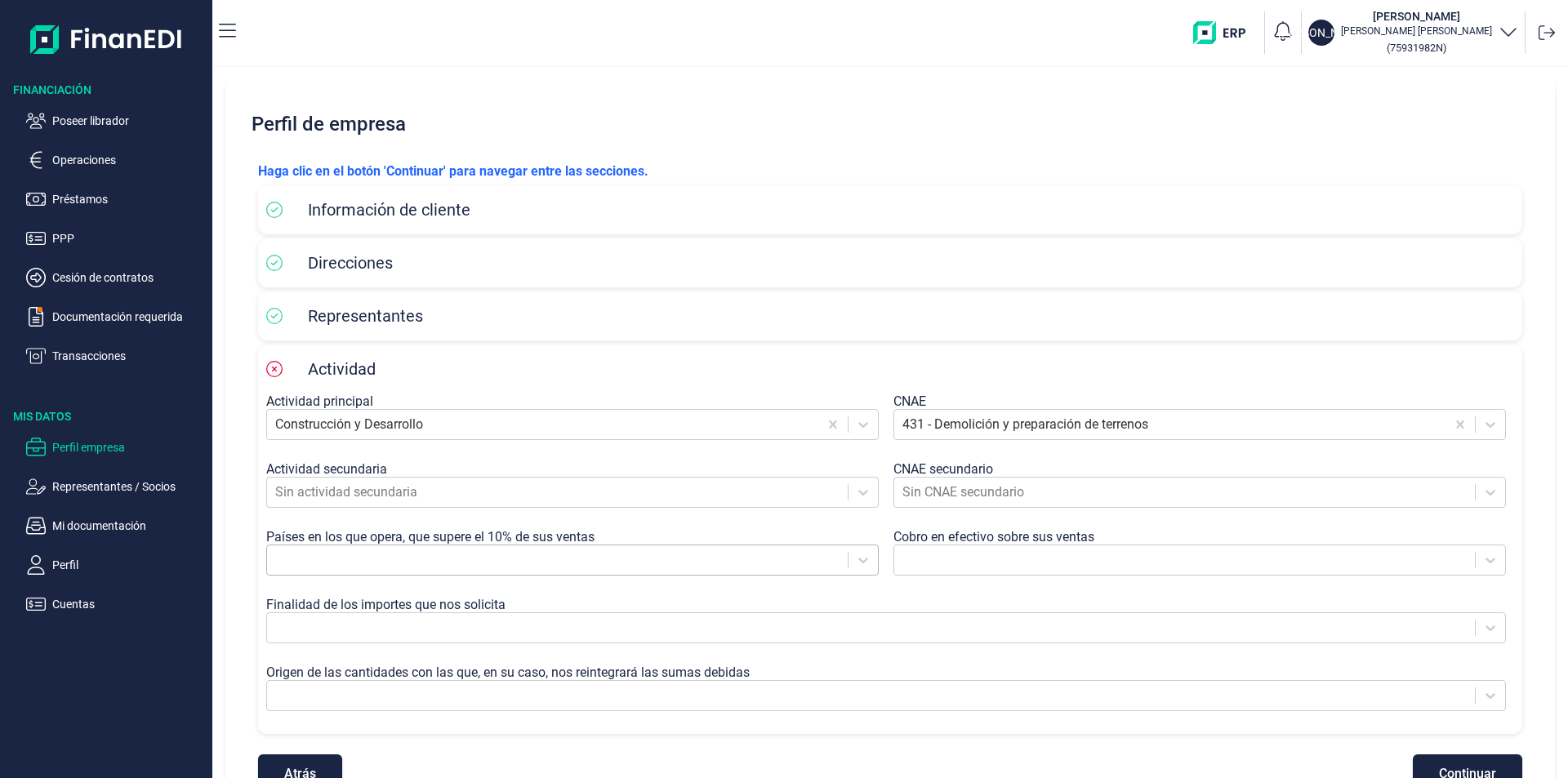
click at [426, 562] on div at bounding box center [557, 559] width 564 height 23
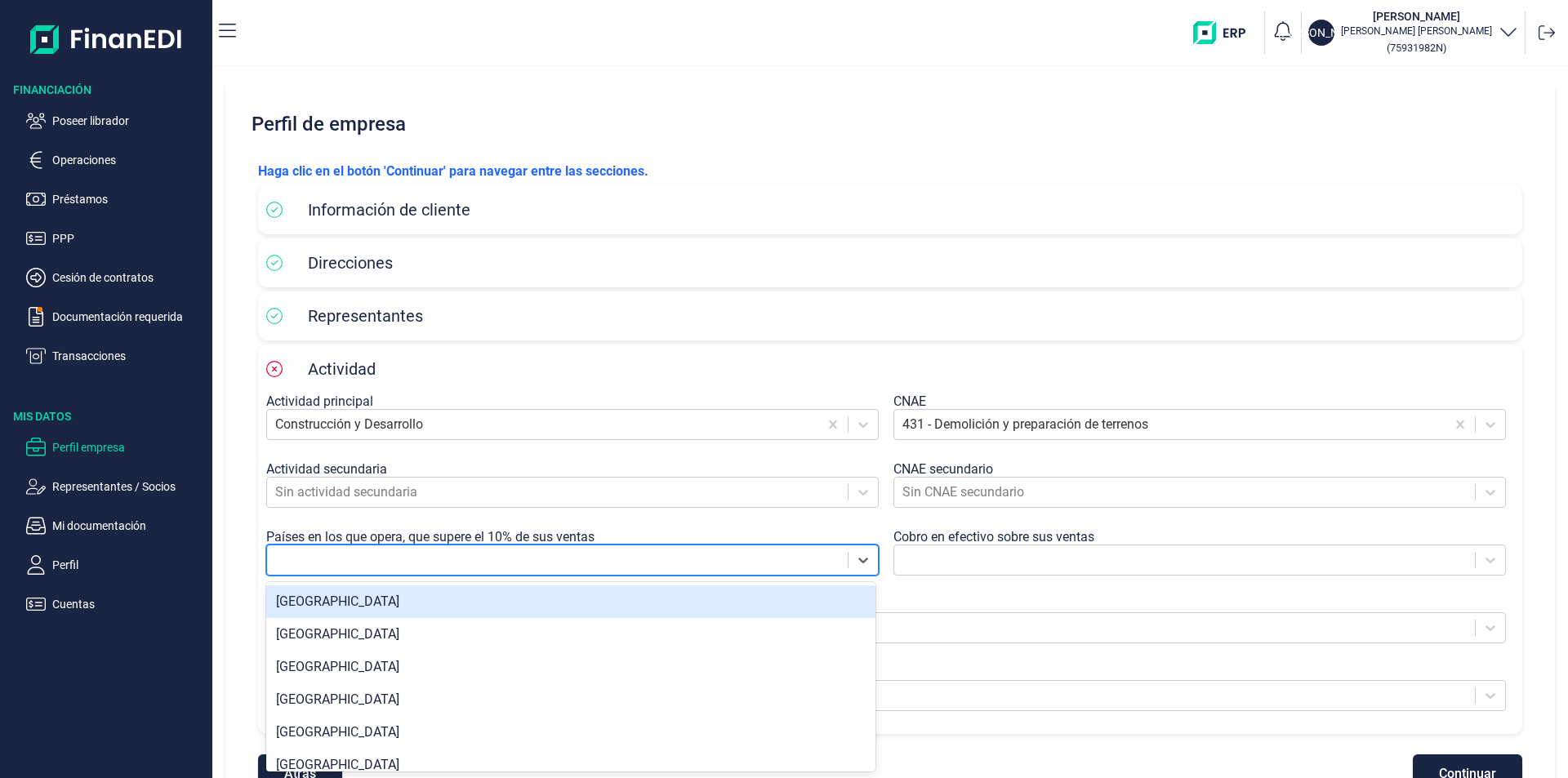
drag, startPoint x: 372, startPoint y: 598, endPoint x: 395, endPoint y: 602, distance: 23.3
click at [372, 599] on div "[GEOGRAPHIC_DATA]" at bounding box center [571, 601] width 609 height 33
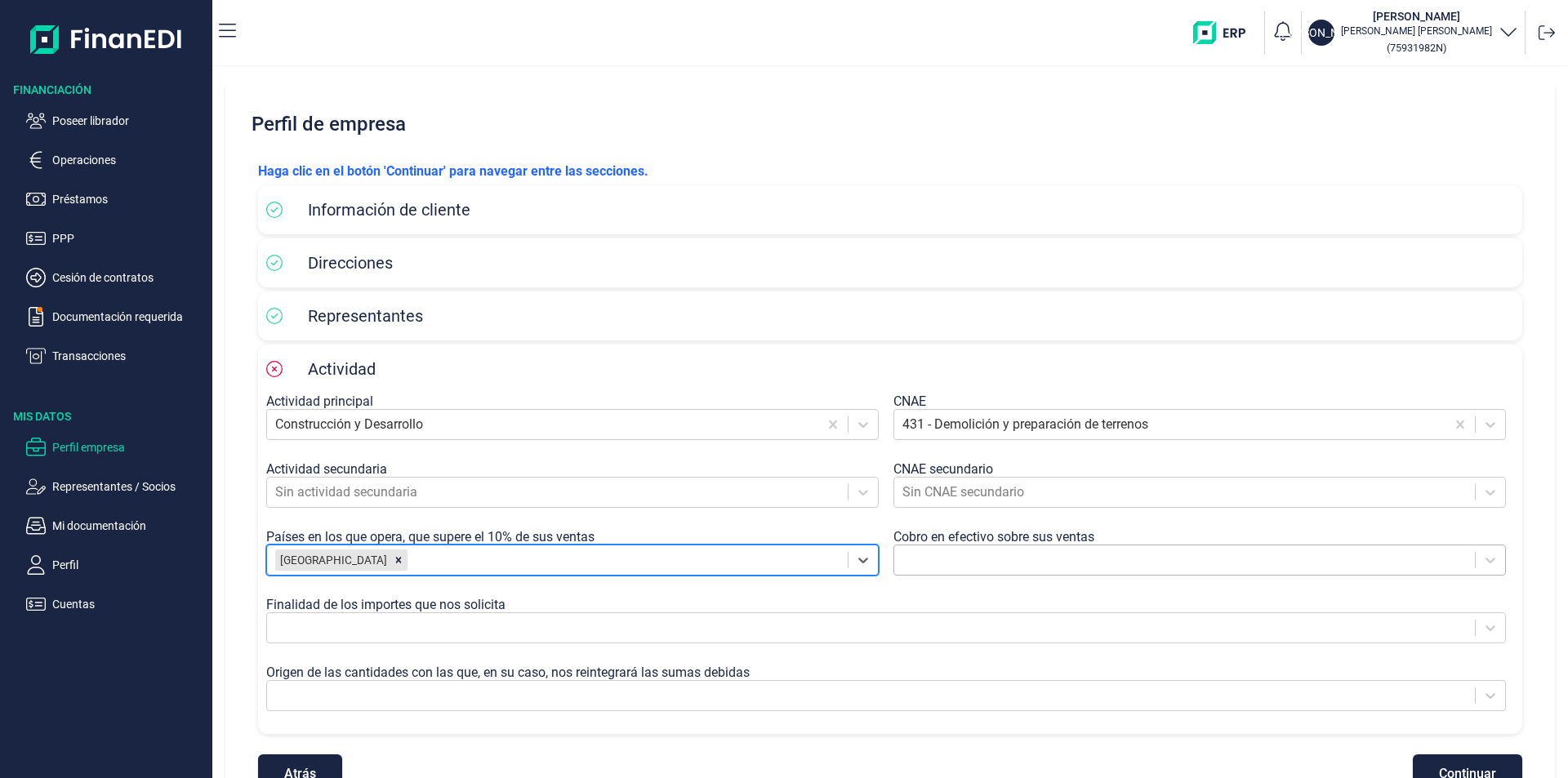
click at [987, 558] on div at bounding box center [1184, 559] width 564 height 23
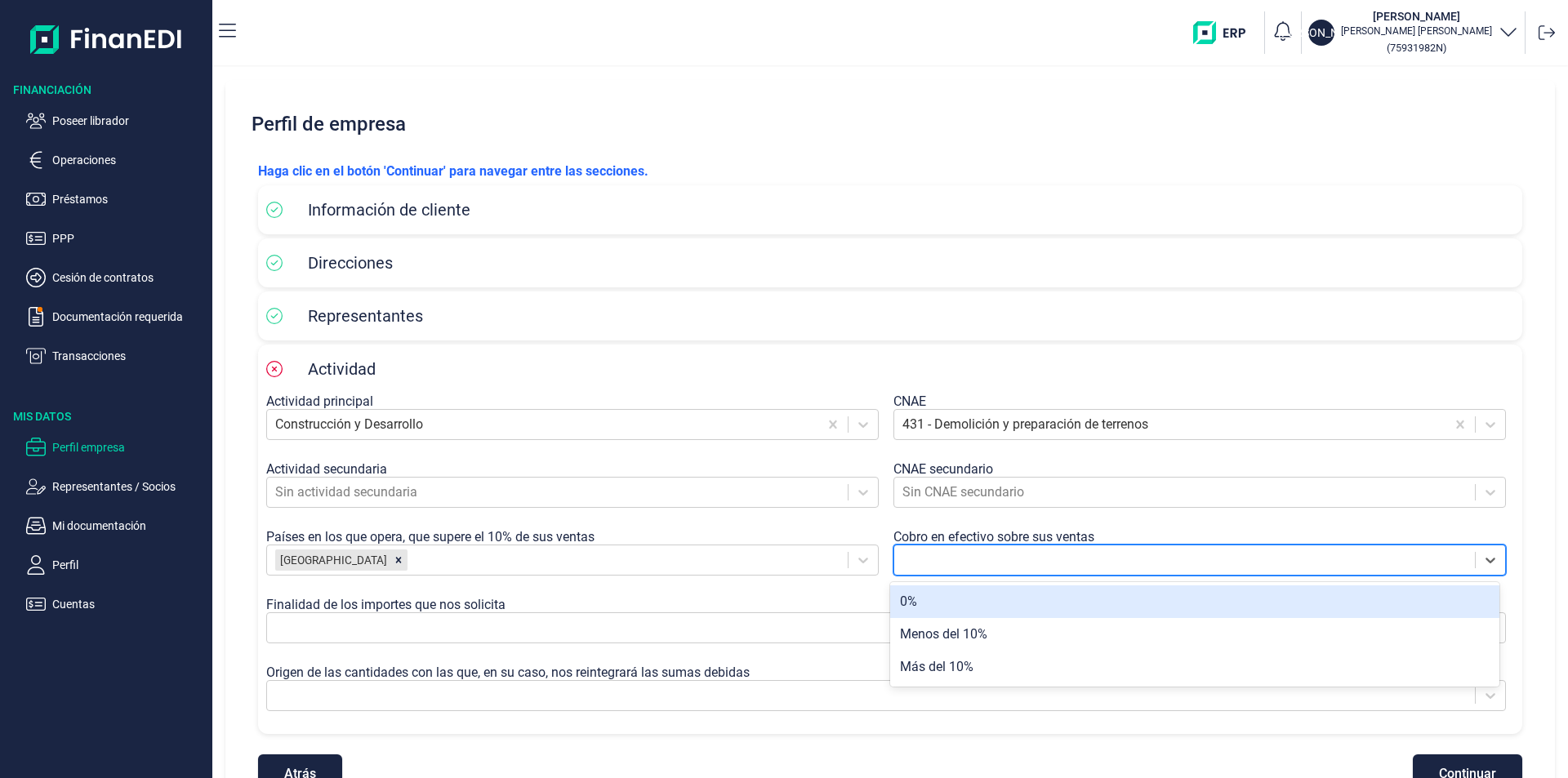
click at [947, 607] on div "0%" at bounding box center [1194, 601] width 609 height 33
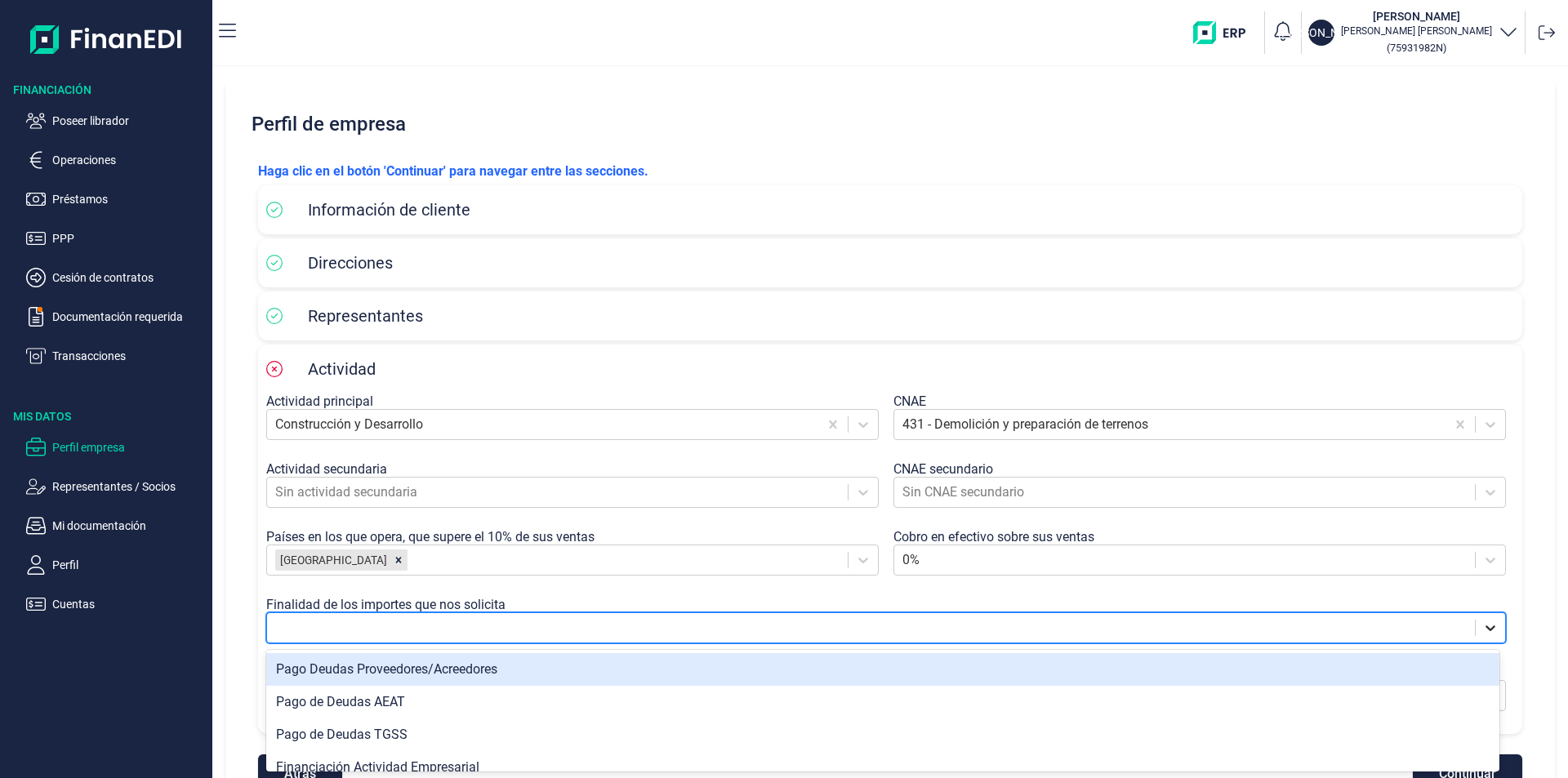
click at [1485, 630] on icon at bounding box center [1490, 628] width 9 height 6
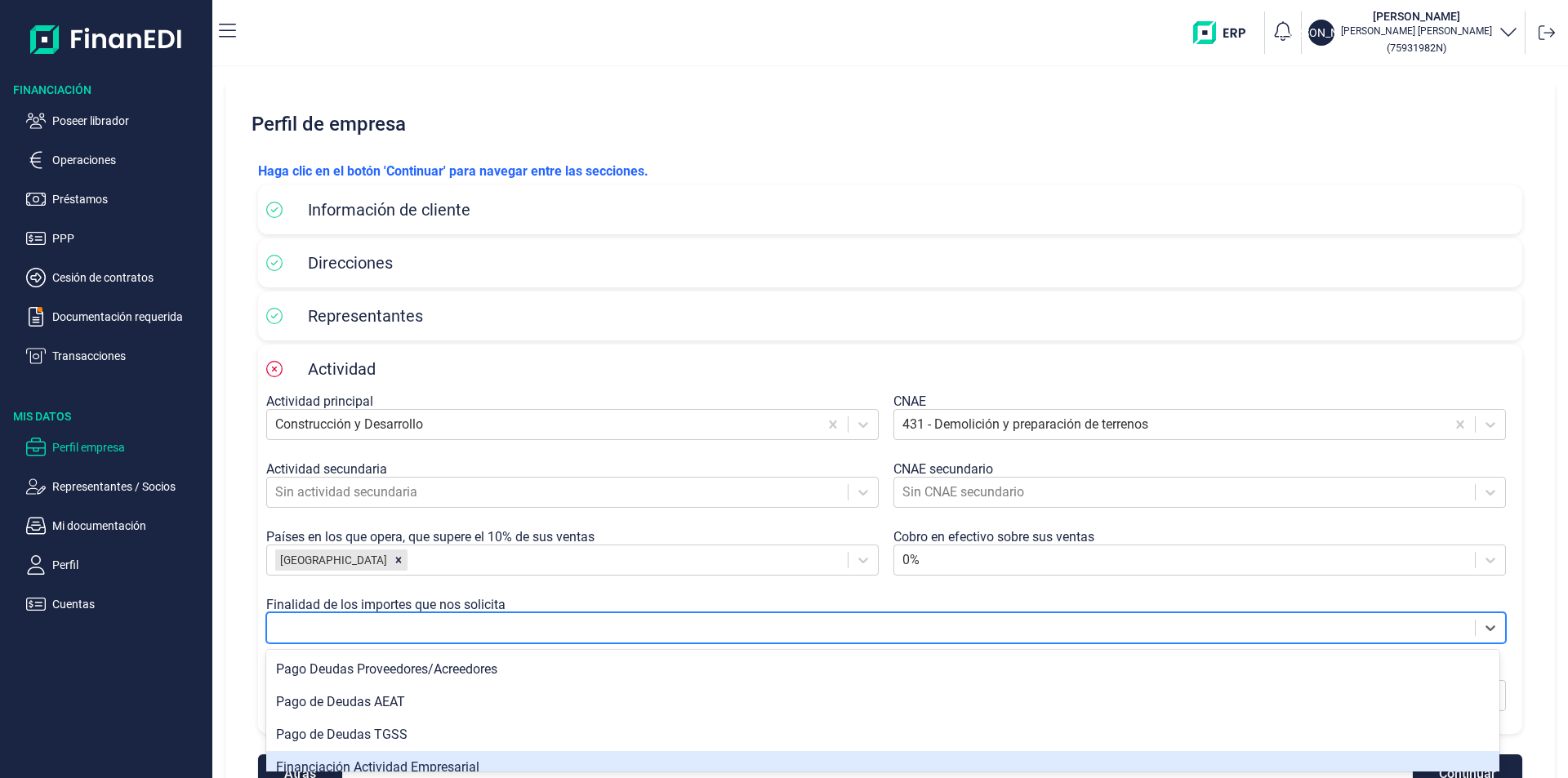
click at [406, 768] on div "Financiación Actividad Empresarial" at bounding box center [883, 767] width 1233 height 33
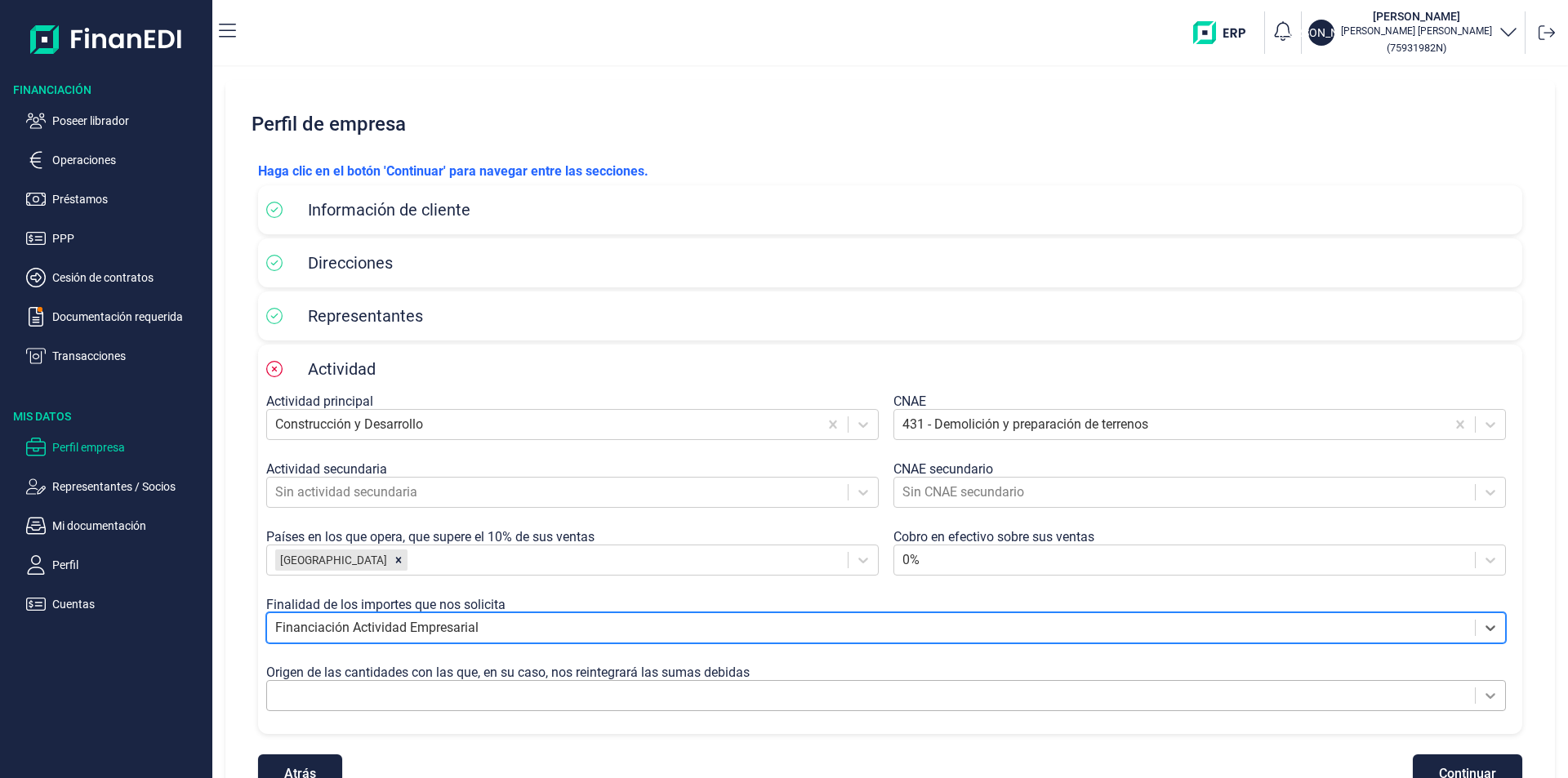
click at [1482, 696] on icon at bounding box center [1490, 695] width 16 height 16
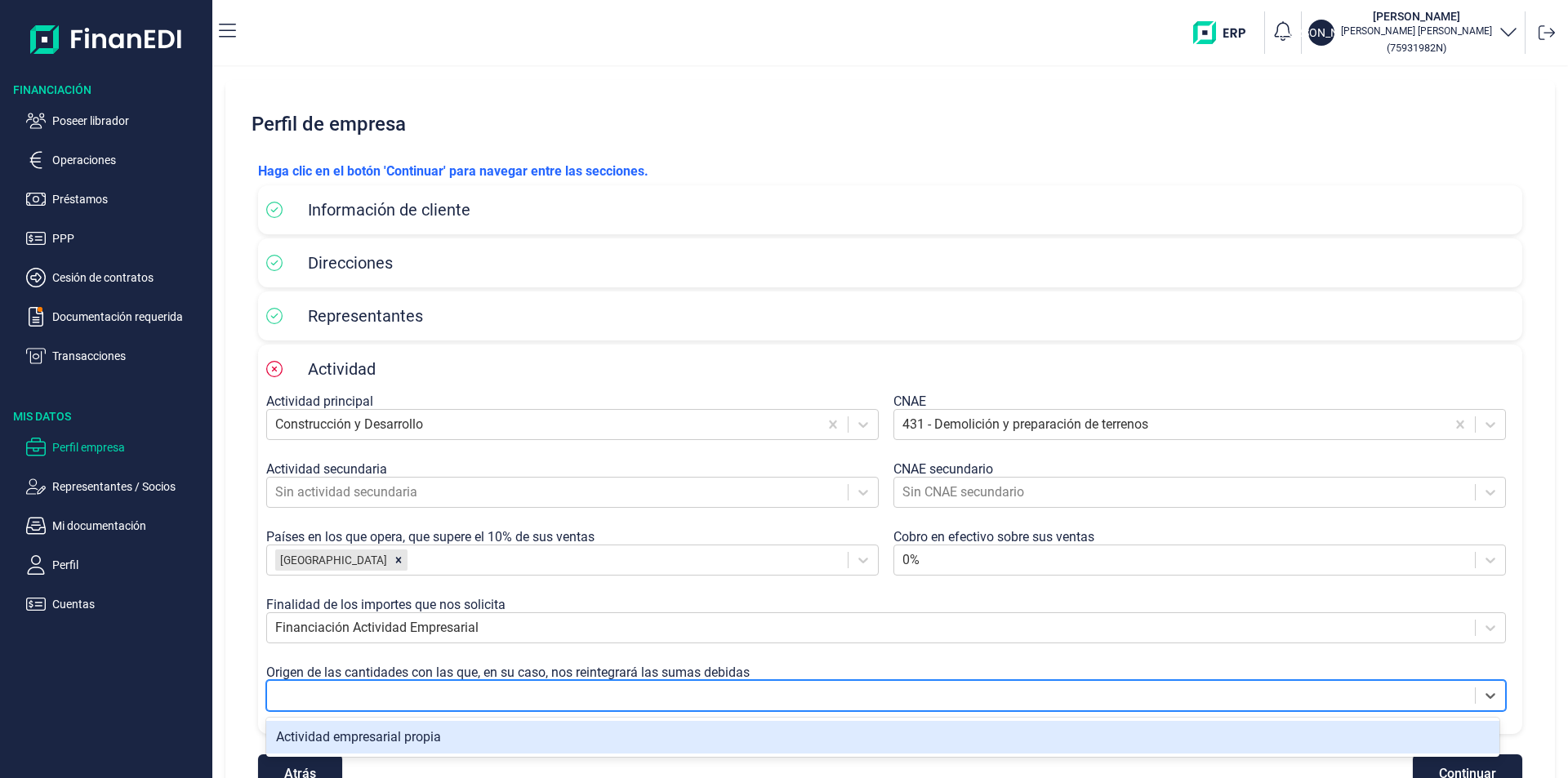
click at [349, 738] on div "Actividad empresarial propia" at bounding box center [883, 737] width 1233 height 33
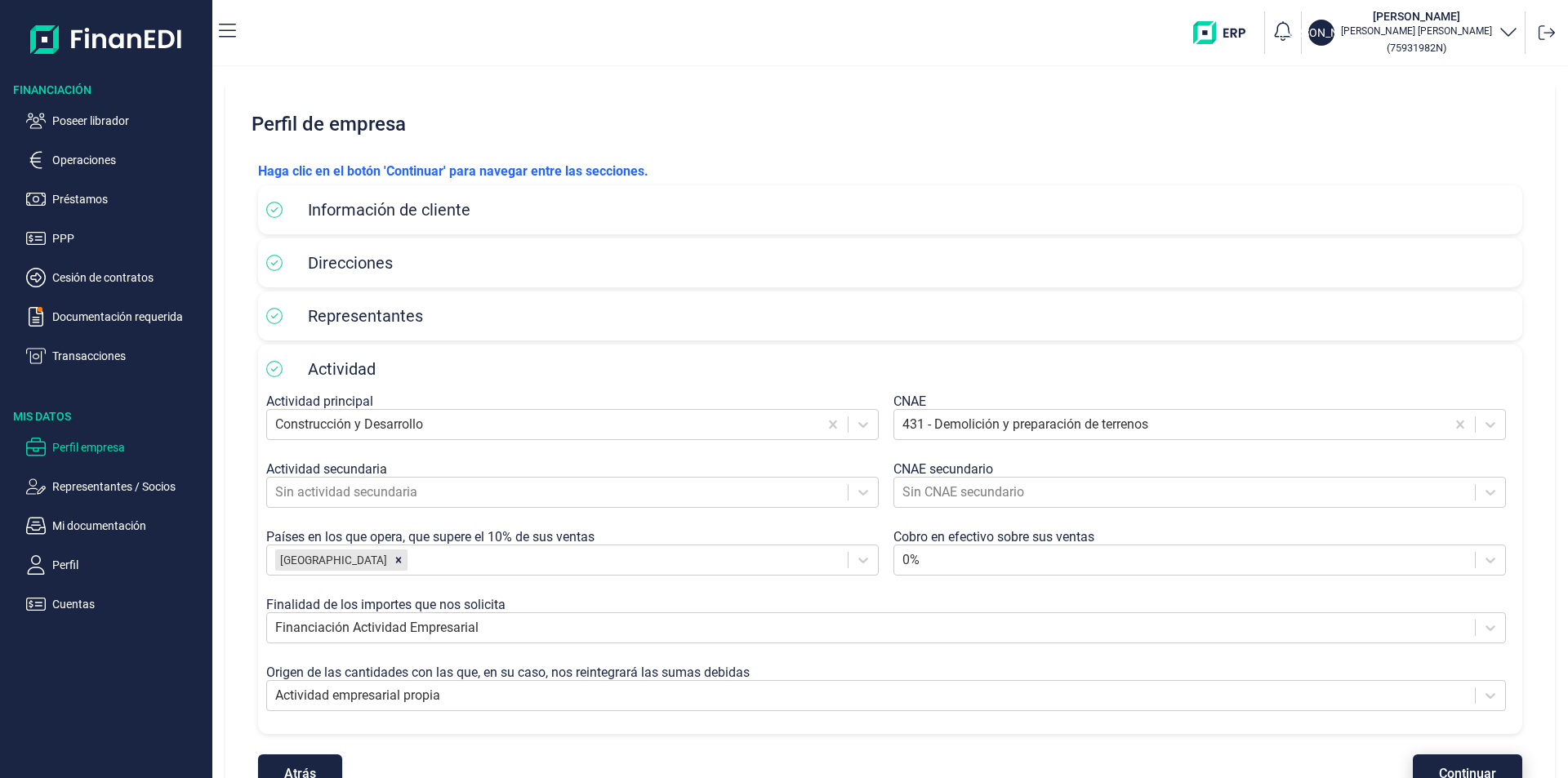
click at [1453, 770] on span "Continuar" at bounding box center [1467, 773] width 57 height 12
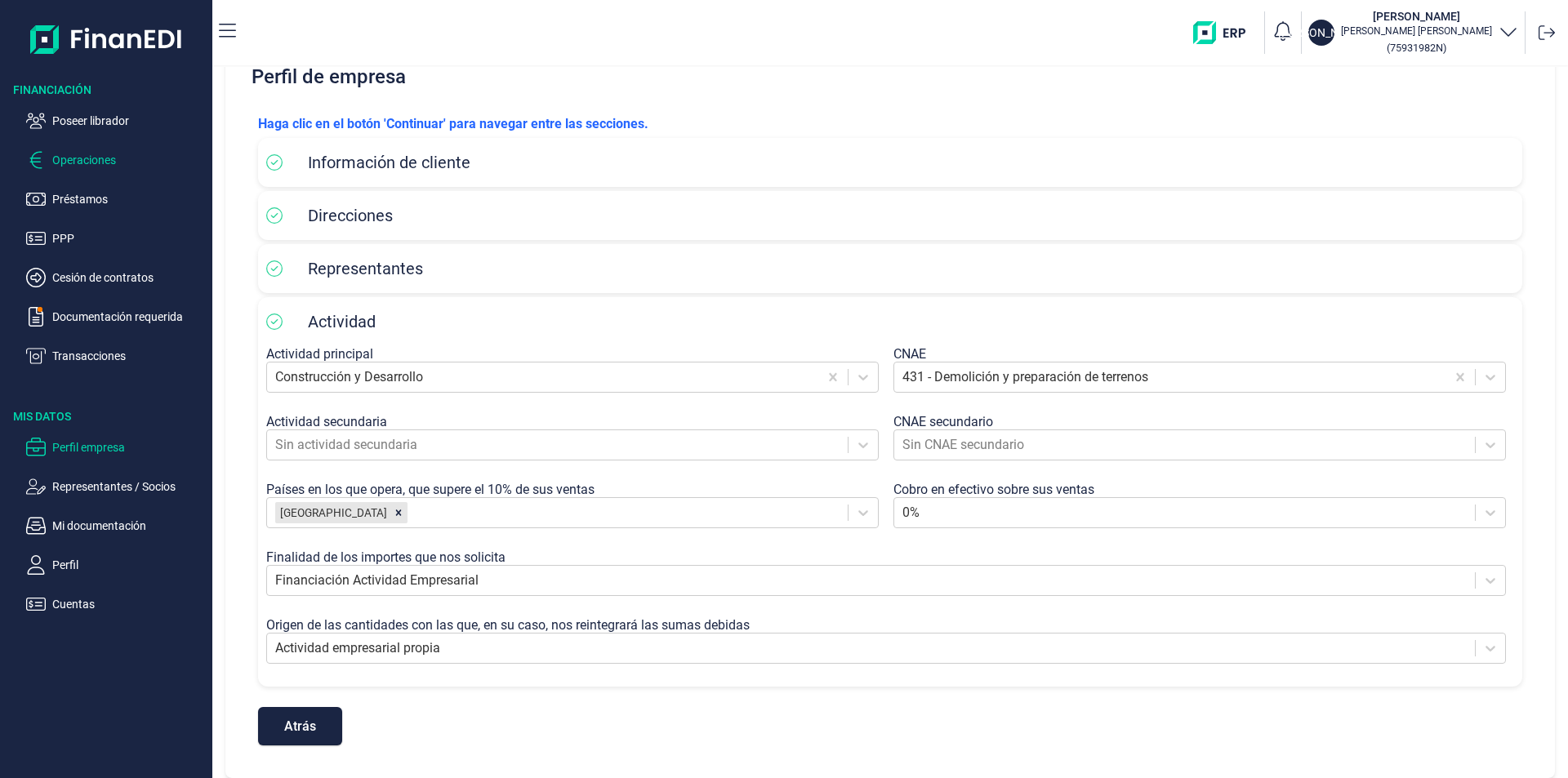
click at [102, 156] on p "Operaciones" at bounding box center [129, 159] width 153 height 20
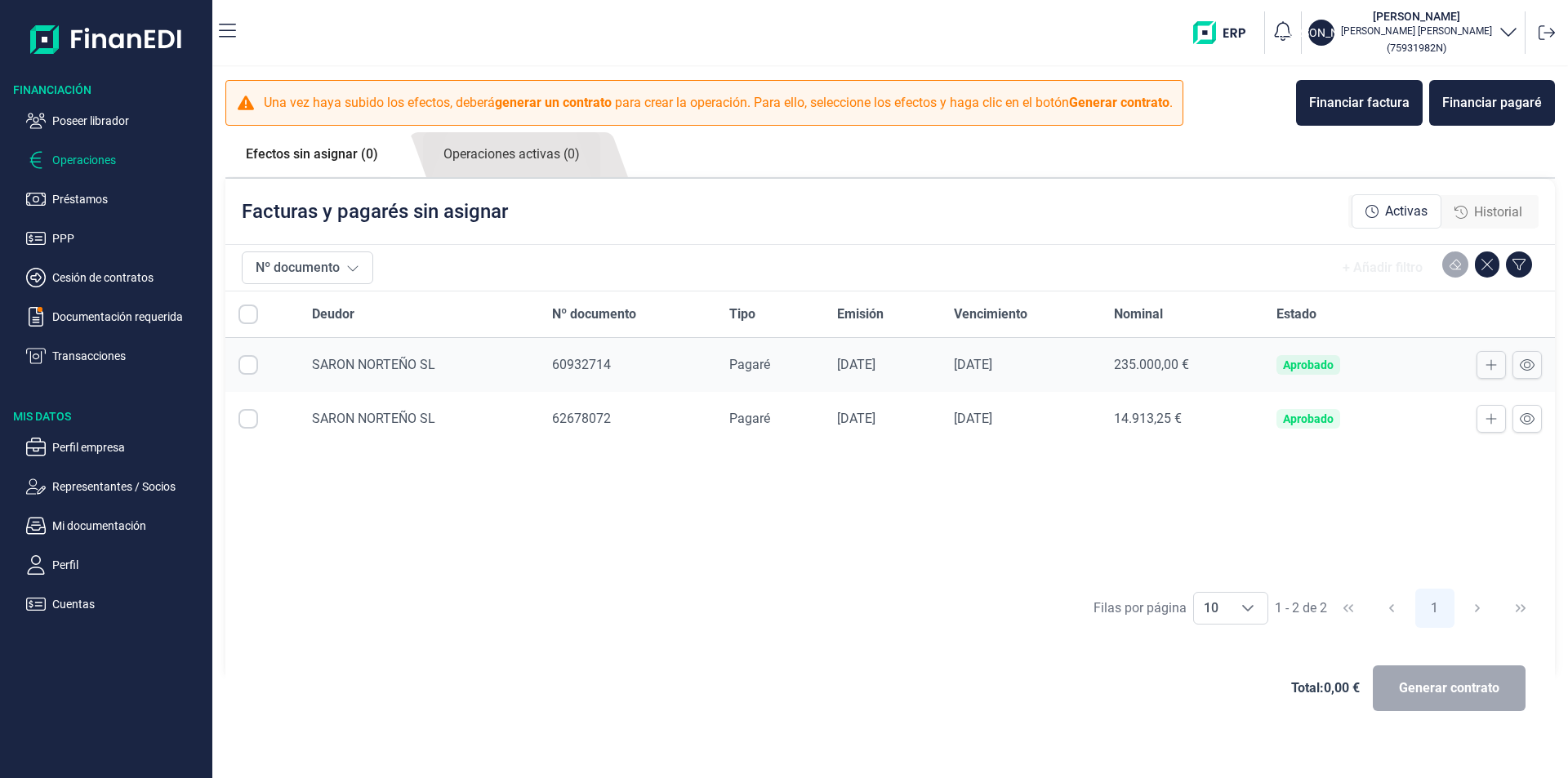
checkbox input "true"
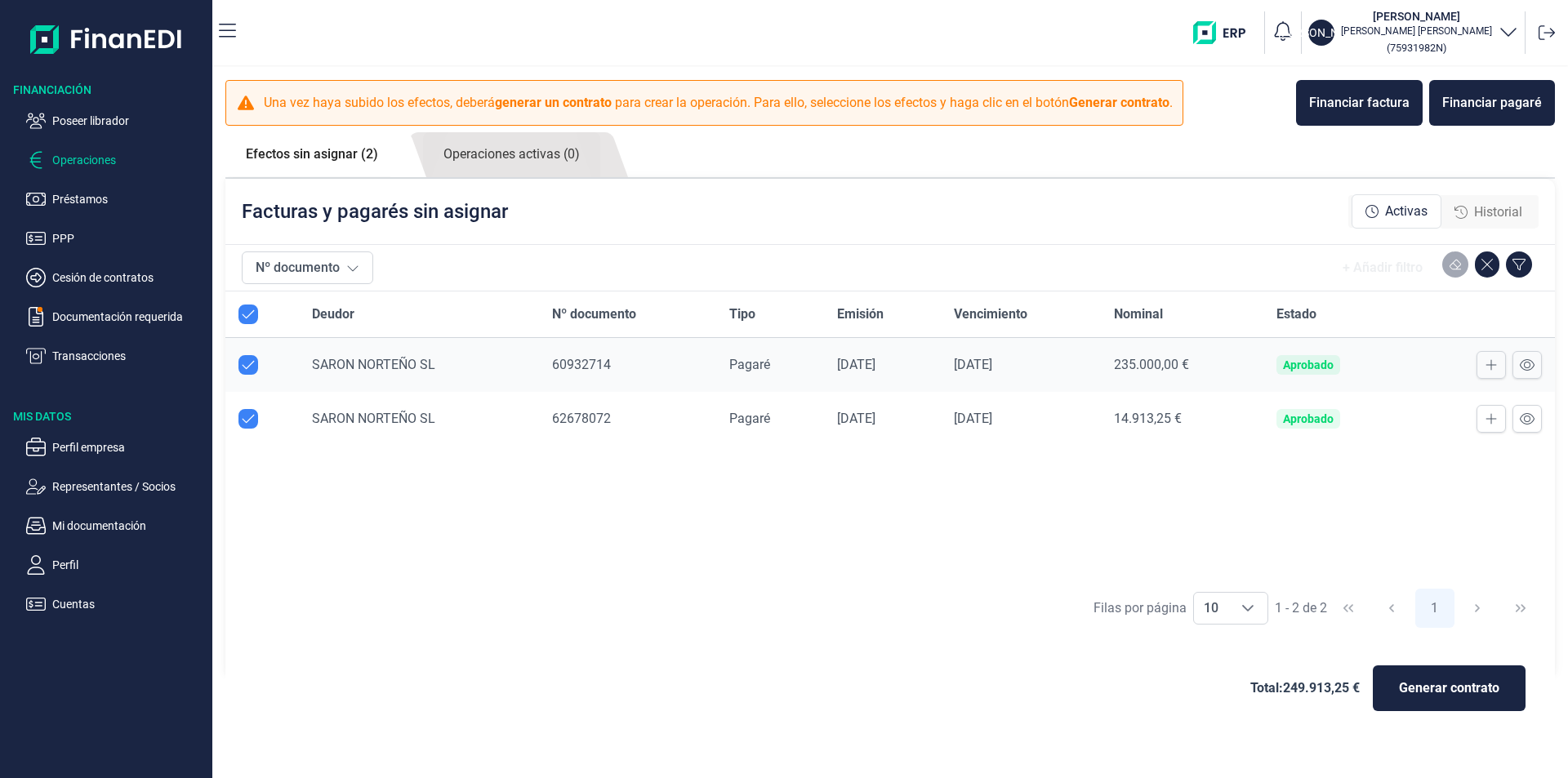
drag, startPoint x: 246, startPoint y: 363, endPoint x: 353, endPoint y: 389, distance: 110.1
click at [247, 363] on input "Row Unselected null" at bounding box center [248, 364] width 20 height 20
checkbox input "false"
click at [1427, 690] on span "Generar contrato" at bounding box center [1449, 688] width 101 height 20
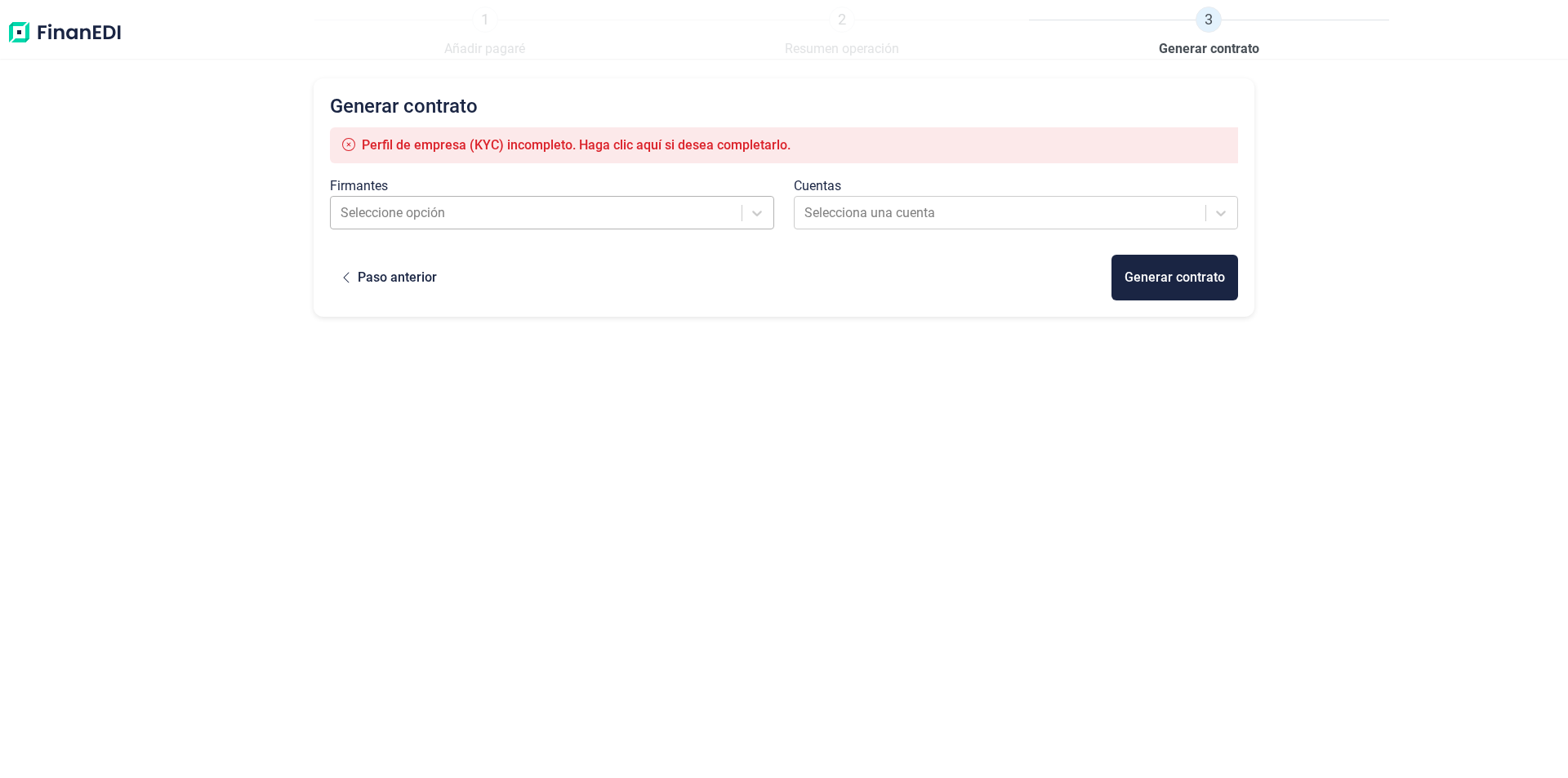
click at [474, 213] on div at bounding box center [537, 213] width 394 height 23
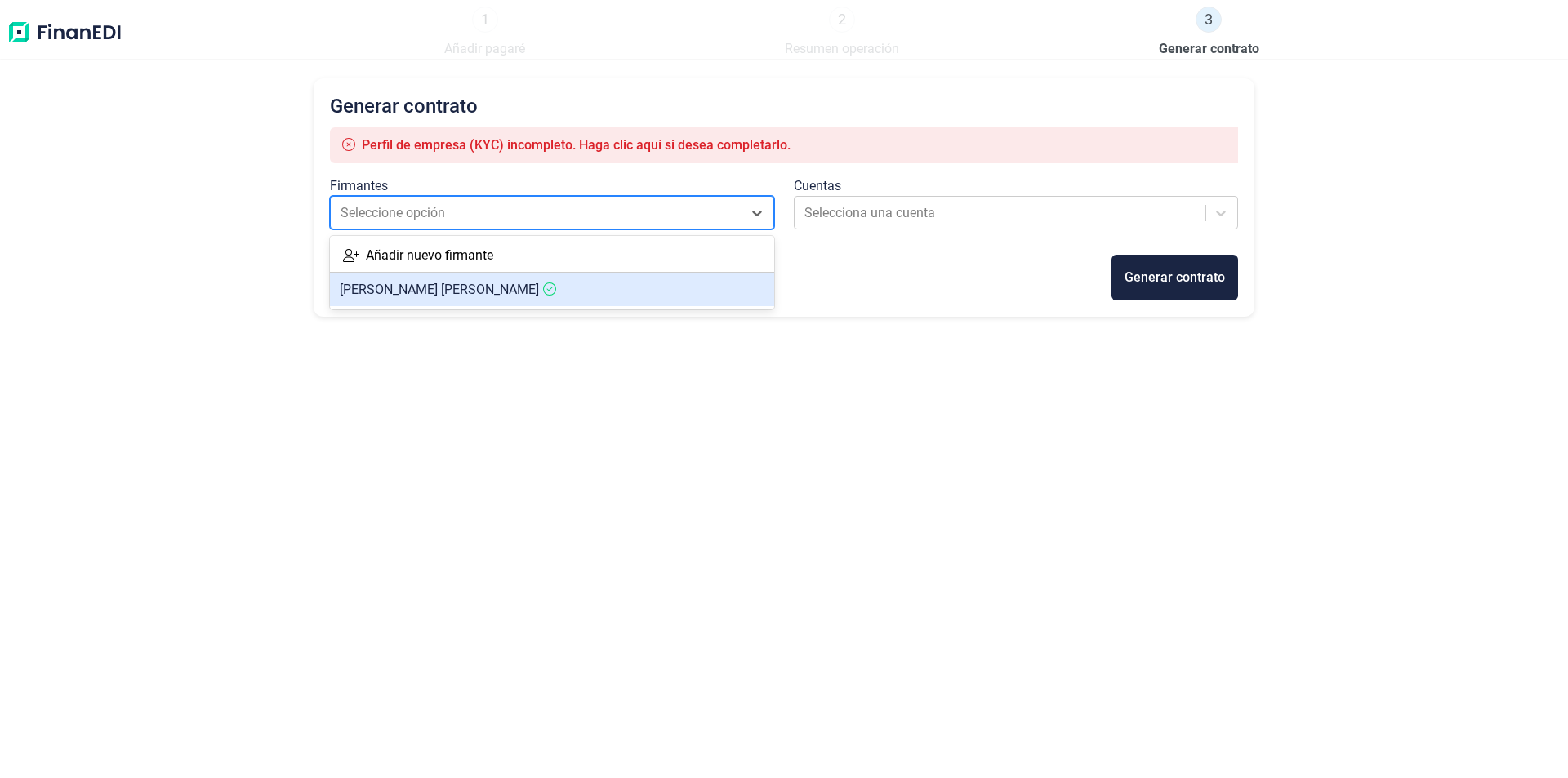
click at [446, 294] on span "[PERSON_NAME]" at bounding box center [439, 289] width 199 height 16
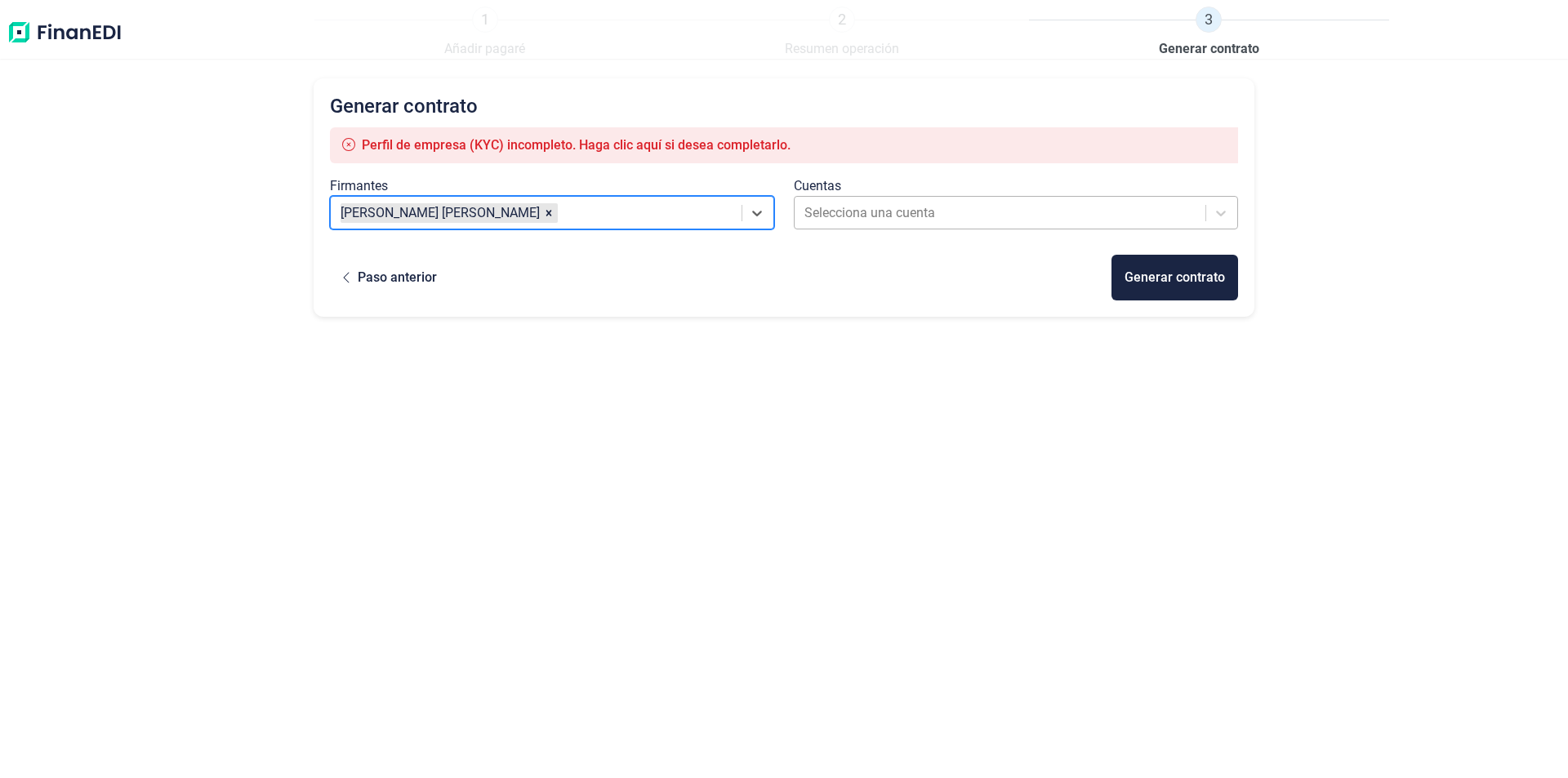
click at [909, 212] on div at bounding box center [1001, 213] width 394 height 23
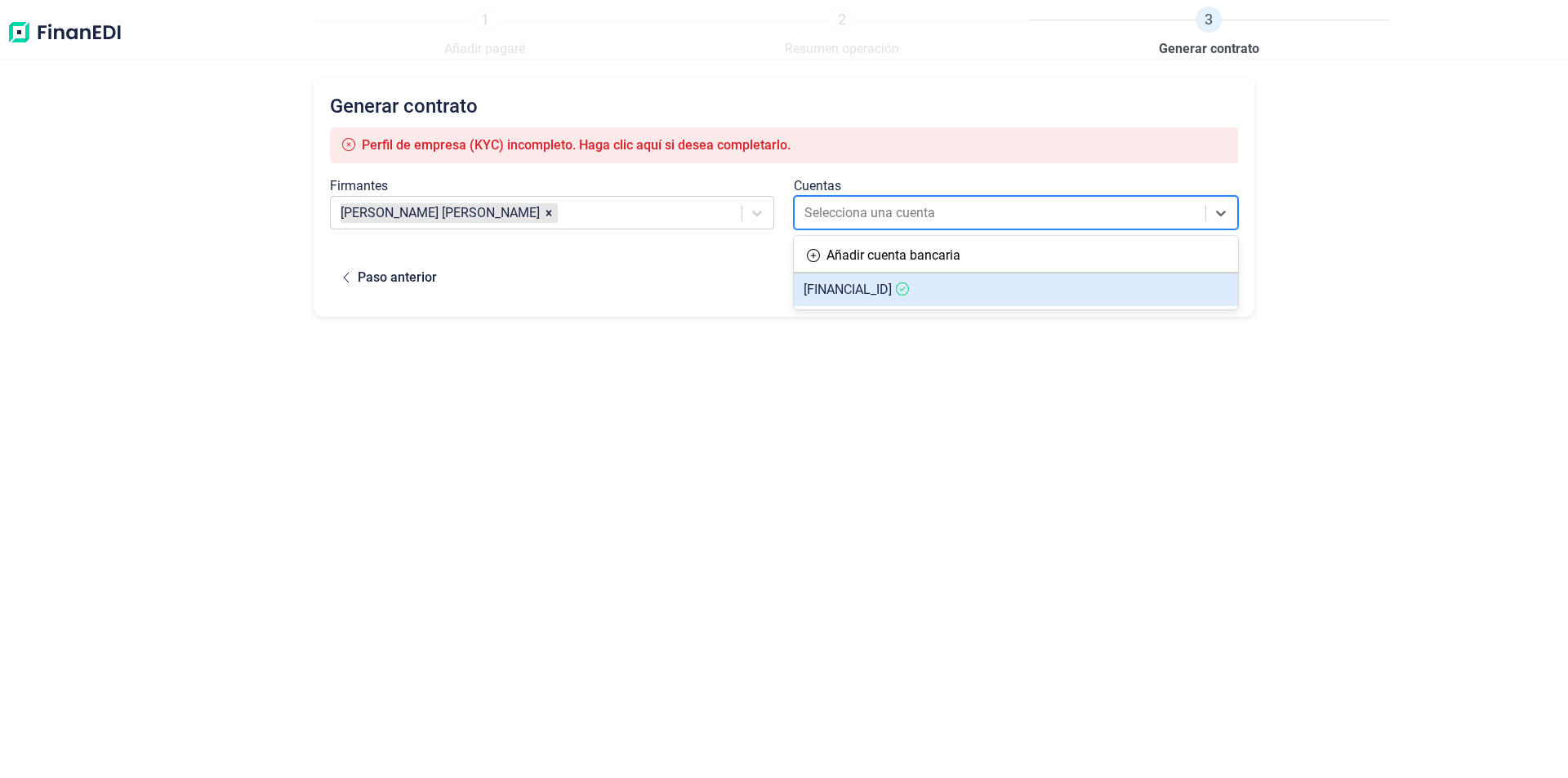
click at [872, 291] on span "[FINANCIAL_ID]" at bounding box center [847, 289] width 88 height 16
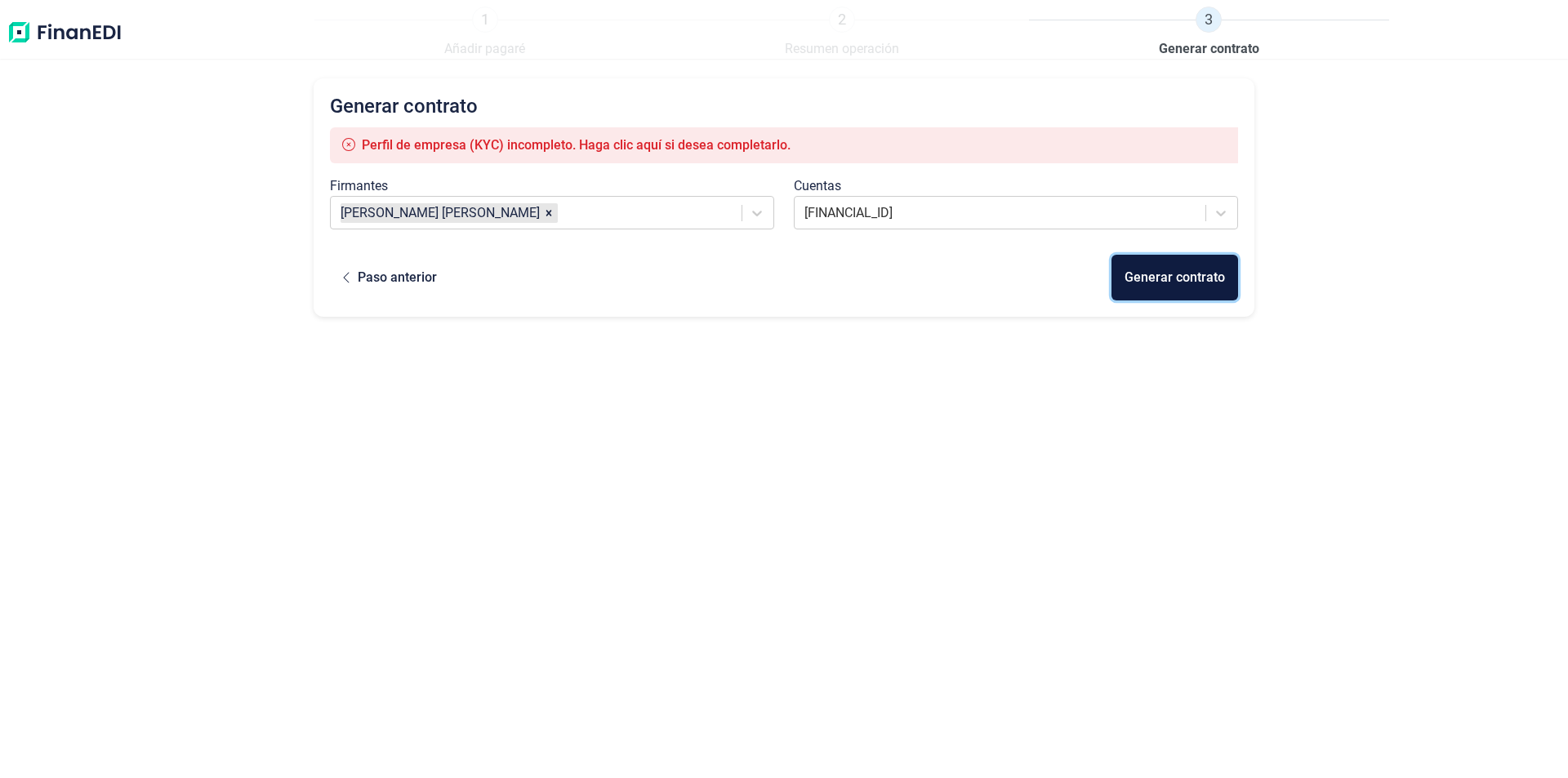
click at [1178, 280] on div "Generar contrato" at bounding box center [1174, 277] width 101 height 20
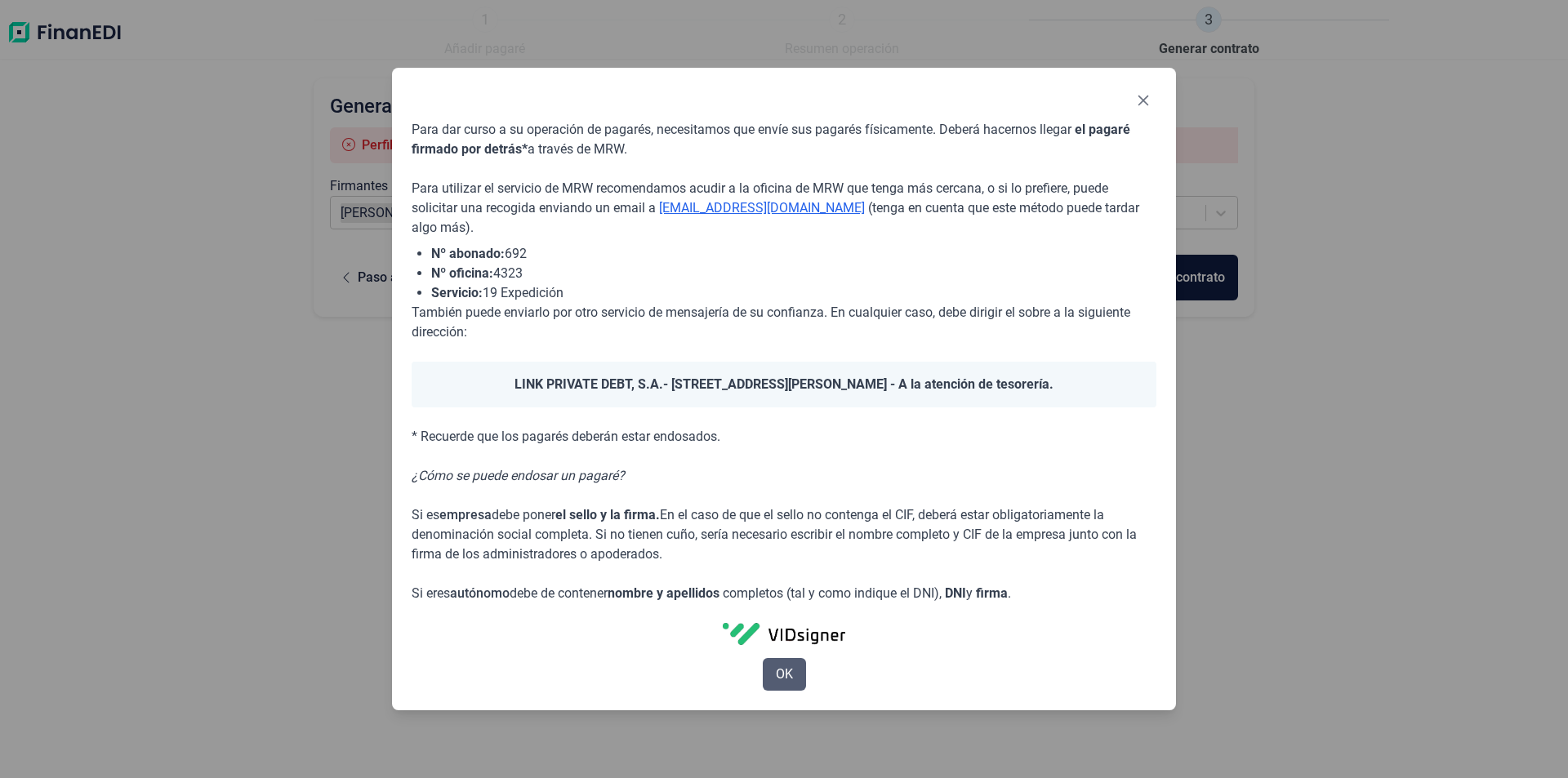
click at [789, 678] on span "OK" at bounding box center [784, 674] width 17 height 20
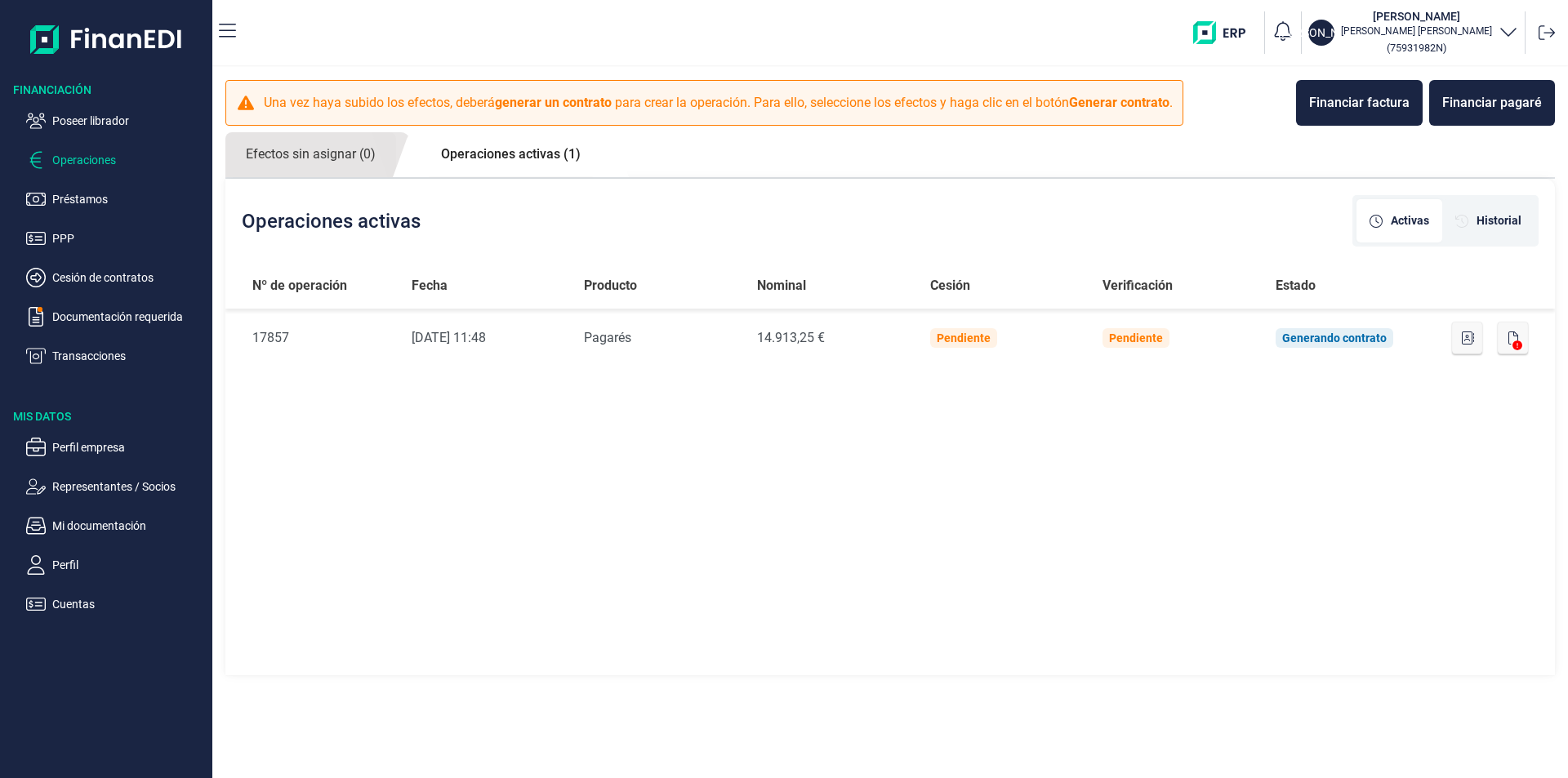
click at [530, 157] on link "Operaciones activas (1)" at bounding box center [510, 153] width 180 height 44
click at [1348, 419] on div "Nº de operación Fecha Producto Nominal Cesión Verificación Estado Nº de Operaci…" at bounding box center [890, 470] width 1329 height 414
click at [467, 415] on div "Nº de operación Fecha Producto Nominal Cesión Verificación Estado Nº de Operaci…" at bounding box center [890, 470] width 1329 height 414
click at [112, 113] on p "Poseer librador" at bounding box center [129, 121] width 153 height 20
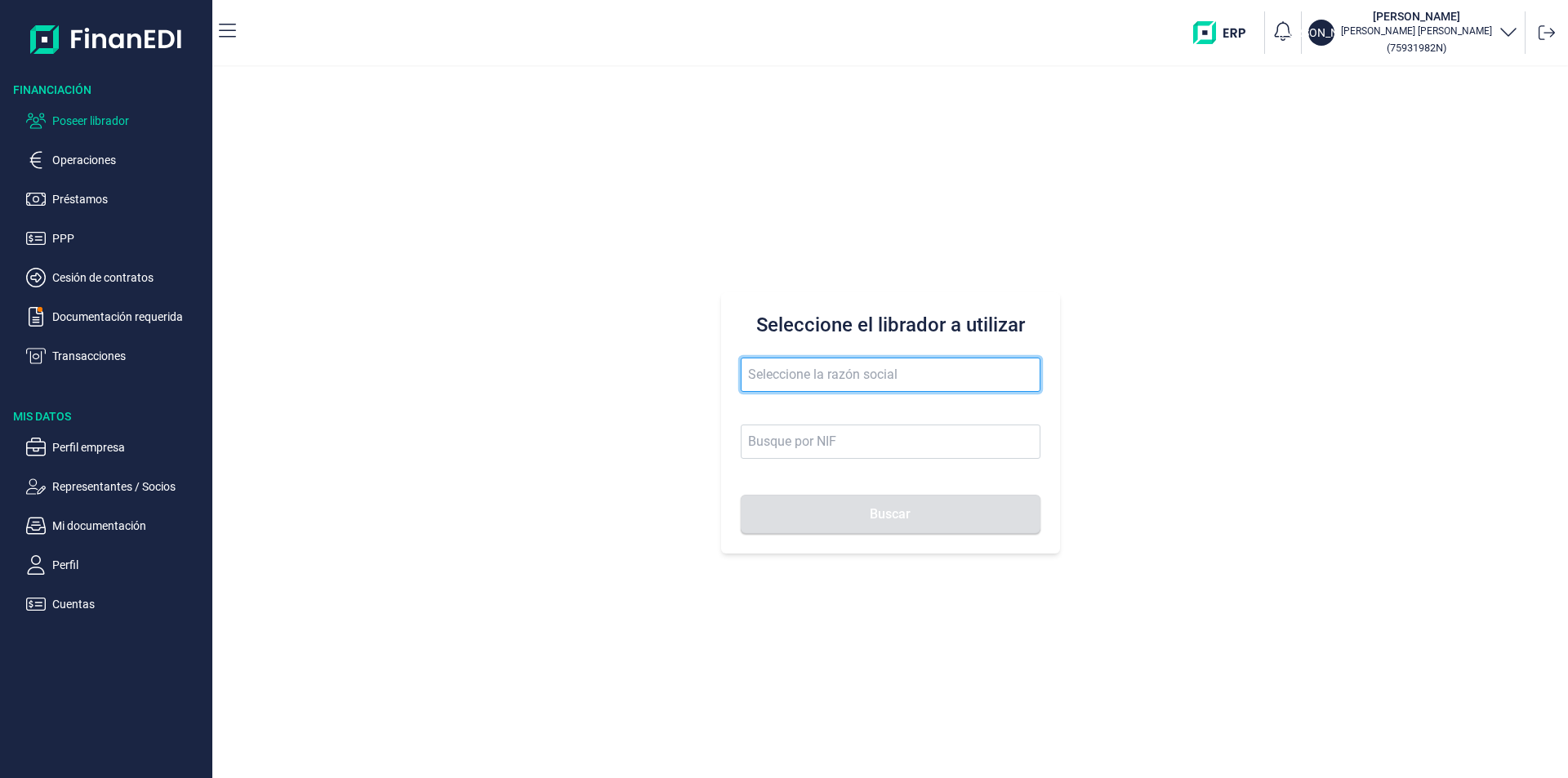
click at [807, 379] on input "text" at bounding box center [890, 375] width 300 height 34
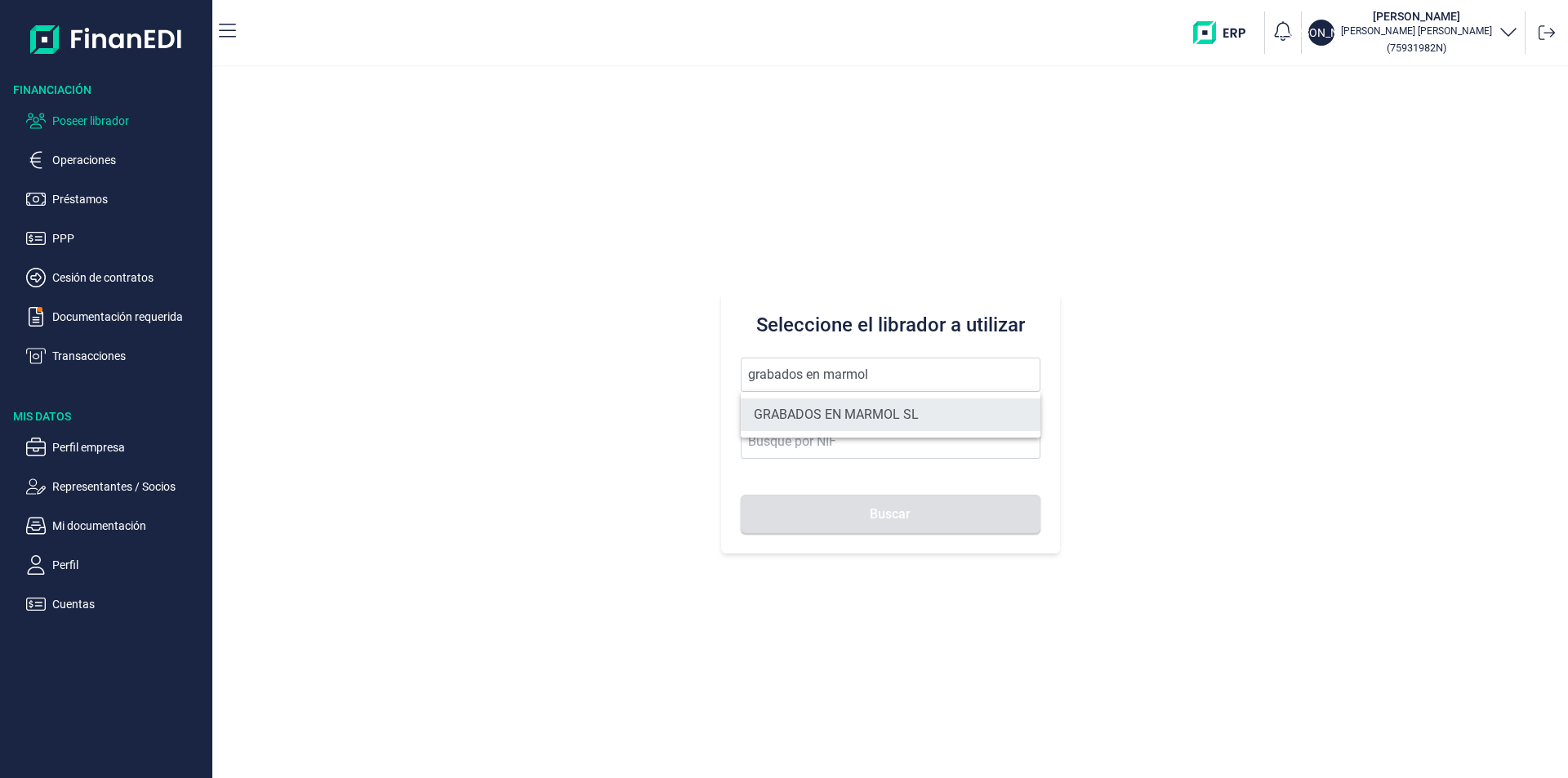
click at [821, 413] on li "GRABADOS EN MARMOL SL" at bounding box center [890, 414] width 300 height 33
type input "GRABADOS EN MARMOL SL"
type input "B04255634"
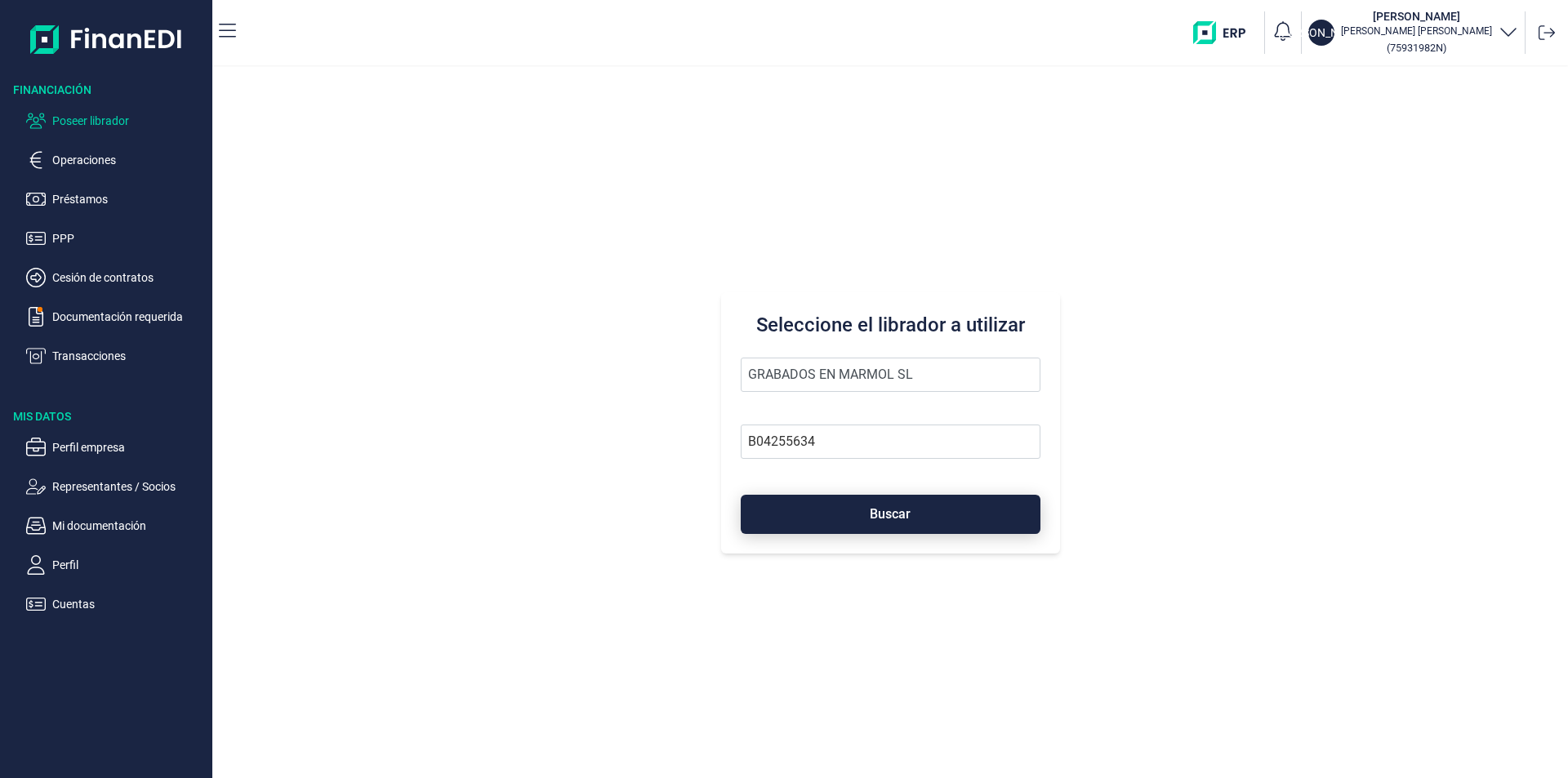
click at [851, 520] on button "Buscar" at bounding box center [890, 513] width 300 height 39
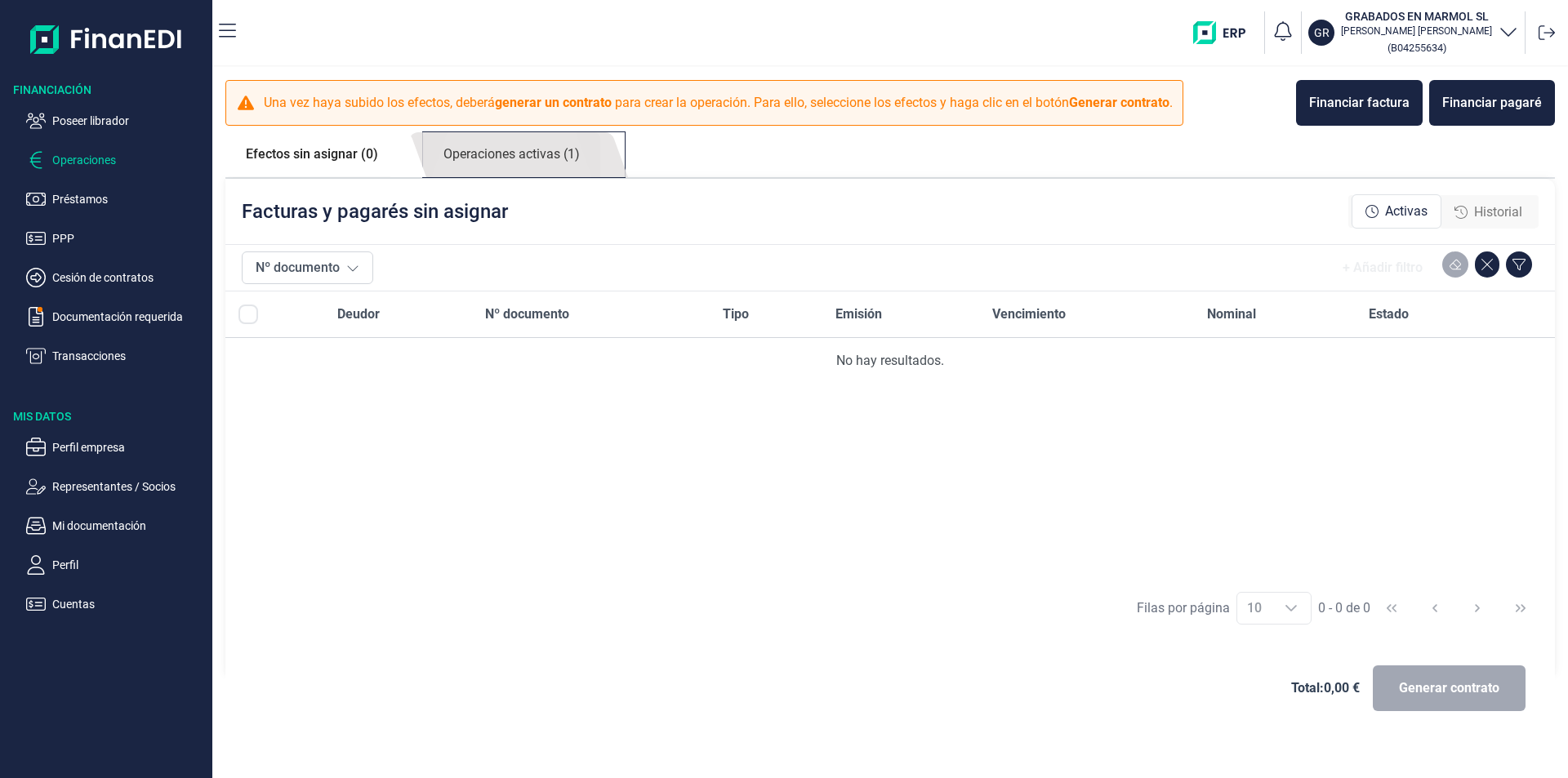
click at [536, 154] on link "Operaciones activas (1)" at bounding box center [512, 154] width 178 height 45
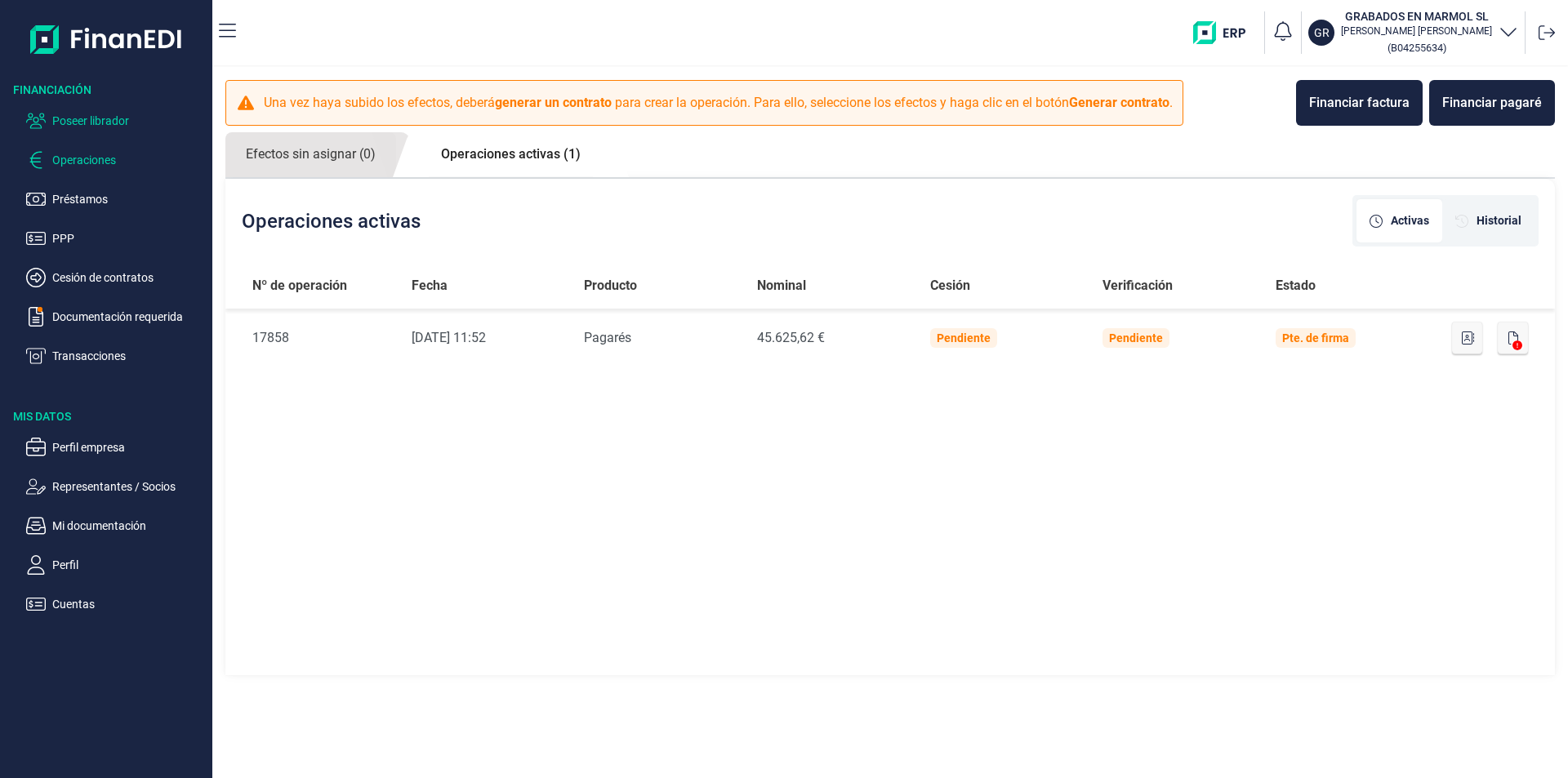
click at [114, 116] on p "Poseer librador" at bounding box center [129, 121] width 153 height 20
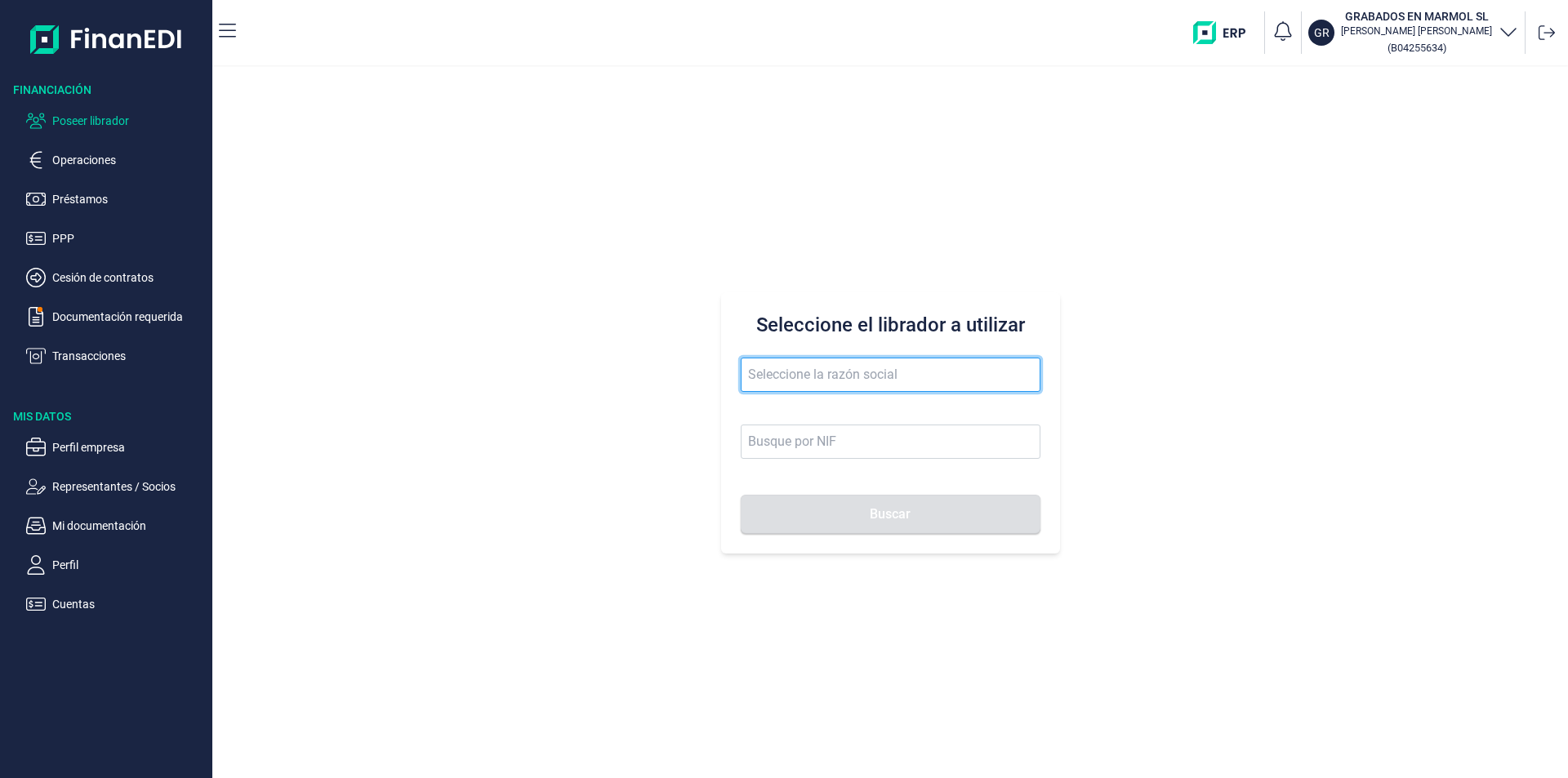
click at [765, 377] on input "text" at bounding box center [890, 375] width 300 height 34
type input "m"
